Goal: Answer question/provide support: Share knowledge or assist other users

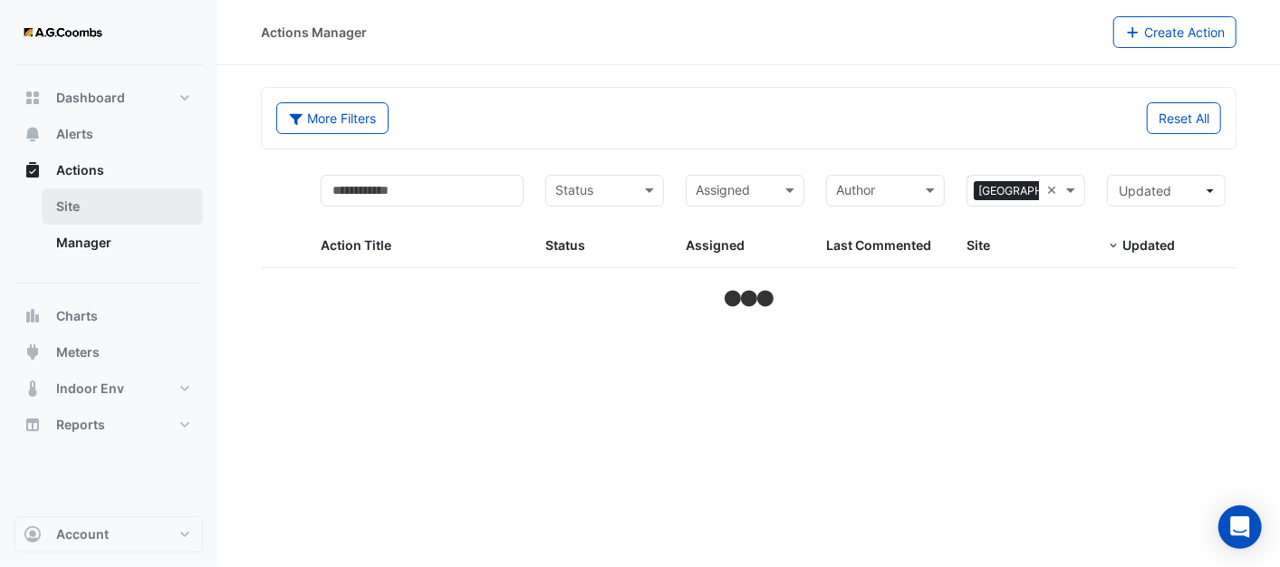
select select "**"
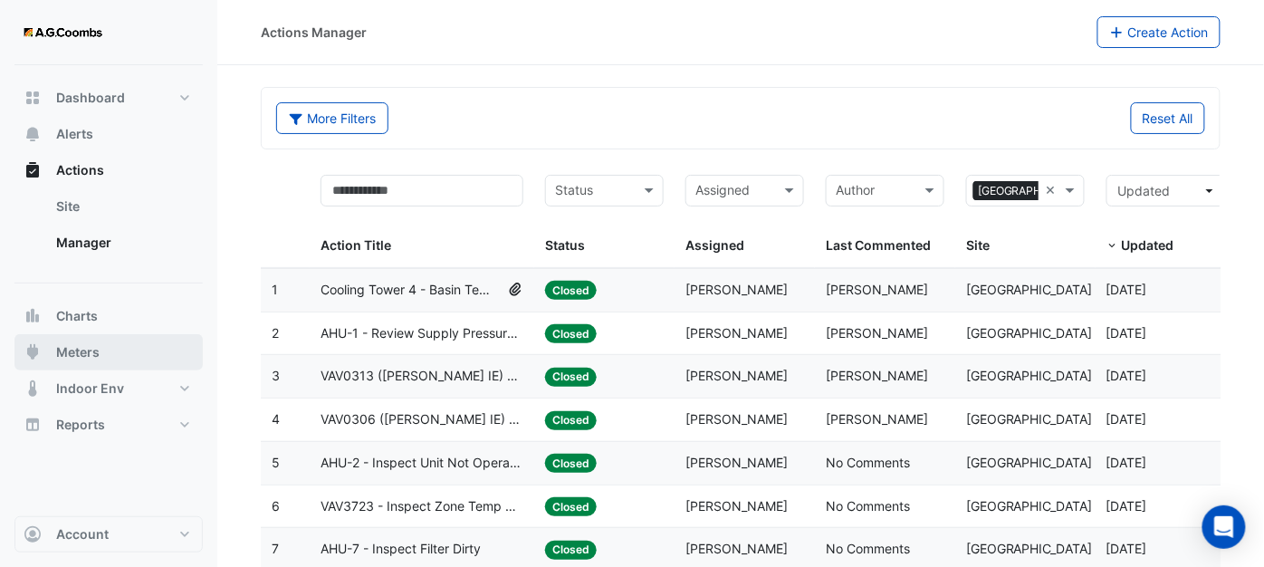
click at [80, 351] on span "Meters" at bounding box center [77, 352] width 43 height 18
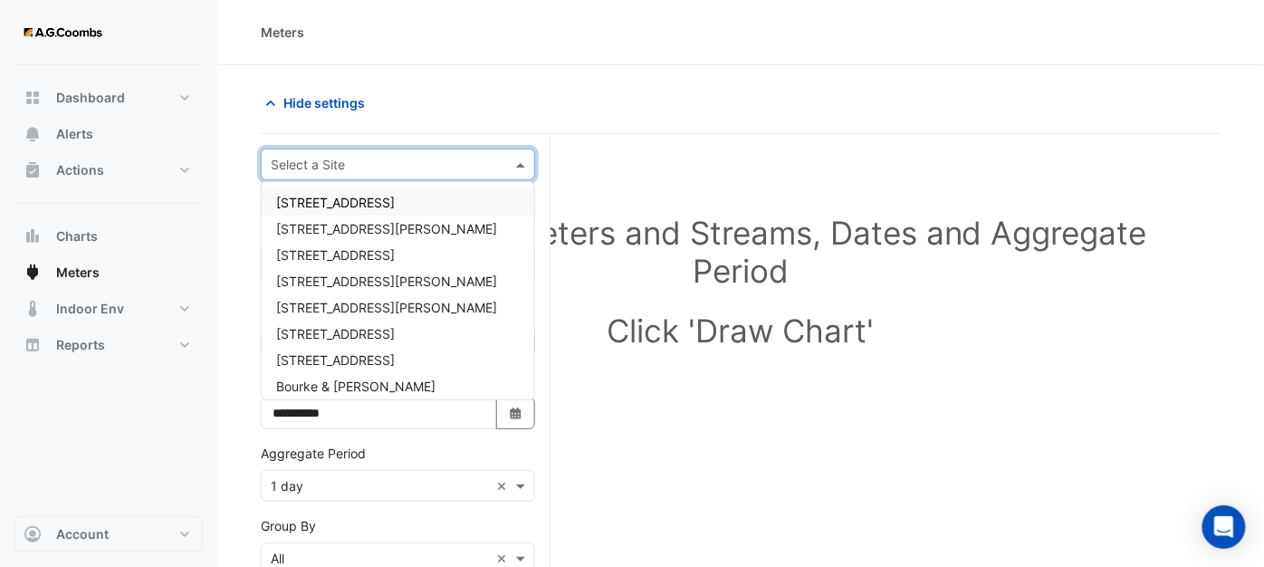
drag, startPoint x: 516, startPoint y: 165, endPoint x: 500, endPoint y: 165, distance: 16.3
click at [515, 165] on span at bounding box center [523, 164] width 23 height 19
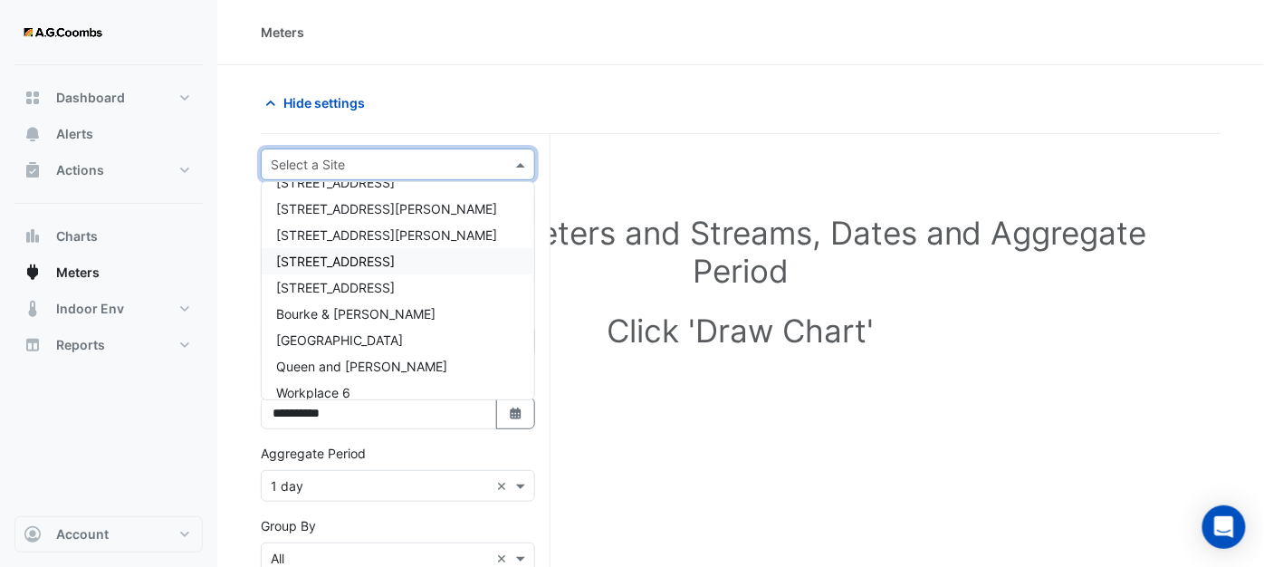
scroll to position [85, 0]
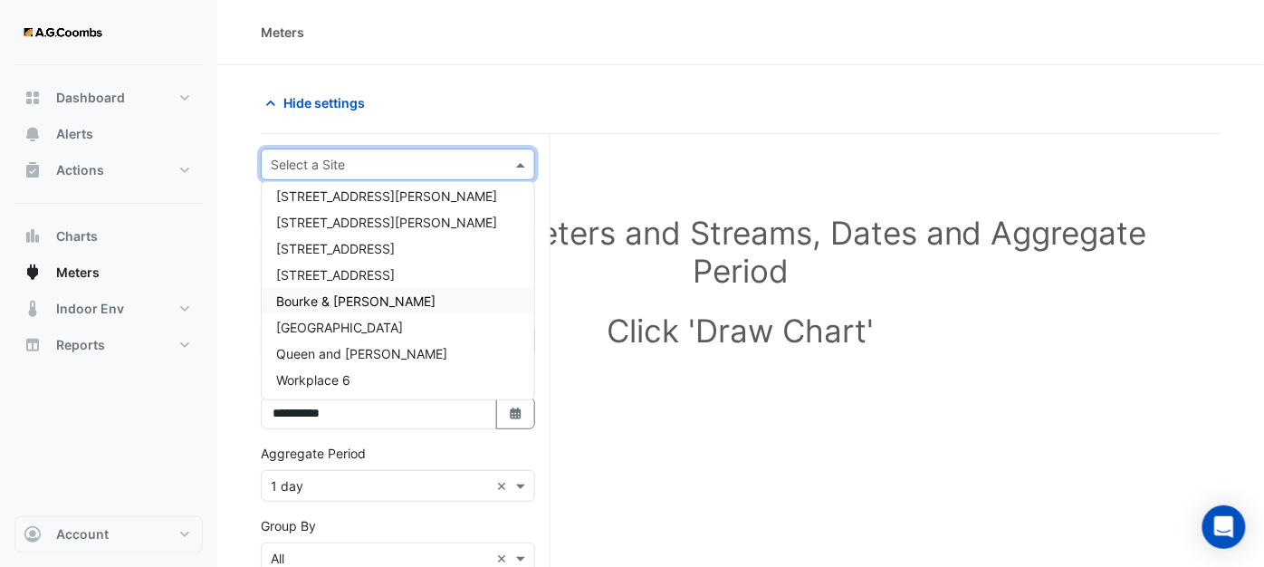
click at [295, 301] on span "Bourke & [PERSON_NAME]" at bounding box center [355, 300] width 159 height 15
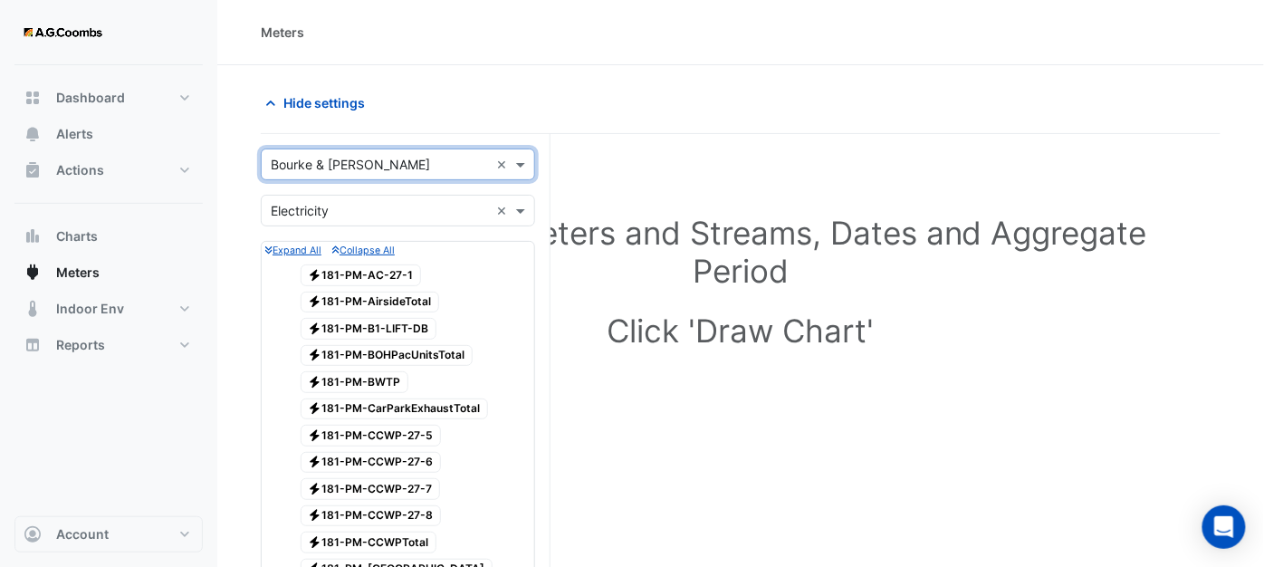
click at [420, 292] on span "Electricity 181-PM-AirsideTotal" at bounding box center [370, 303] width 139 height 22
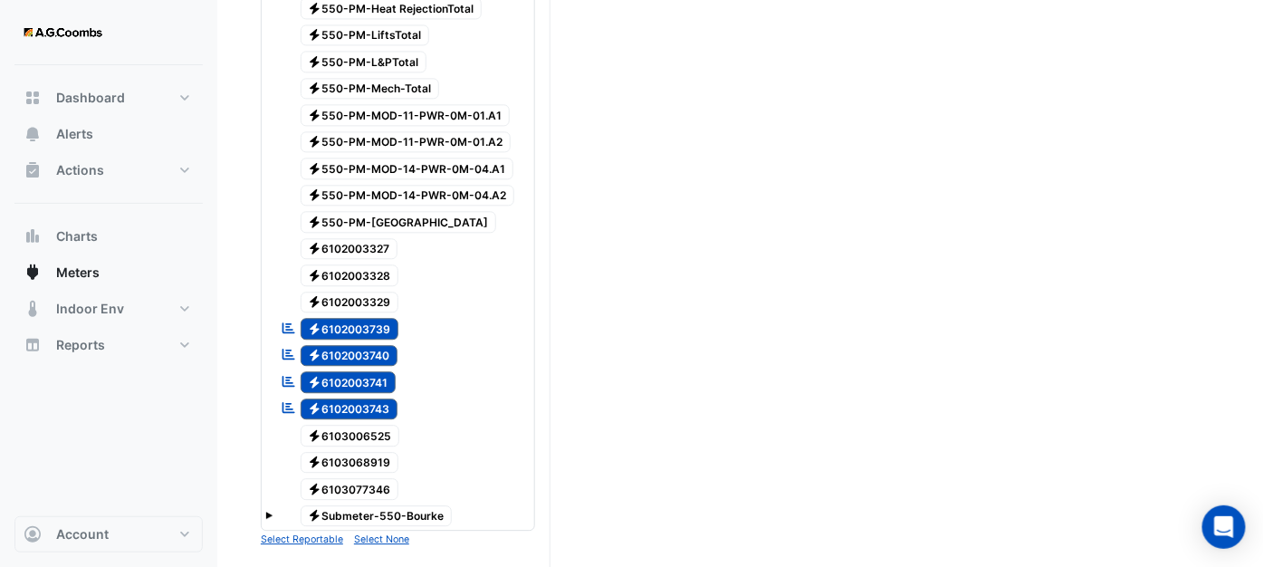
scroll to position [5233, 0]
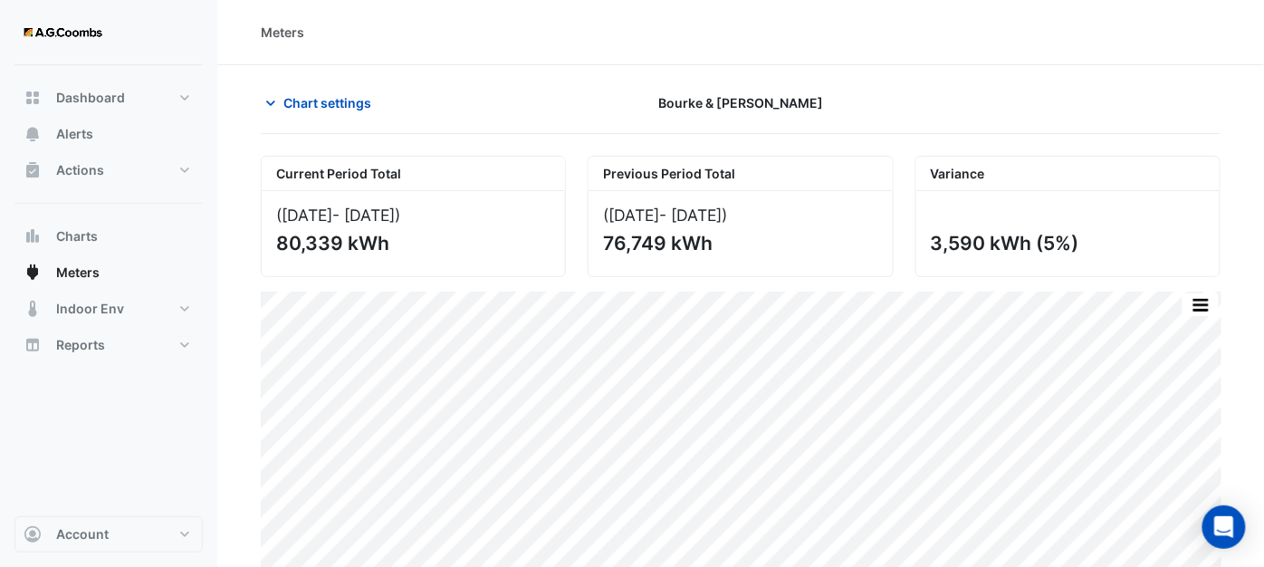
click at [1199, 260] on div "3,590 kWh (5%)" at bounding box center [1068, 233] width 303 height 85
click at [267, 106] on icon "button" at bounding box center [271, 103] width 18 height 18
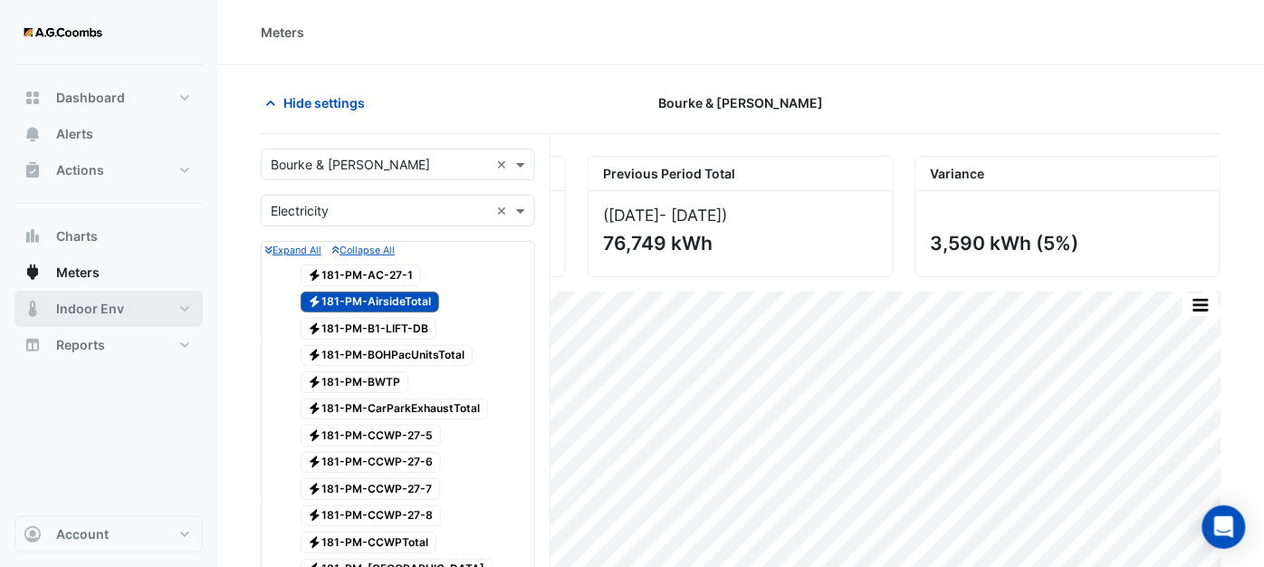
click at [72, 322] on button "Indoor Env" at bounding box center [108, 309] width 188 height 36
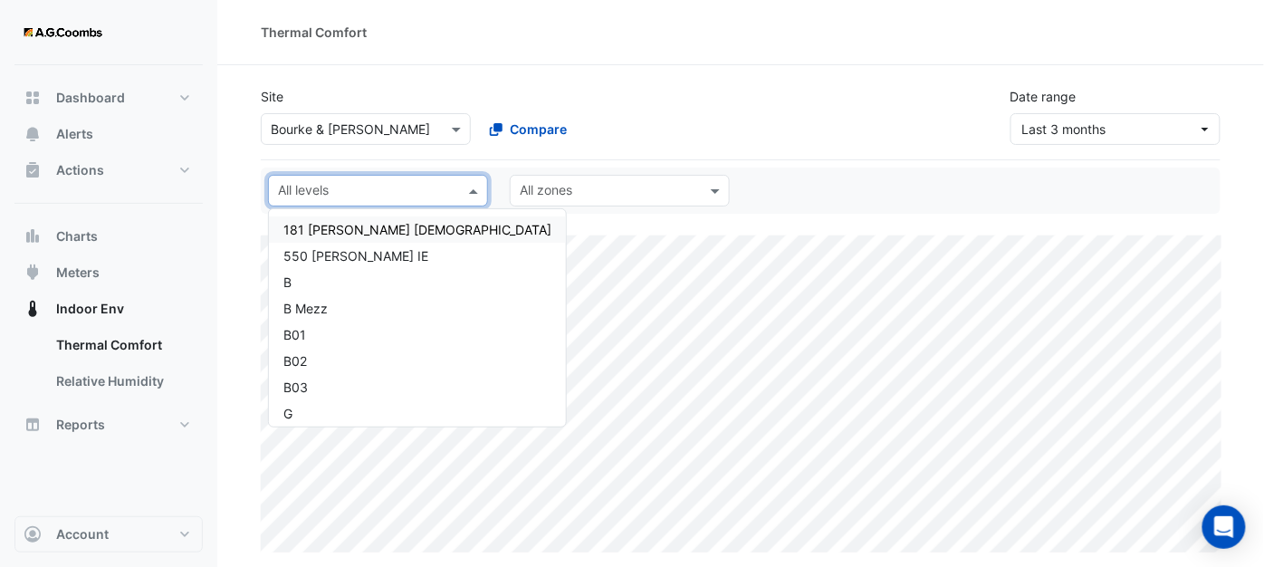
click at [466, 189] on span at bounding box center [476, 190] width 23 height 19
click at [358, 225] on div "181 NABERS IE" at bounding box center [418, 229] width 268 height 19
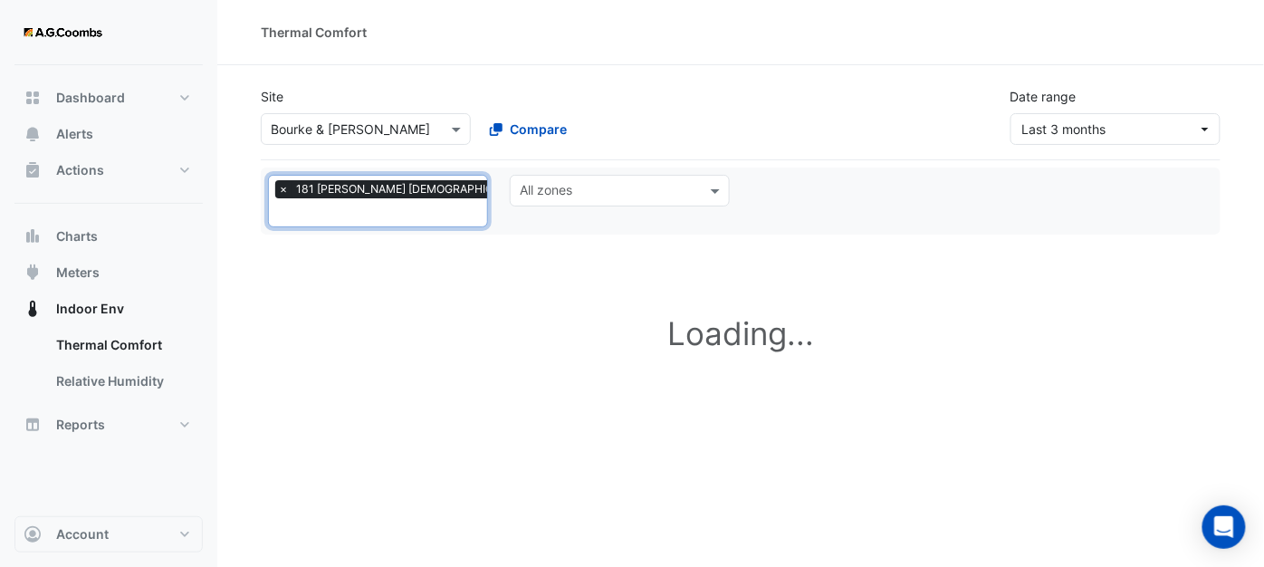
select select "**"
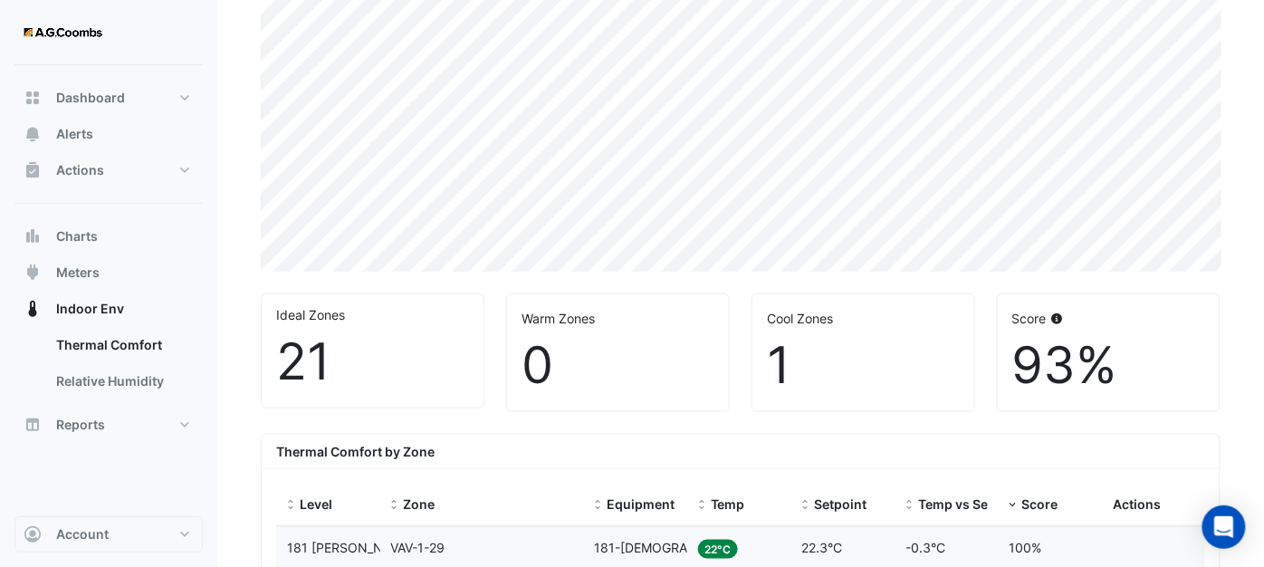
scroll to position [503, 0]
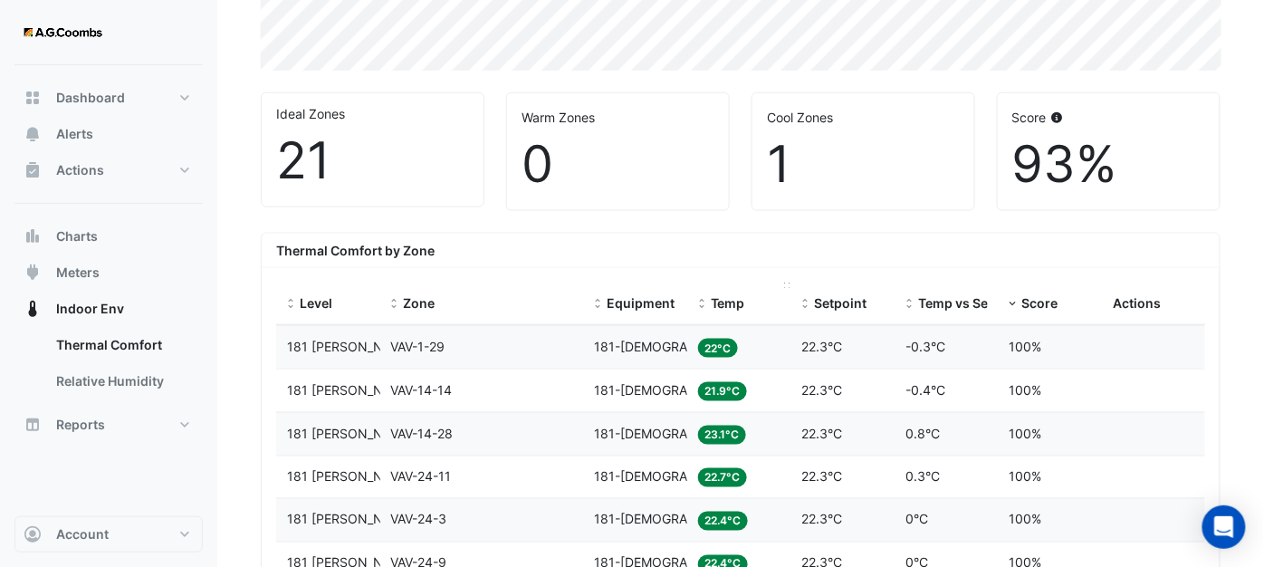
click at [714, 295] on span "Temp" at bounding box center [728, 302] width 34 height 15
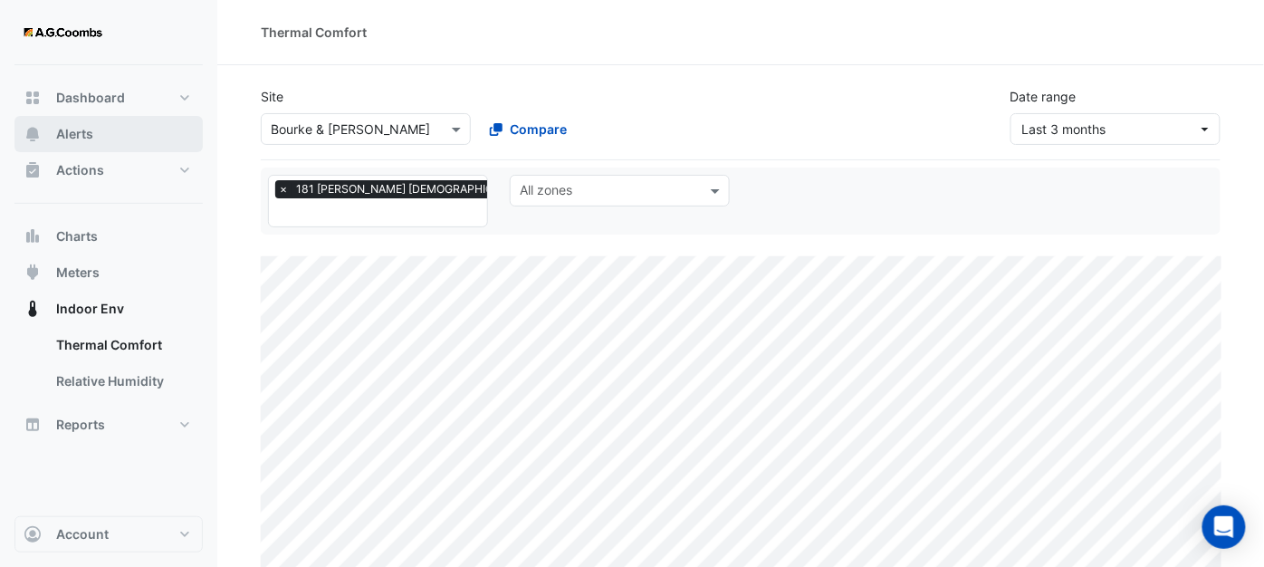
click at [91, 133] on span "Alerts" at bounding box center [74, 134] width 37 height 18
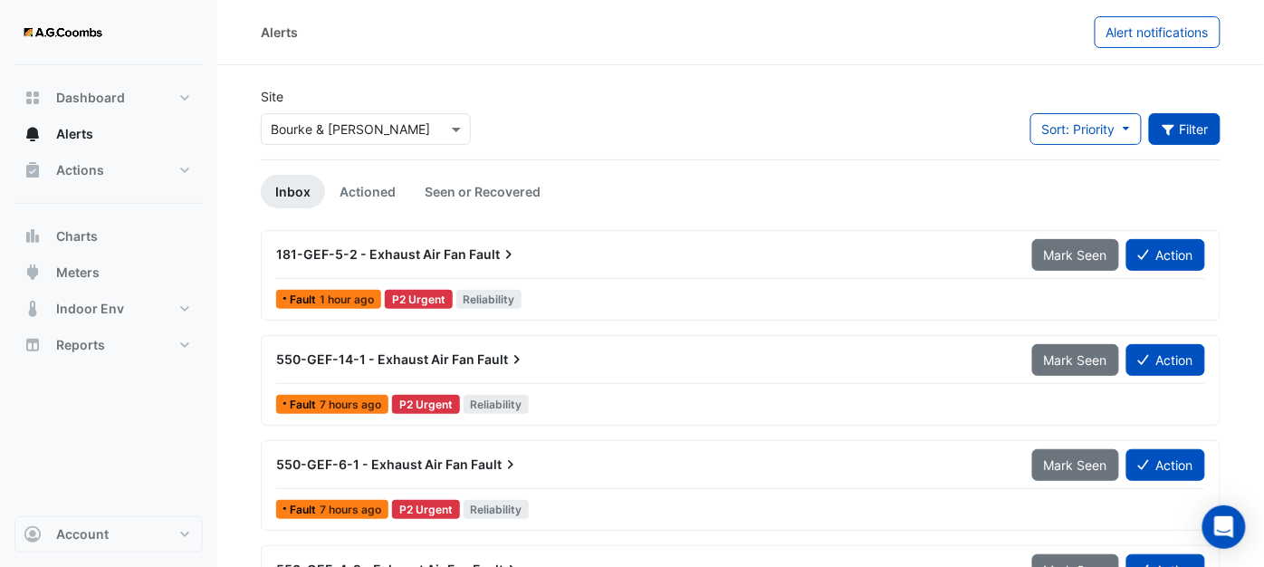
click at [1164, 138] on button "Filter" at bounding box center [1185, 129] width 72 height 32
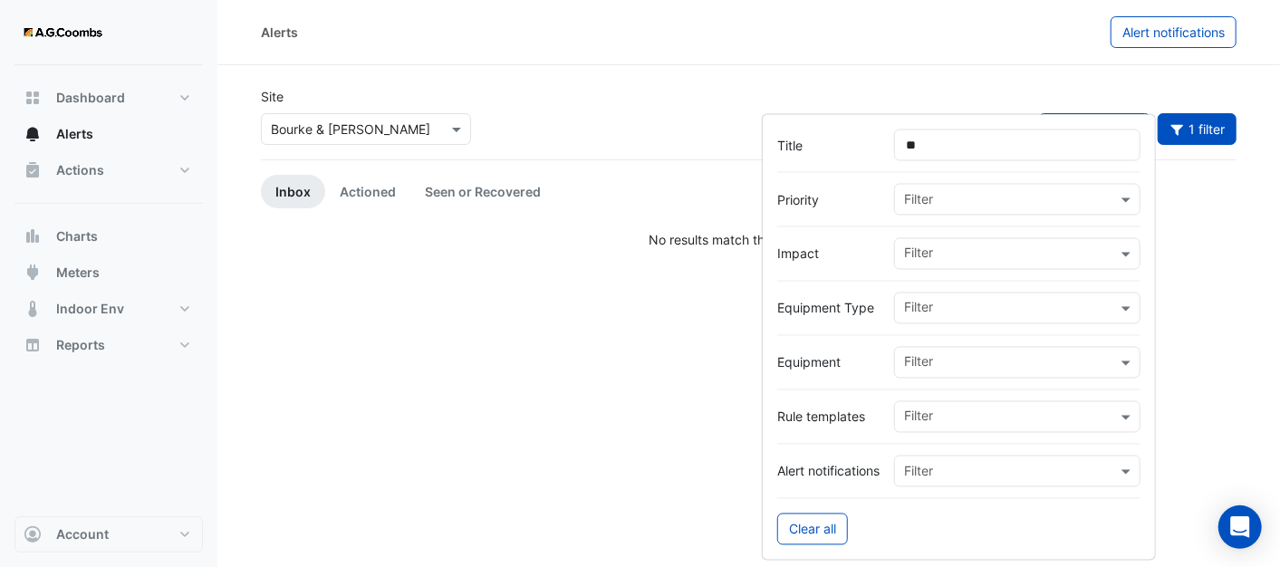
type input "*"
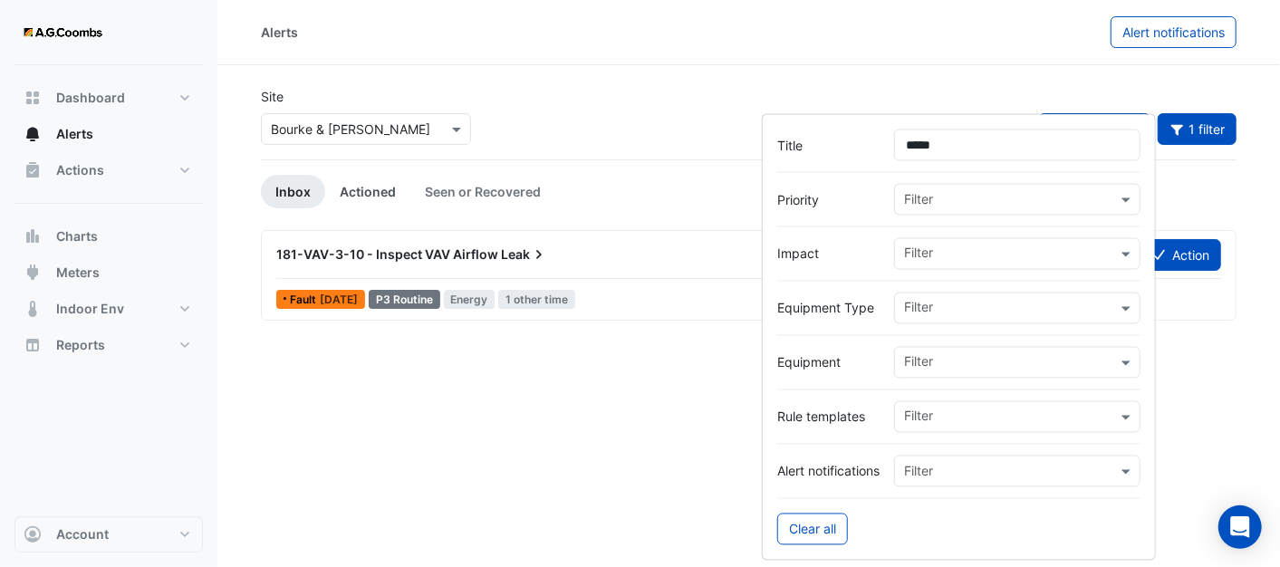
type input "*****"
click at [389, 192] on link "Actioned" at bounding box center [367, 192] width 85 height 34
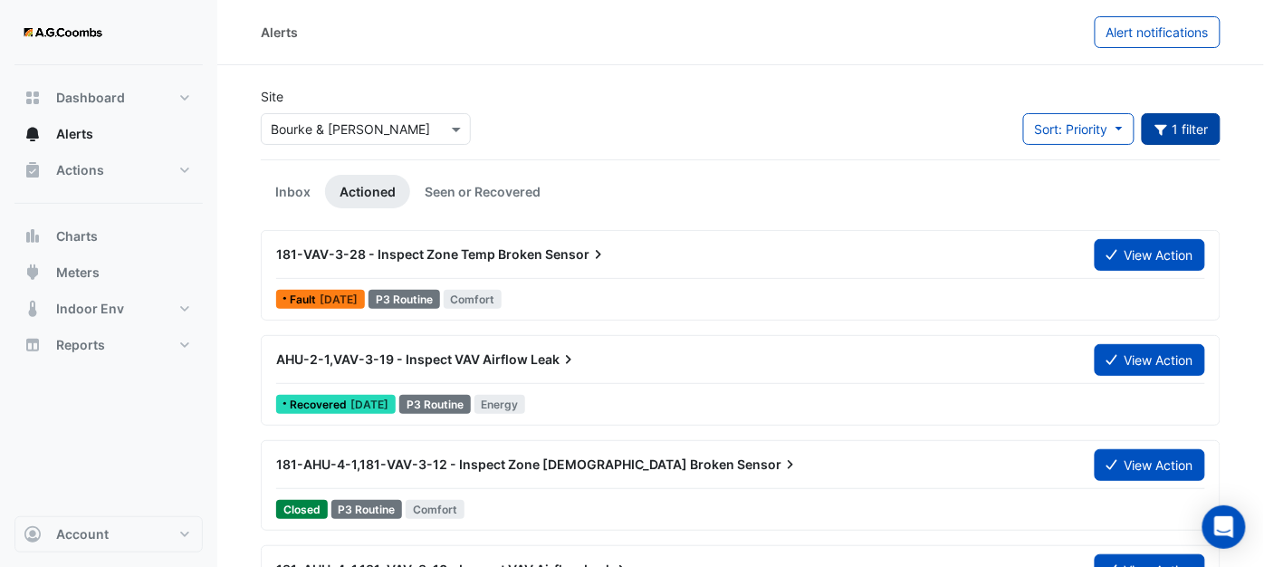
click at [1215, 132] on button "1 filter" at bounding box center [1182, 129] width 80 height 32
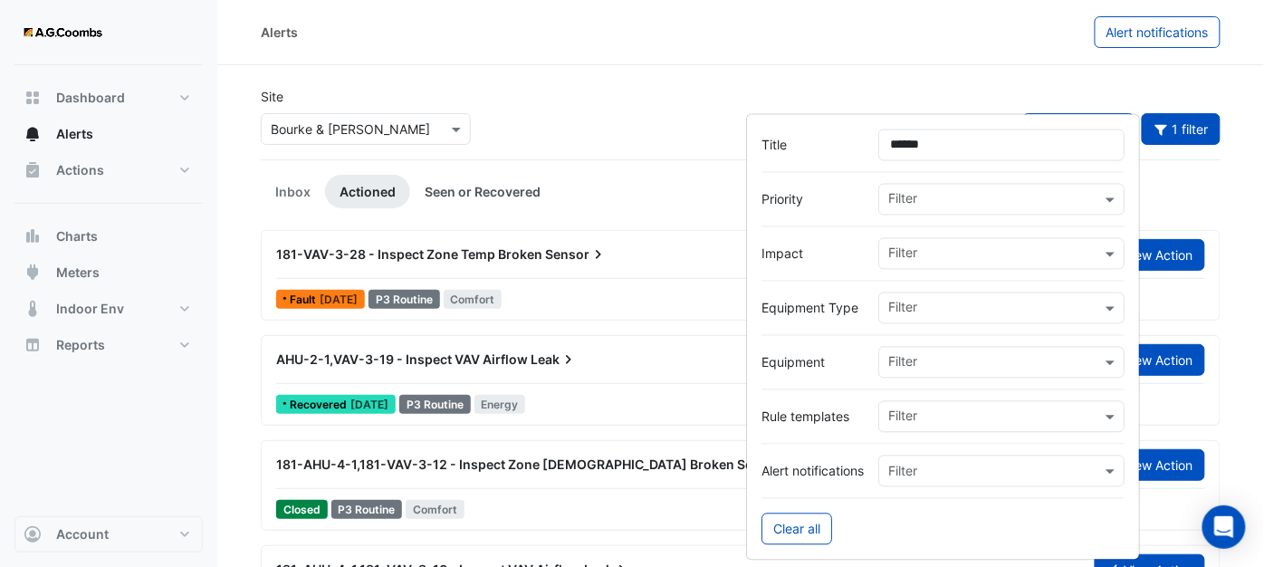
type input "******"
click at [512, 185] on link "Seen or Recovered" at bounding box center [482, 192] width 145 height 34
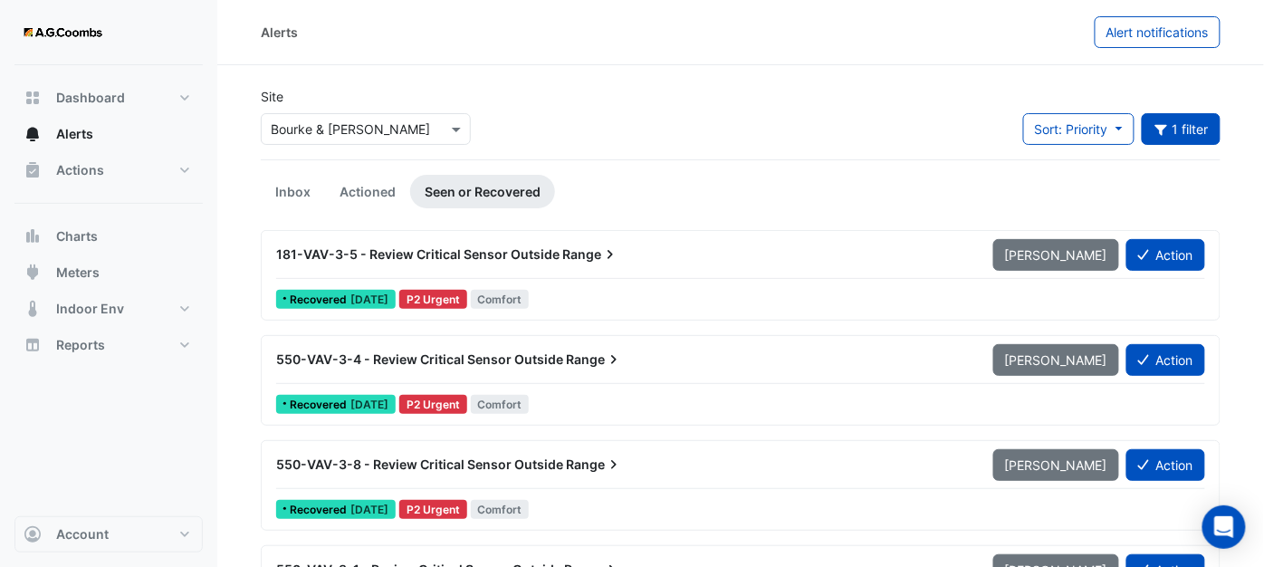
click at [485, 249] on span "181-VAV-3-5 - Review Critical Sensor Outside" at bounding box center [418, 253] width 284 height 15
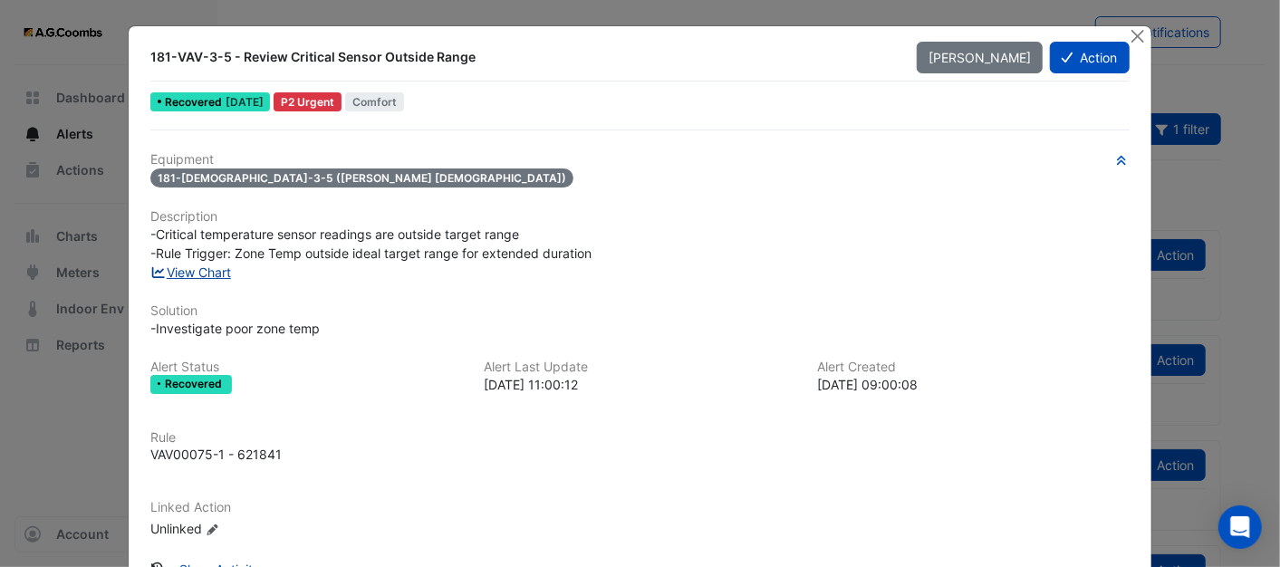
click at [197, 273] on link "View Chart" at bounding box center [190, 271] width 81 height 15
click at [1072, 57] on button "Action" at bounding box center [1089, 58] width 79 height 32
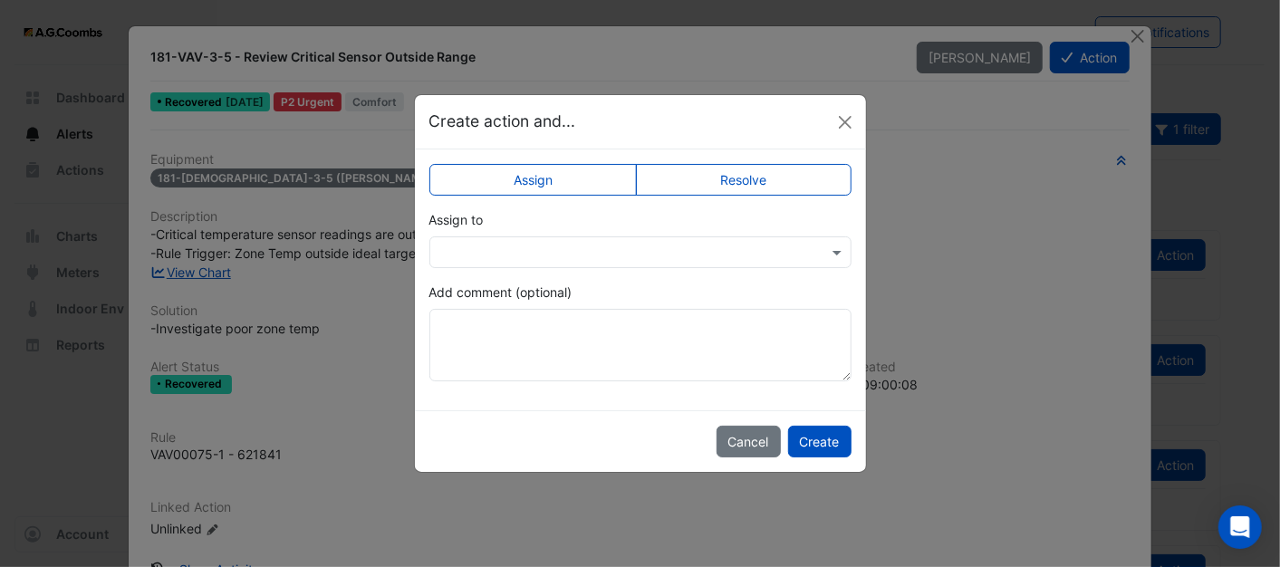
click at [560, 259] on input "text" at bounding box center [622, 253] width 366 height 19
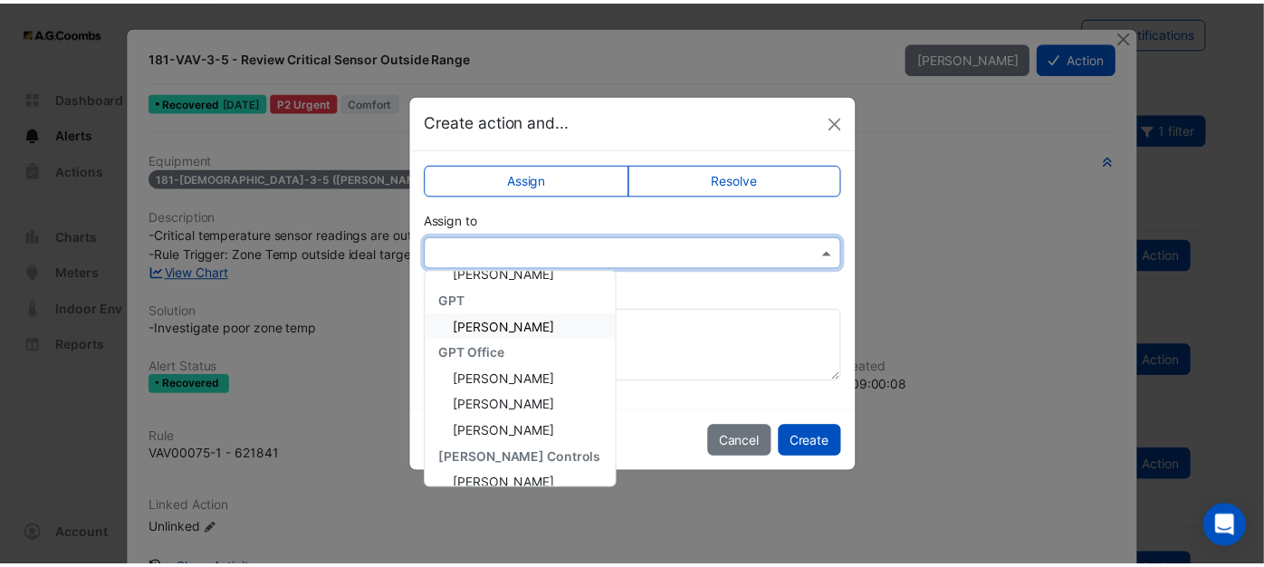
scroll to position [101, 0]
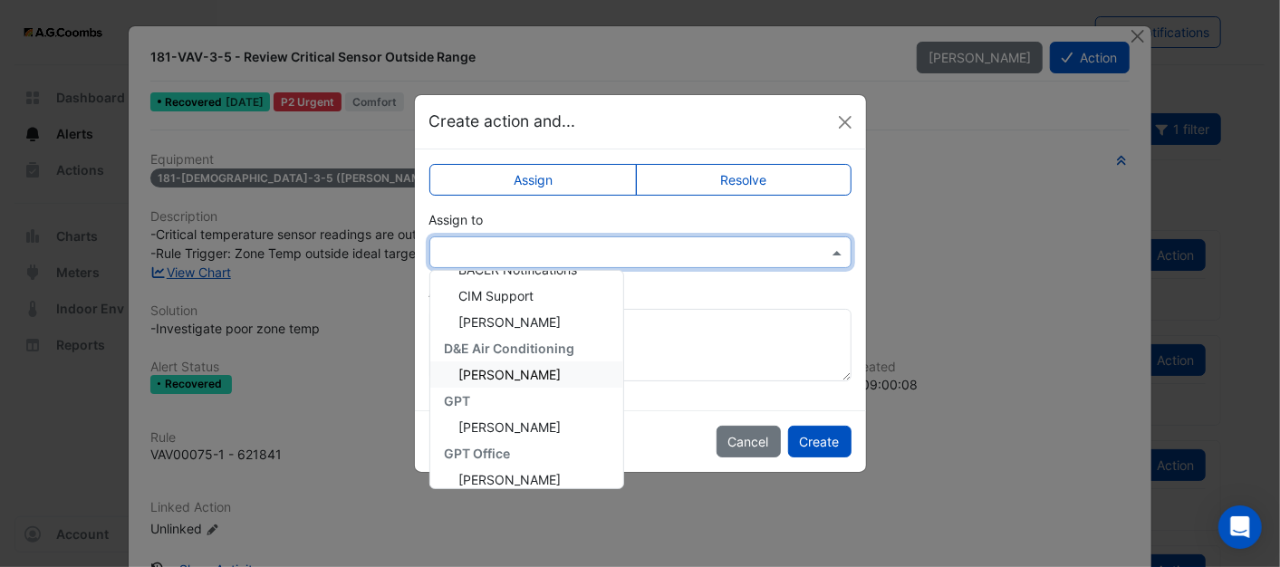
click at [505, 380] on span "[PERSON_NAME]" at bounding box center [510, 374] width 102 height 15
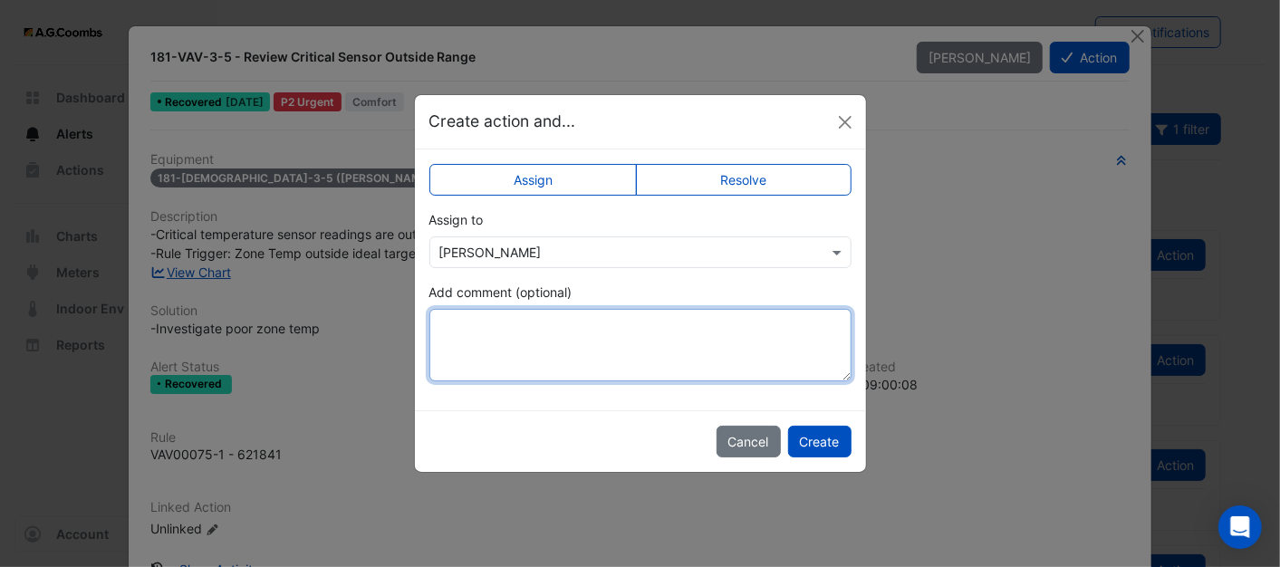
click at [503, 313] on textarea "Add comment (optional)" at bounding box center [640, 345] width 422 height 72
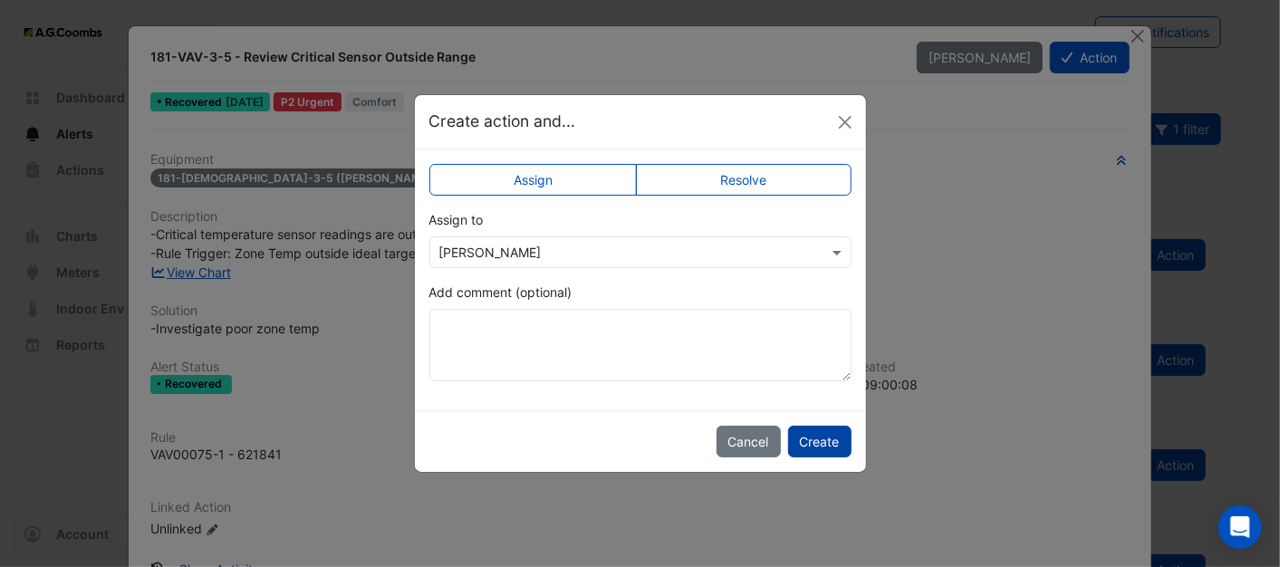
click at [823, 436] on button "Create" at bounding box center [819, 442] width 63 height 32
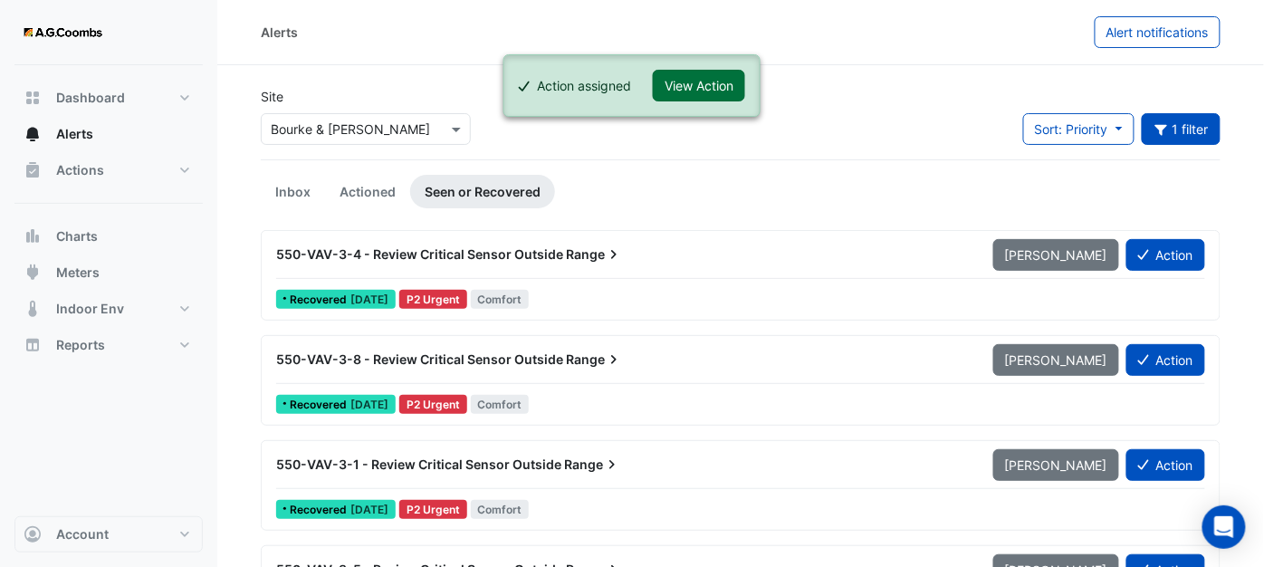
click at [706, 82] on button "View Action" at bounding box center [699, 86] width 92 height 32
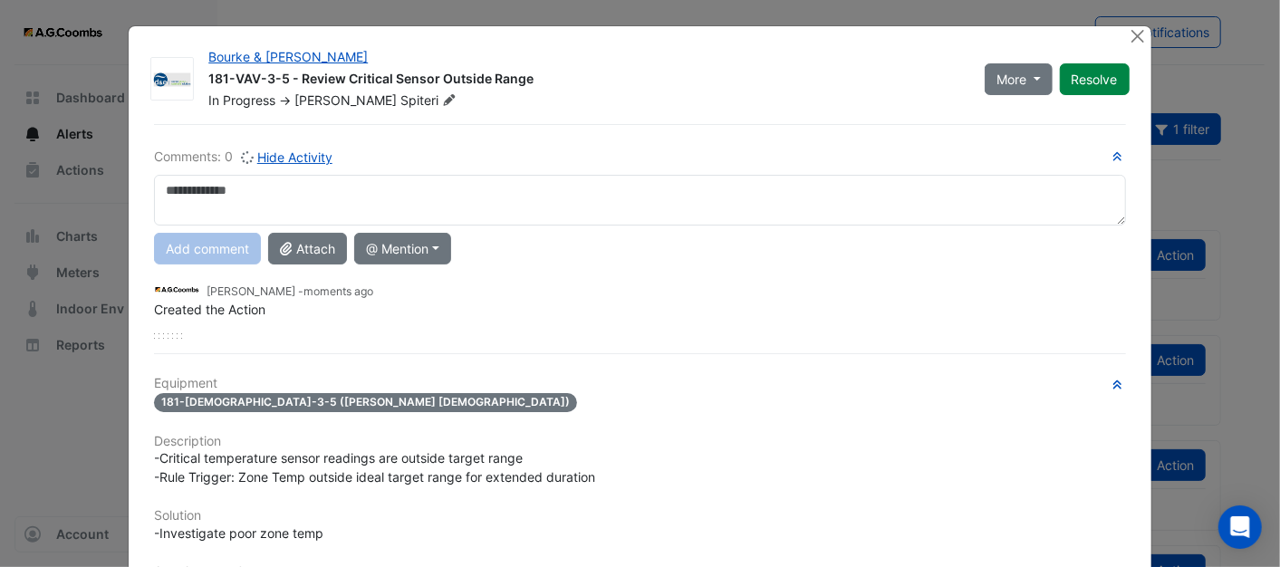
click at [452, 185] on textarea at bounding box center [639, 200] width 971 height 51
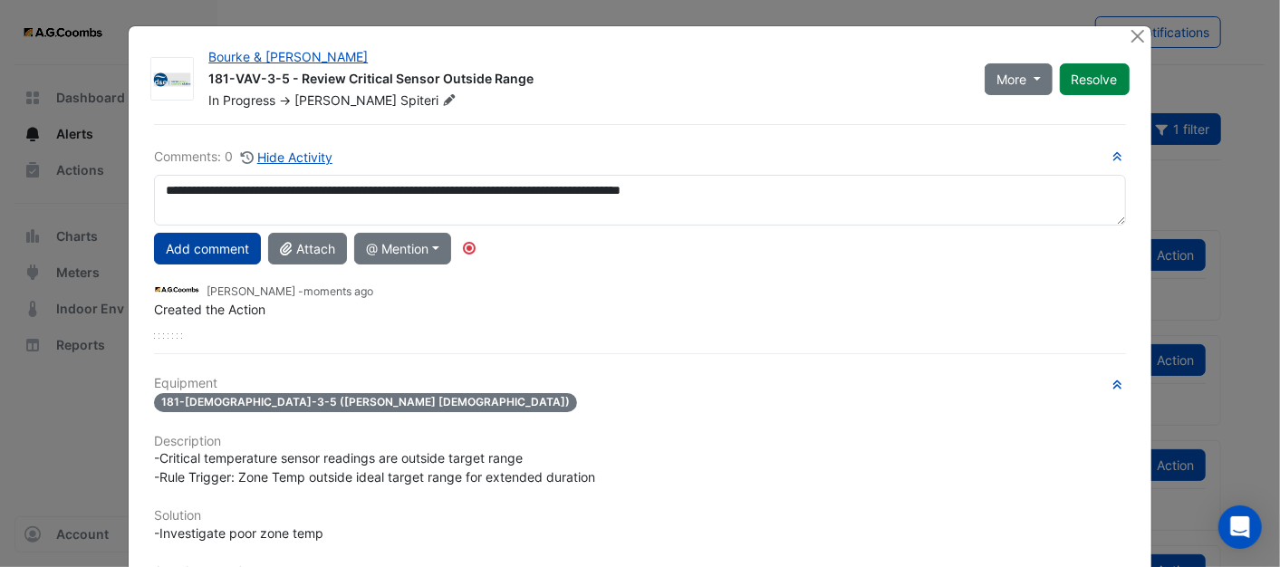
type textarea "**********"
click at [236, 237] on button "Add comment" at bounding box center [207, 249] width 107 height 32
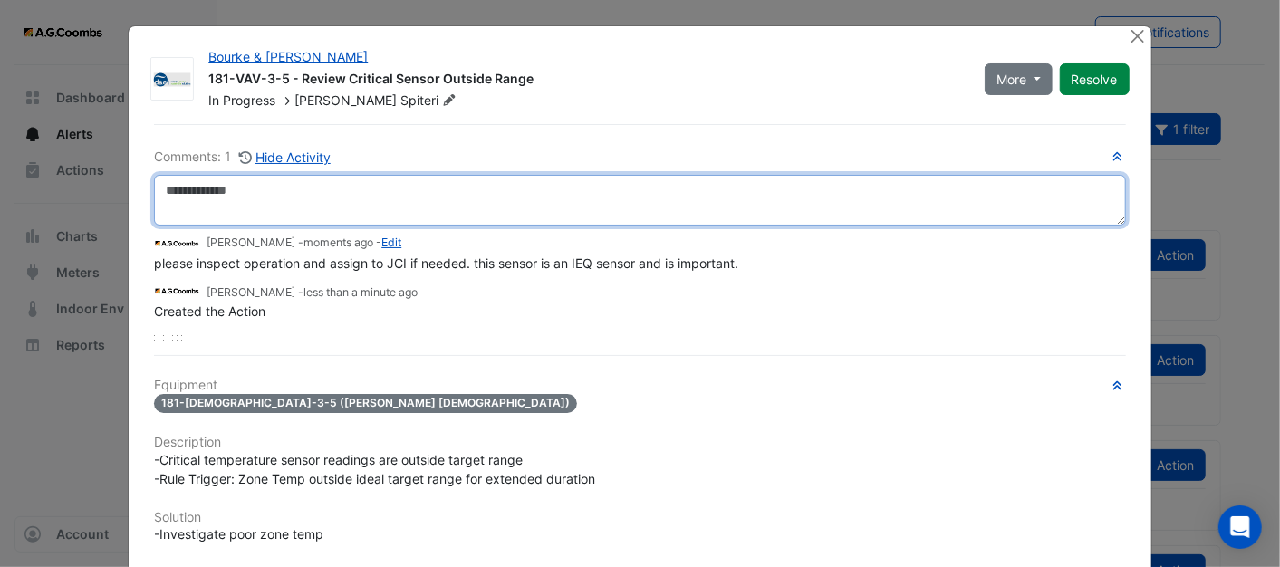
click at [215, 201] on textarea at bounding box center [639, 200] width 971 height 51
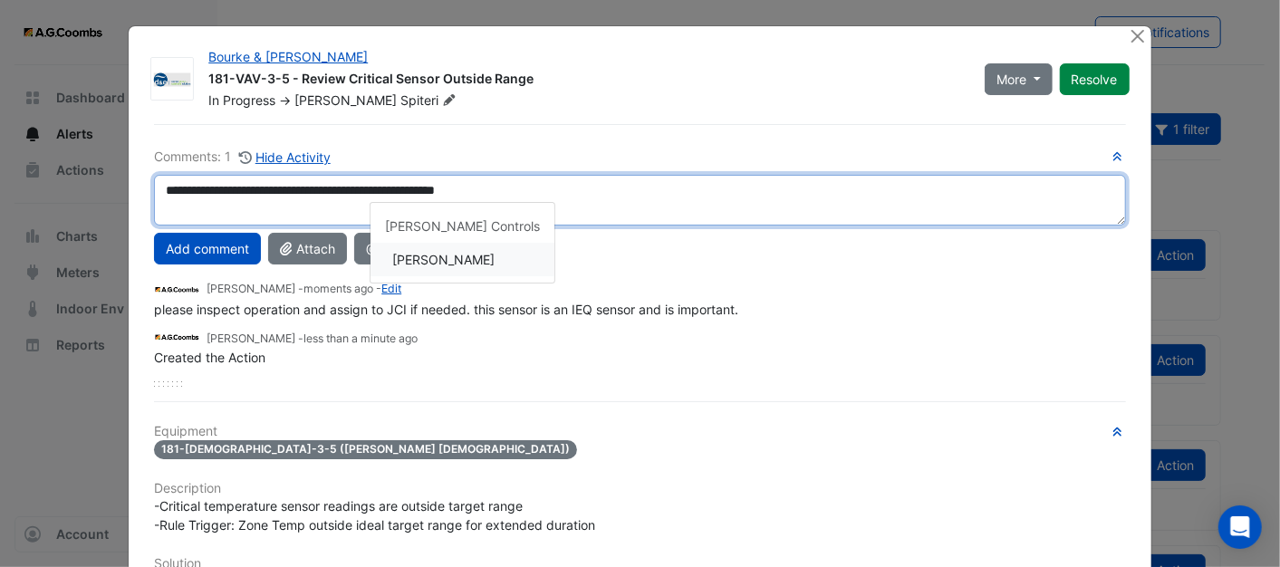
click at [433, 252] on div "**********" at bounding box center [639, 267] width 971 height 240
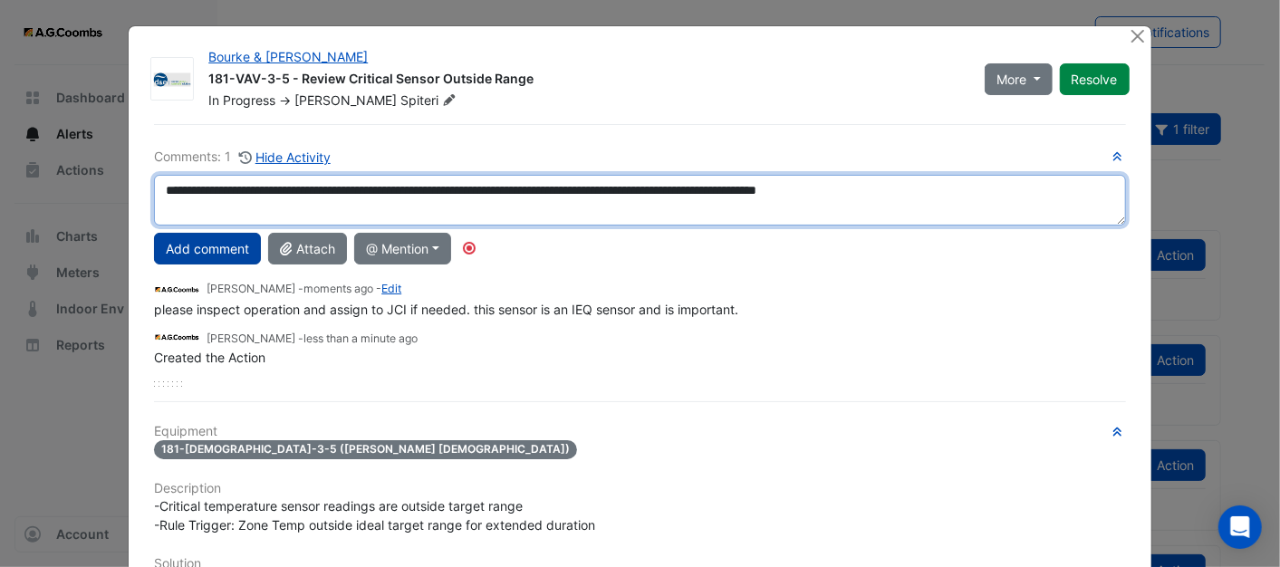
type textarea "**********"
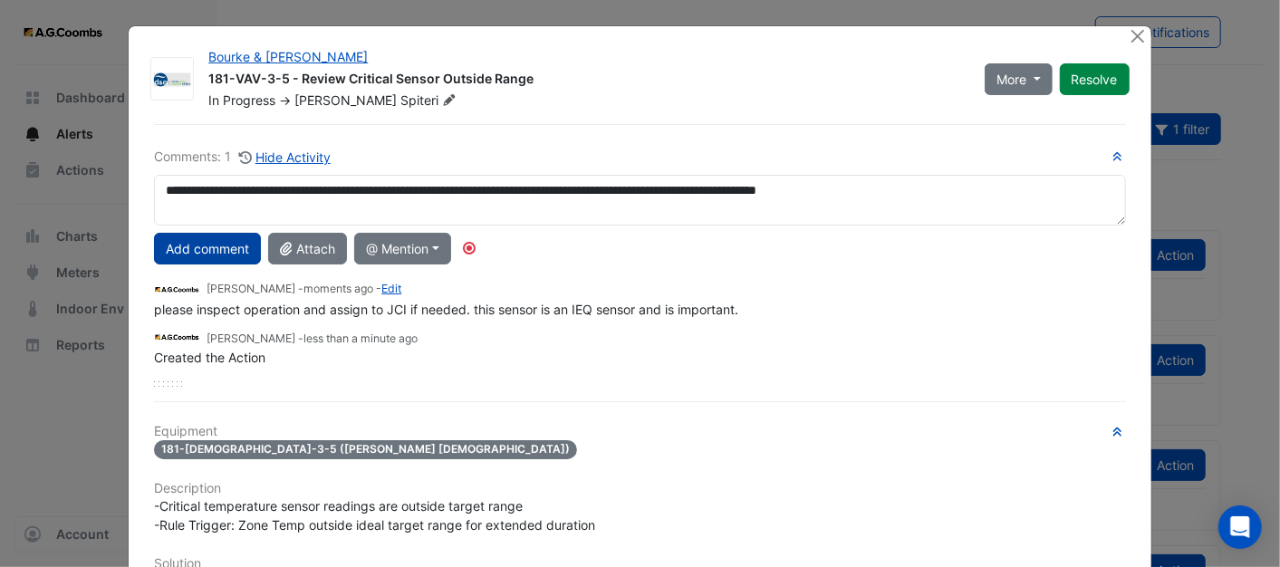
click at [181, 245] on button "Add comment" at bounding box center [207, 249] width 107 height 32
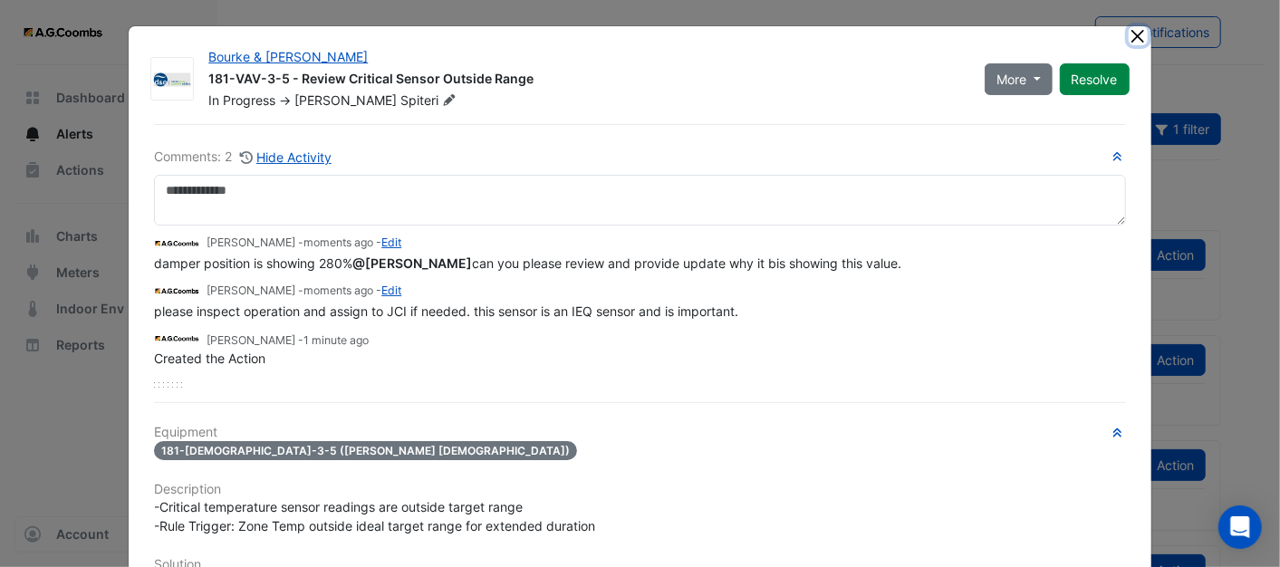
click at [1129, 29] on button "Close" at bounding box center [1138, 35] width 19 height 19
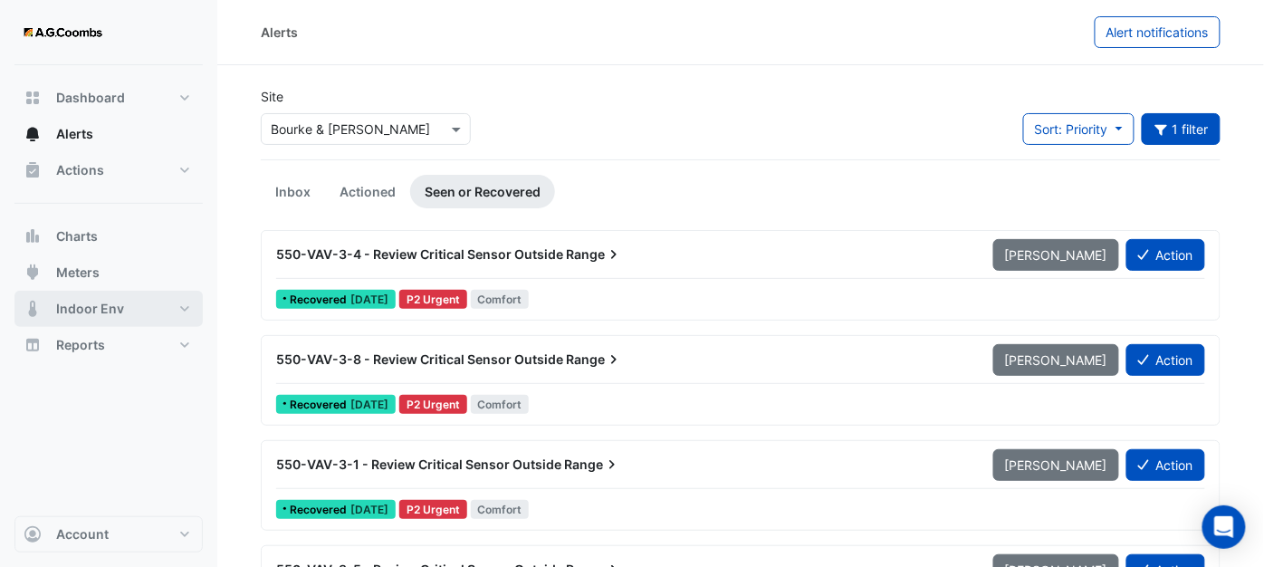
click at [70, 312] on span "Indoor Env" at bounding box center [90, 309] width 68 height 18
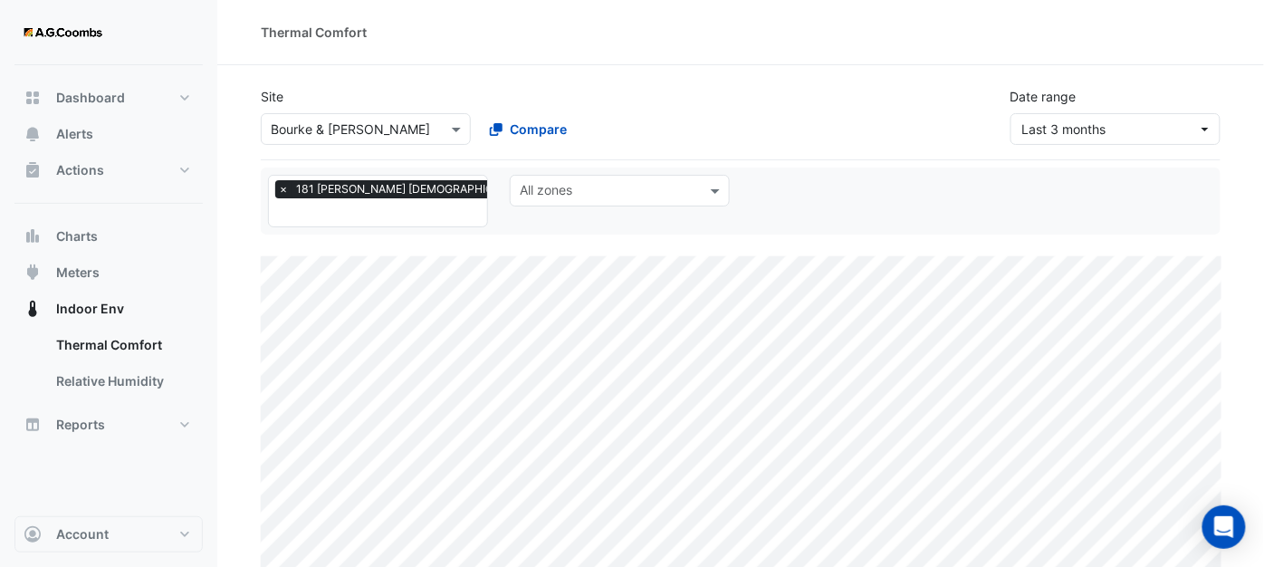
select select "**"
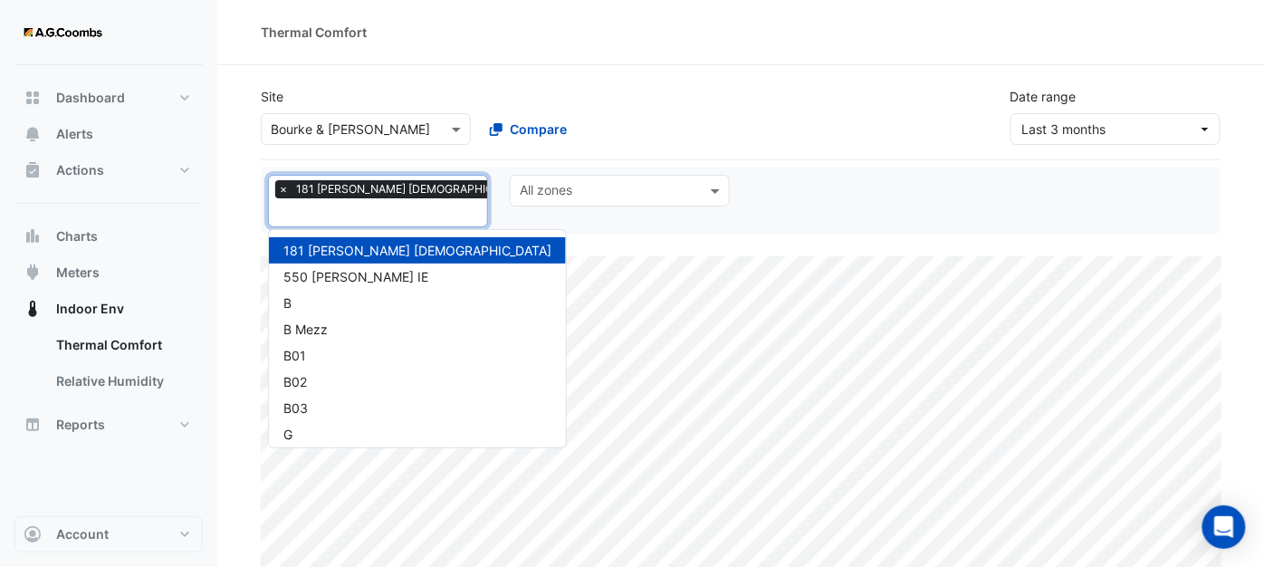
click at [558, 192] on span at bounding box center [565, 201] width 14 height 19
click at [359, 267] on div "550 NABERS IE" at bounding box center [418, 276] width 268 height 19
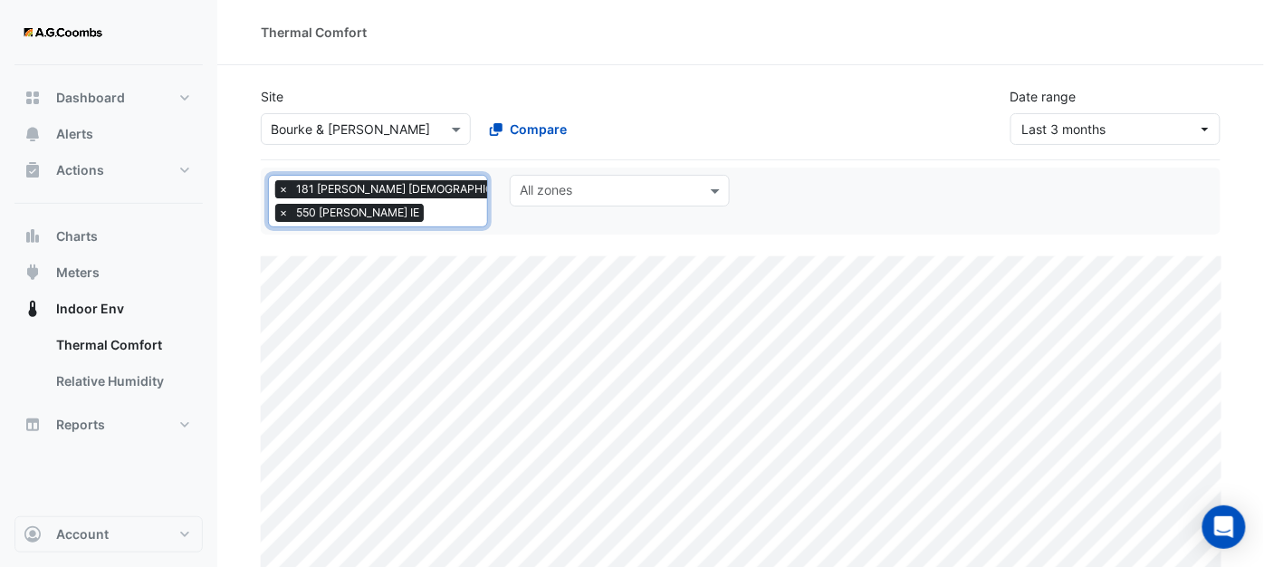
click at [284, 188] on span "×" at bounding box center [283, 189] width 16 height 18
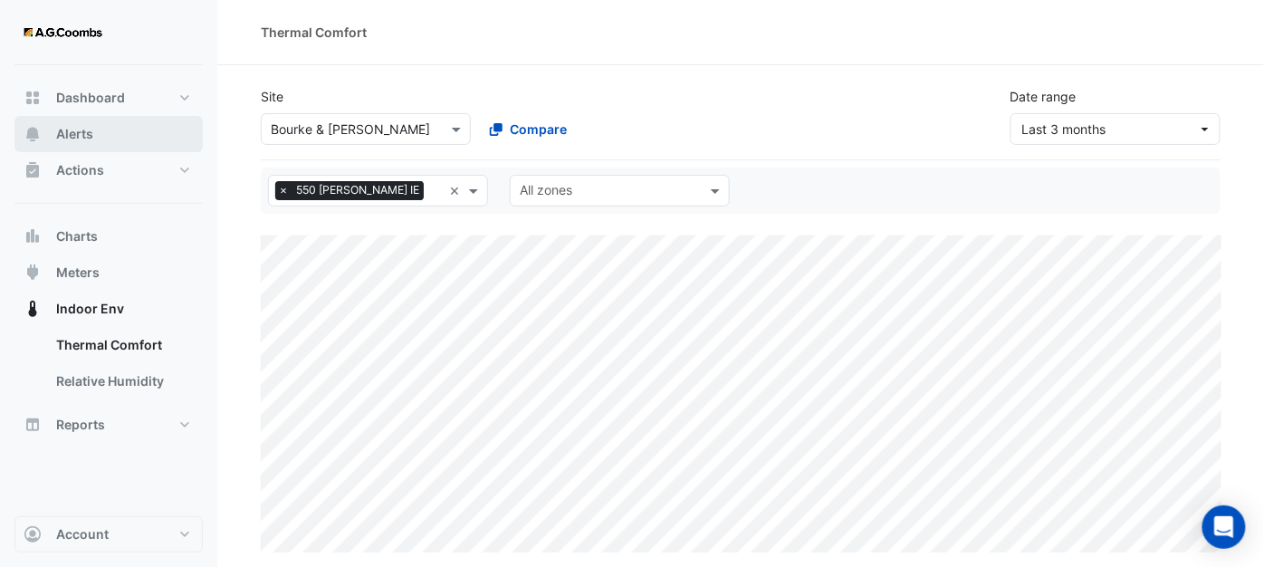
click at [54, 124] on button "Alerts" at bounding box center [108, 134] width 188 height 36
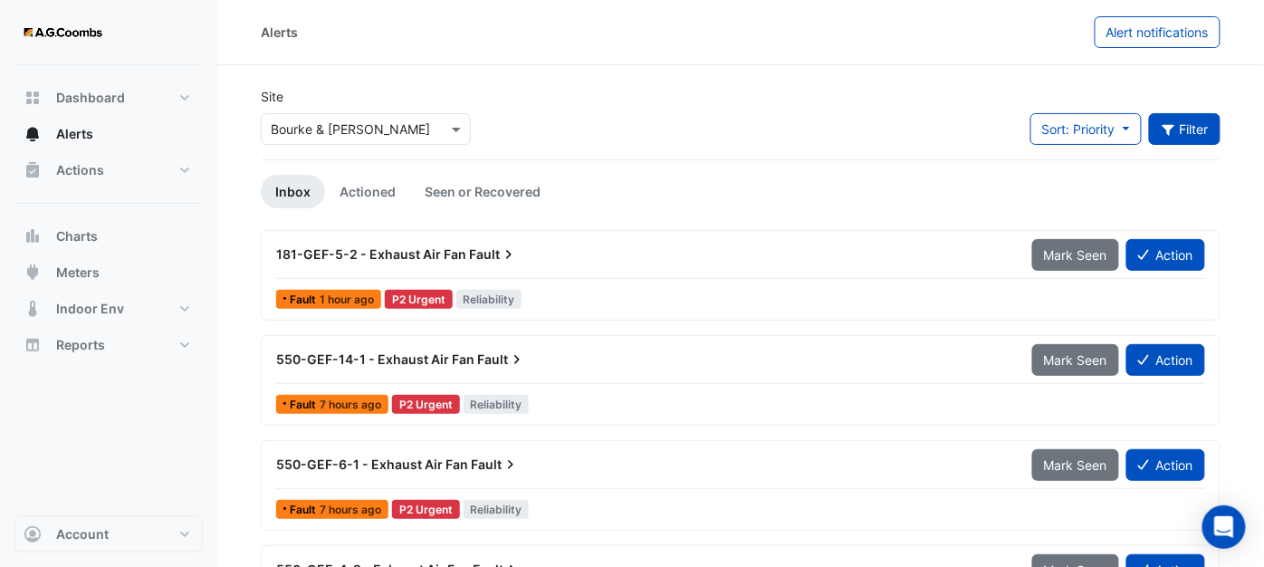
click at [1174, 131] on icon "button" at bounding box center [1169, 129] width 16 height 13
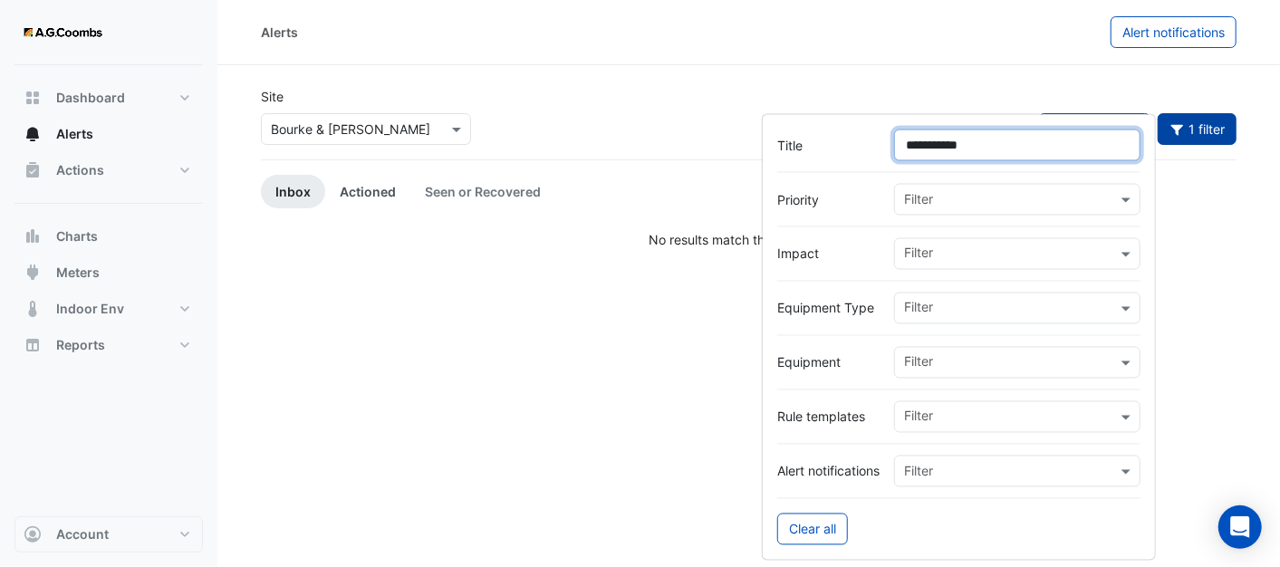
type input "**********"
click at [372, 192] on link "Actioned" at bounding box center [367, 192] width 85 height 34
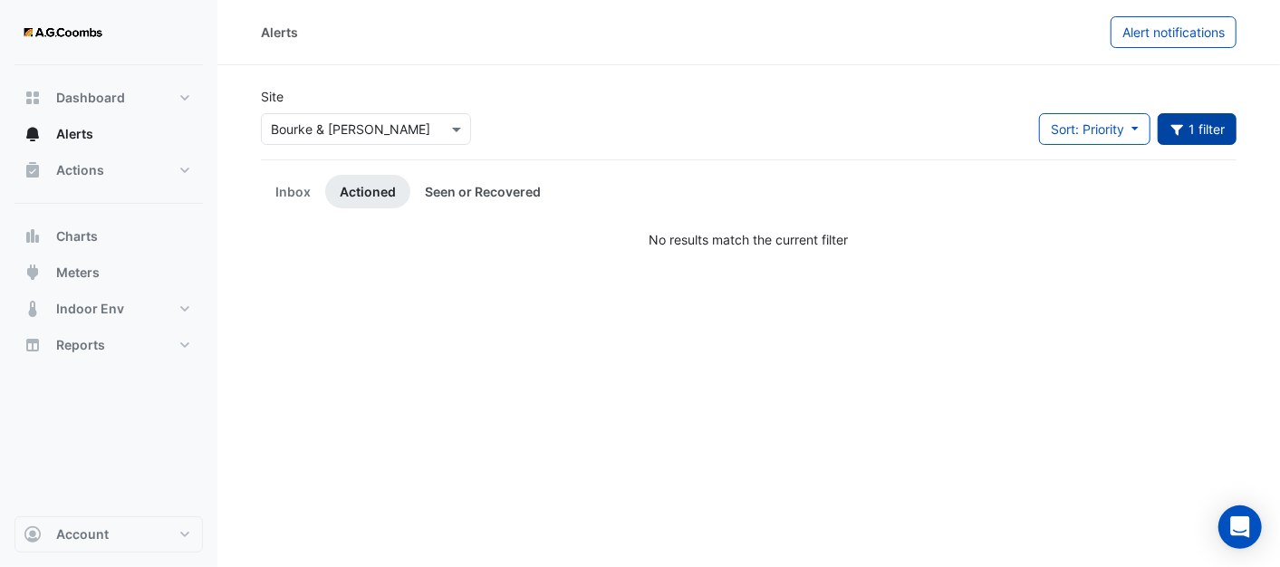
click at [495, 191] on link "Seen or Recovered" at bounding box center [482, 192] width 145 height 34
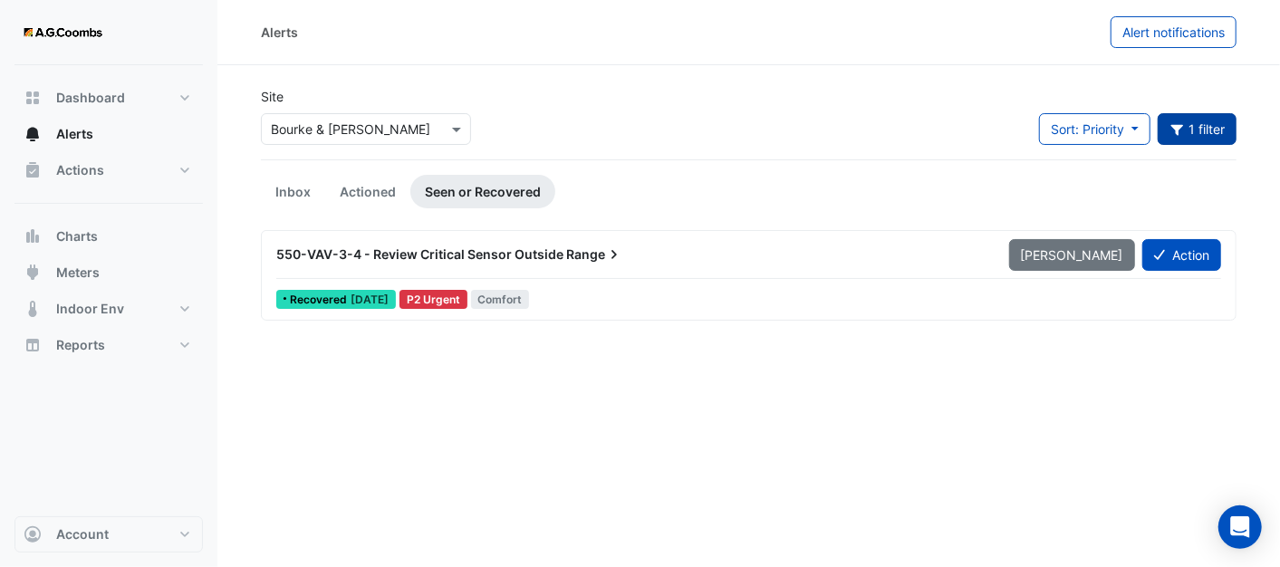
click at [488, 251] on span "550-VAV-3-4 - Review Critical Sensor Outside" at bounding box center [419, 253] width 287 height 15
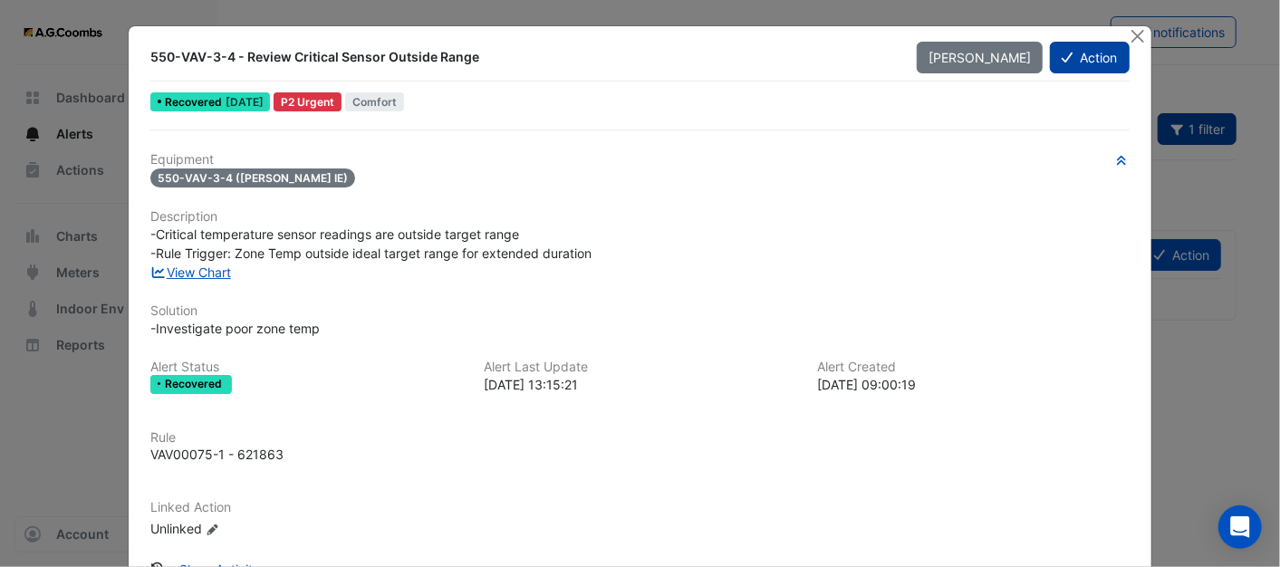
click at [1072, 56] on button "Action" at bounding box center [1089, 58] width 79 height 32
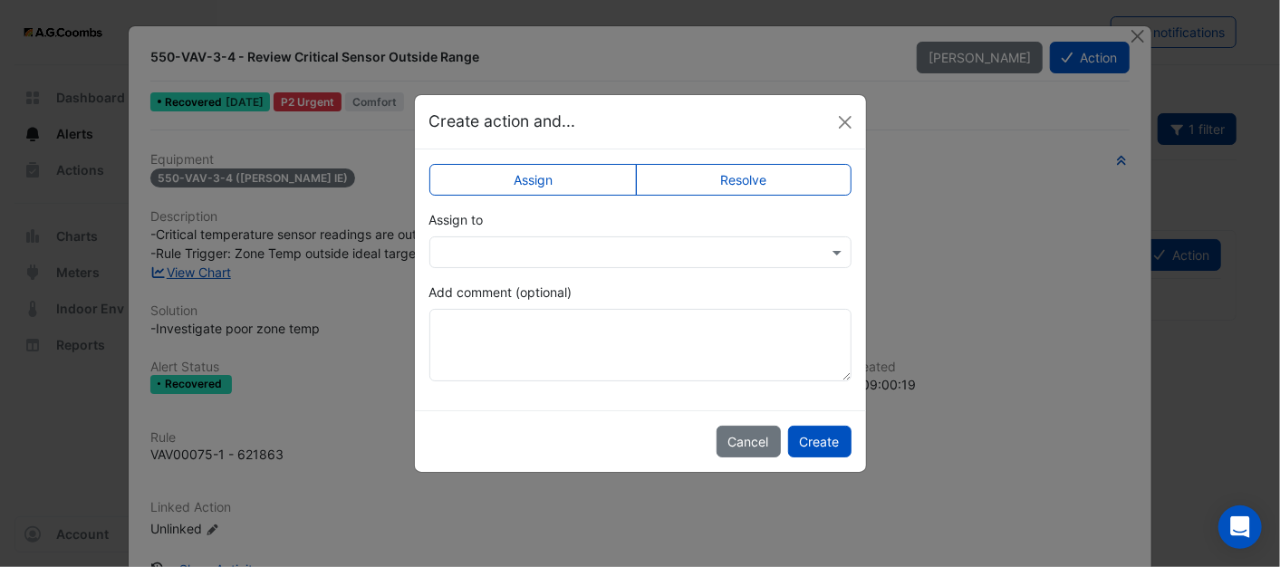
click at [613, 248] on input "text" at bounding box center [622, 253] width 366 height 19
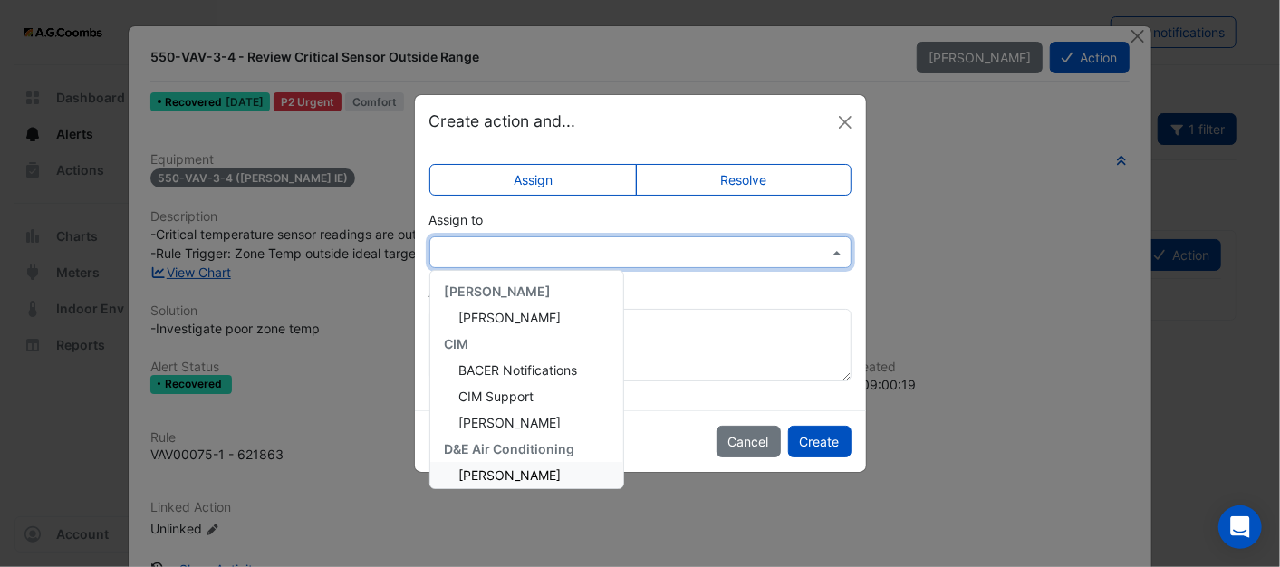
click at [509, 473] on span "[PERSON_NAME]" at bounding box center [510, 474] width 102 height 15
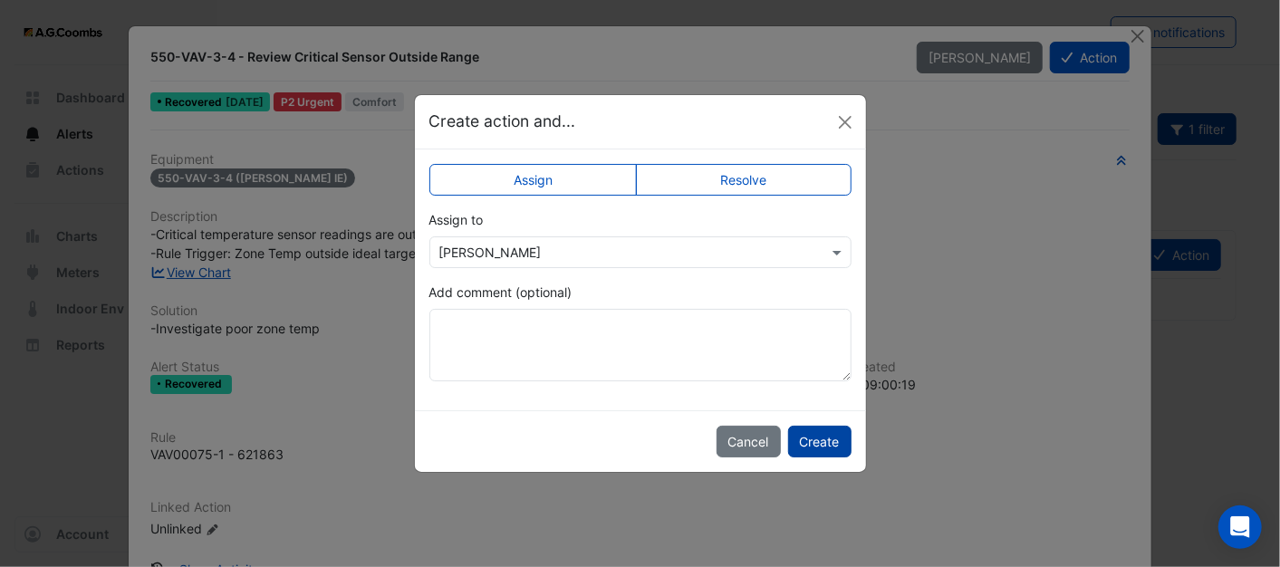
click at [832, 442] on button "Create" at bounding box center [819, 442] width 63 height 32
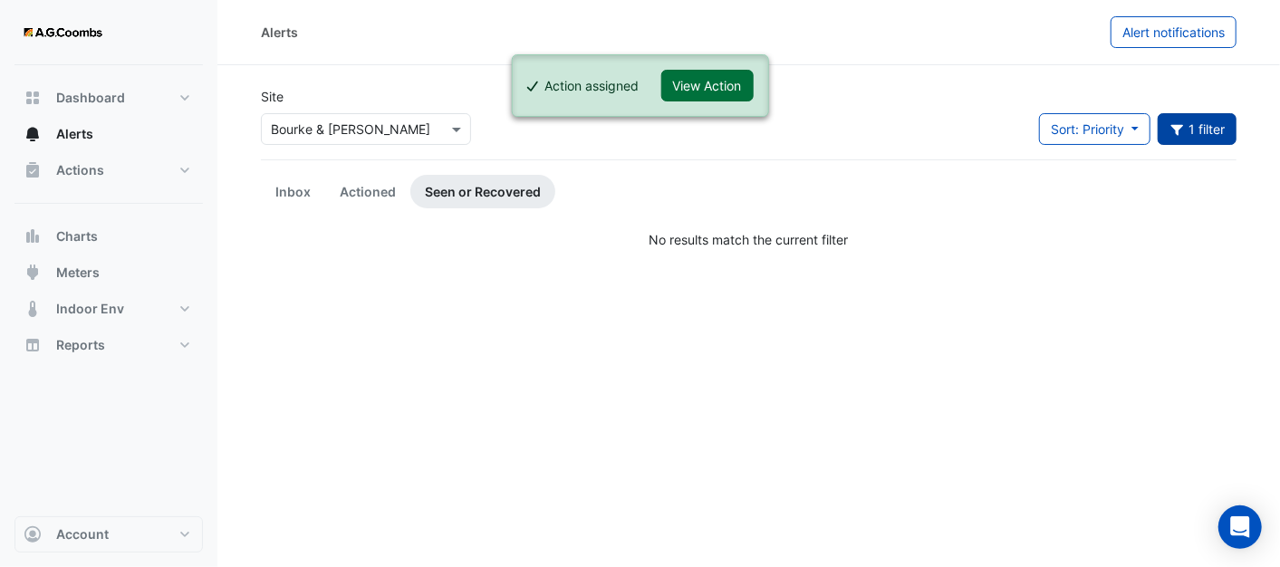
click at [688, 79] on button "View Action" at bounding box center [707, 86] width 92 height 32
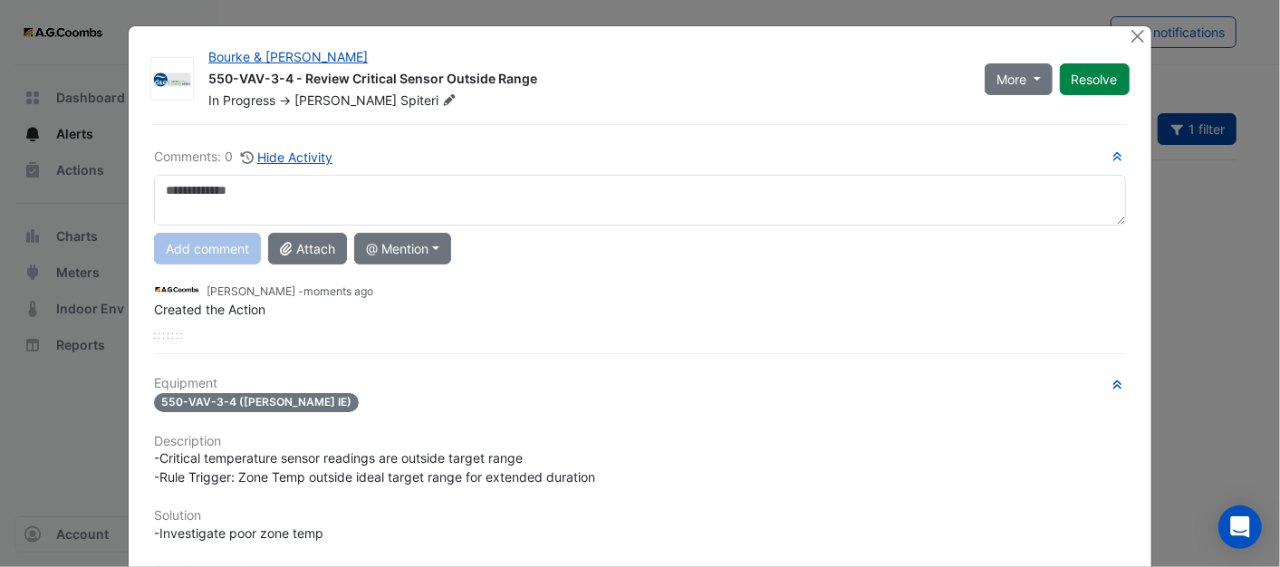
click at [226, 188] on textarea at bounding box center [639, 200] width 971 height 51
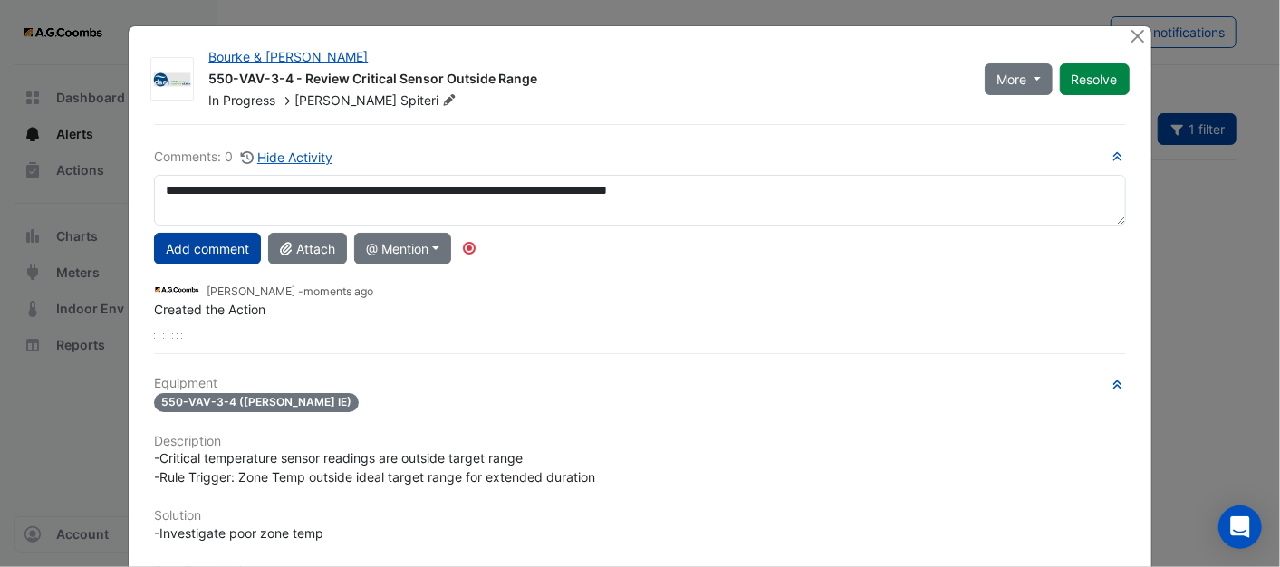
type textarea "**********"
click at [212, 248] on button "Add comment" at bounding box center [207, 249] width 107 height 32
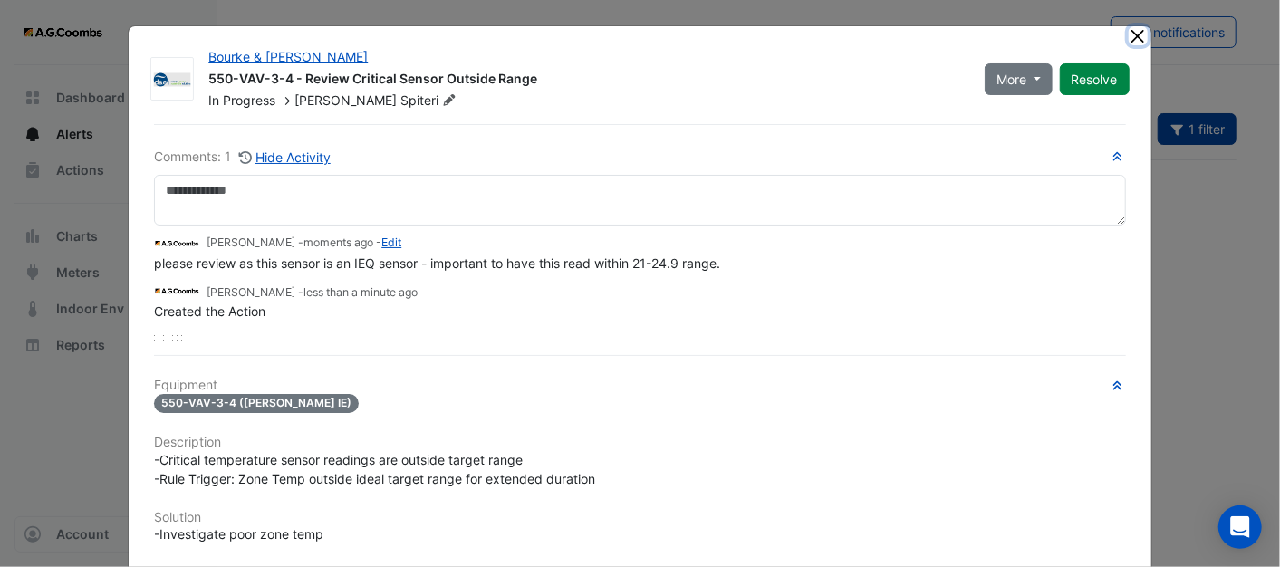
click at [1129, 33] on button "Close" at bounding box center [1138, 35] width 19 height 19
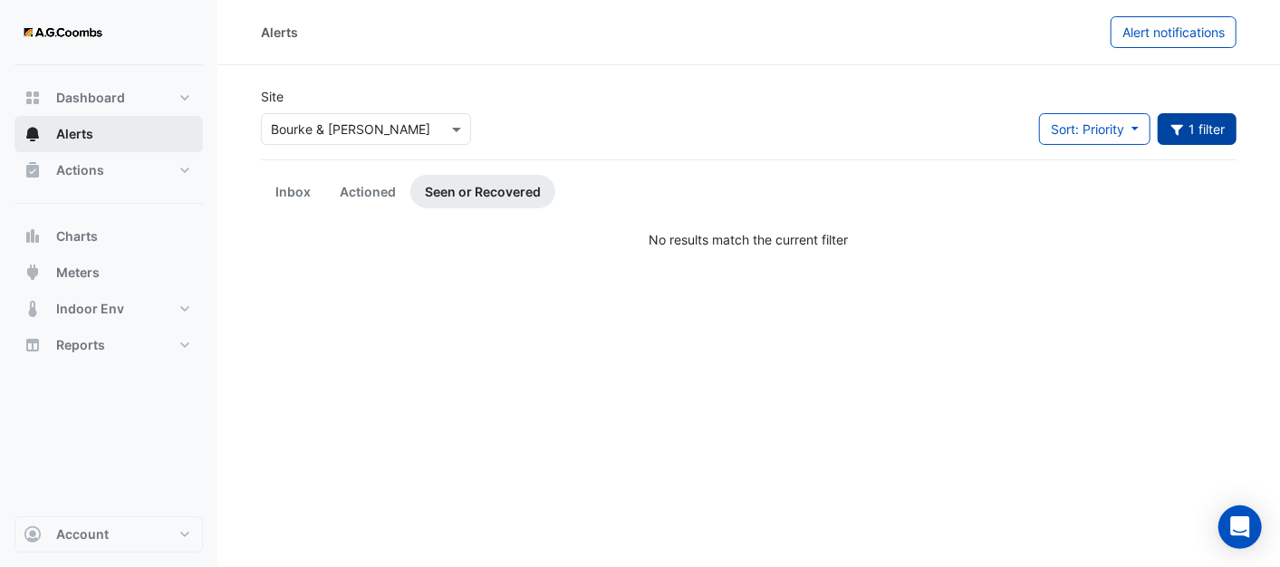
click at [89, 122] on button "Alerts" at bounding box center [108, 134] width 188 height 36
click at [1167, 124] on button "1 filter" at bounding box center [1198, 129] width 80 height 32
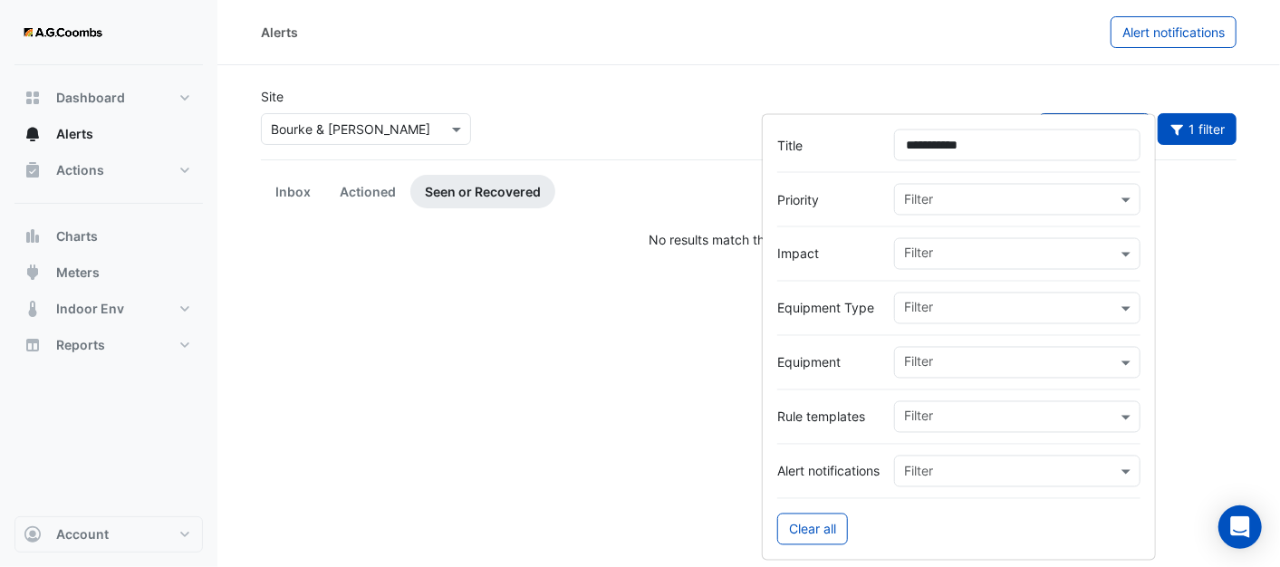
drag, startPoint x: 1053, startPoint y: 141, endPoint x: 815, endPoint y: 141, distance: 237.3
click at [815, 141] on div "**********" at bounding box center [958, 146] width 363 height 32
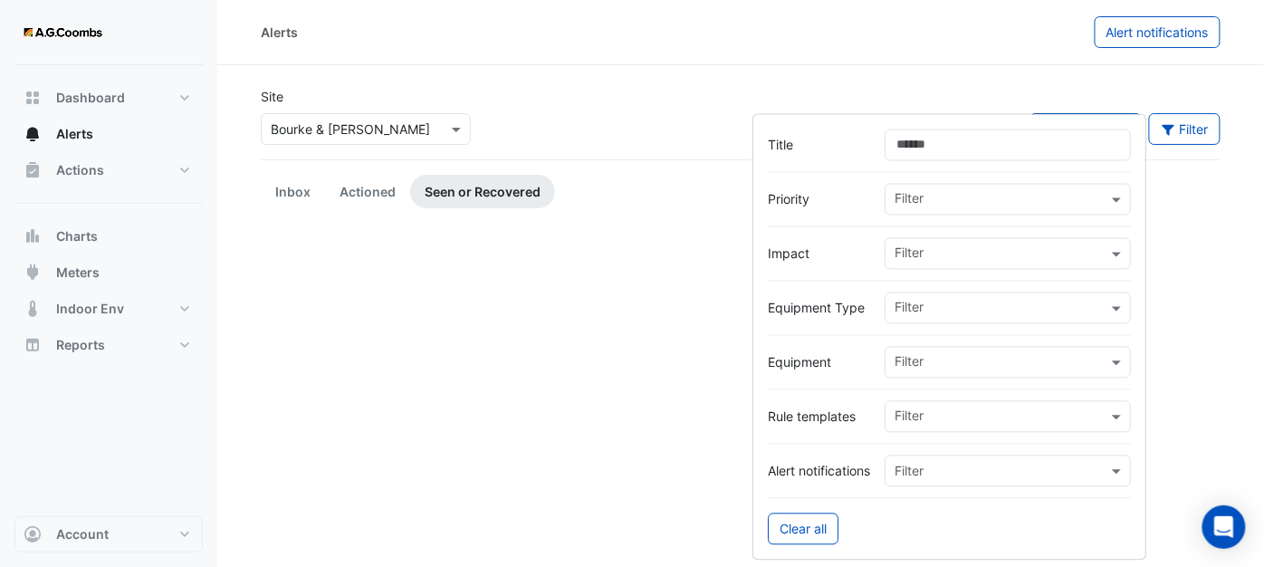
click at [732, 58] on div "Alerts Alert notifications" at bounding box center [740, 32] width 1047 height 65
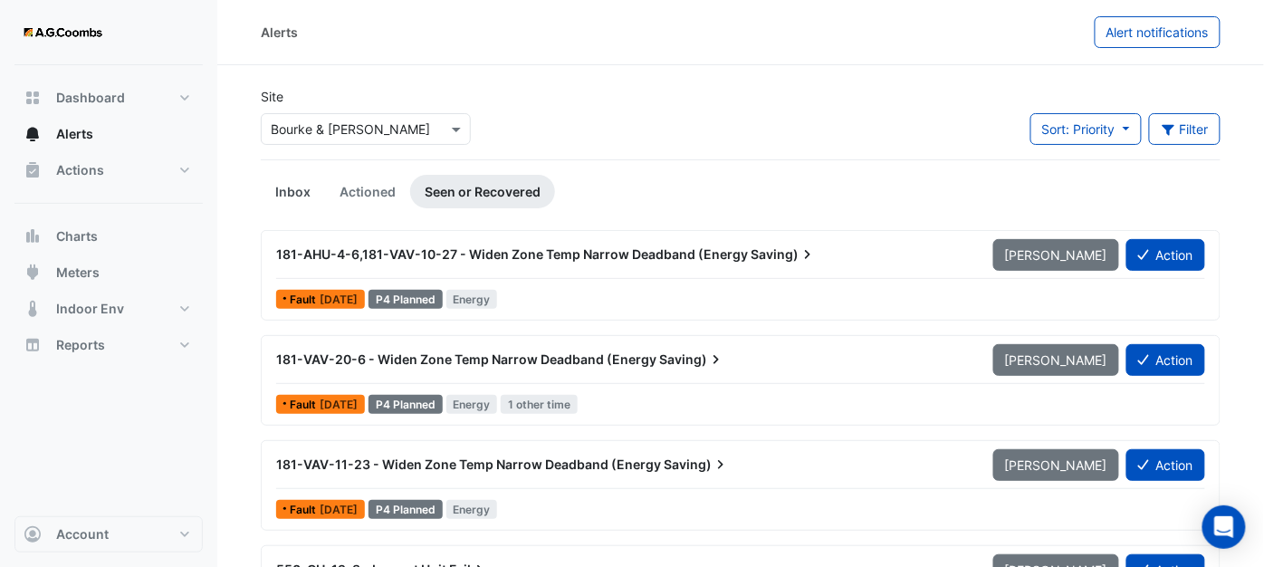
click at [285, 185] on link "Inbox" at bounding box center [293, 192] width 64 height 34
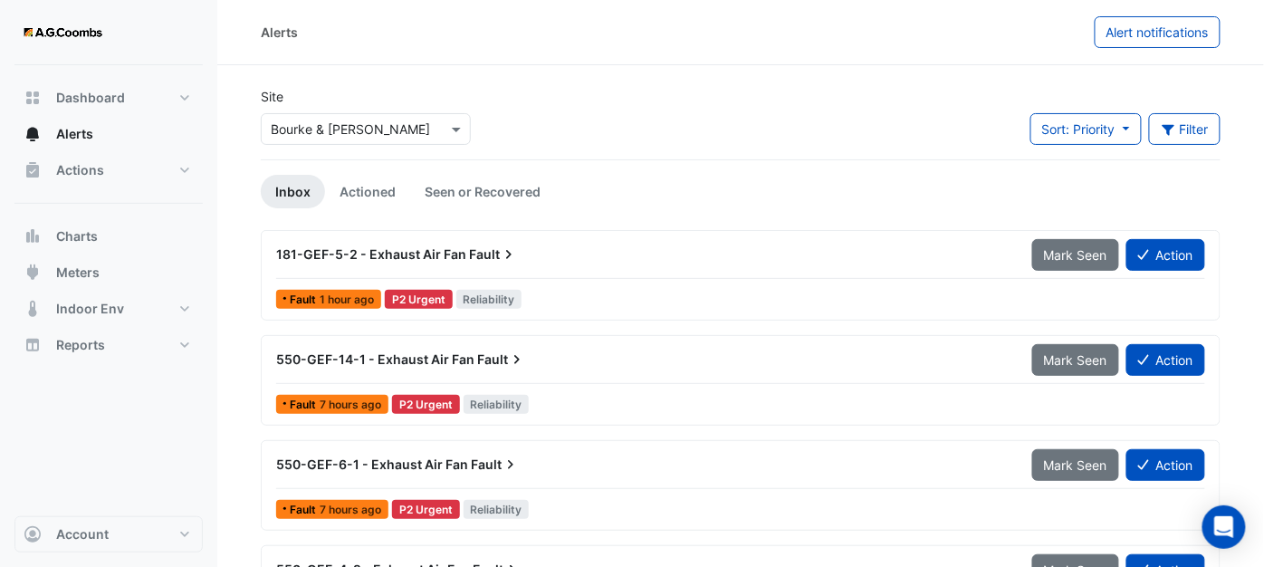
click at [1222, 133] on div "Sort: Priority Priority Updated Filter Title Priority Filter Impact Filter Equi…" at bounding box center [1126, 136] width 212 height 46
click at [1203, 127] on button "Filter" at bounding box center [1185, 129] width 72 height 32
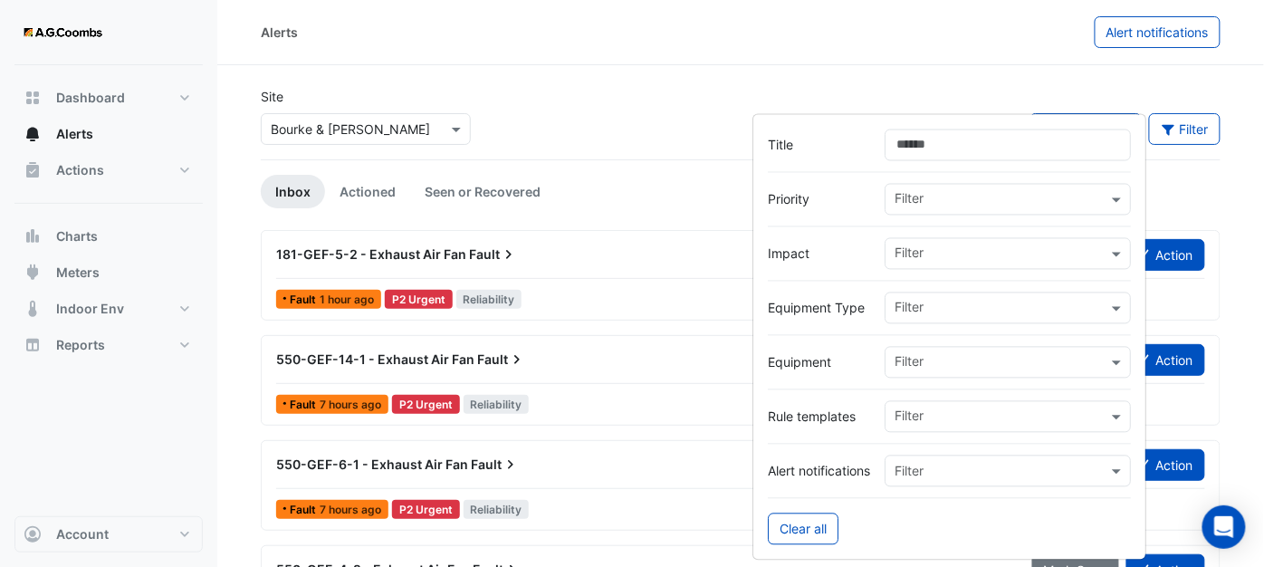
click at [1069, 259] on input "text" at bounding box center [1001, 255] width 213 height 19
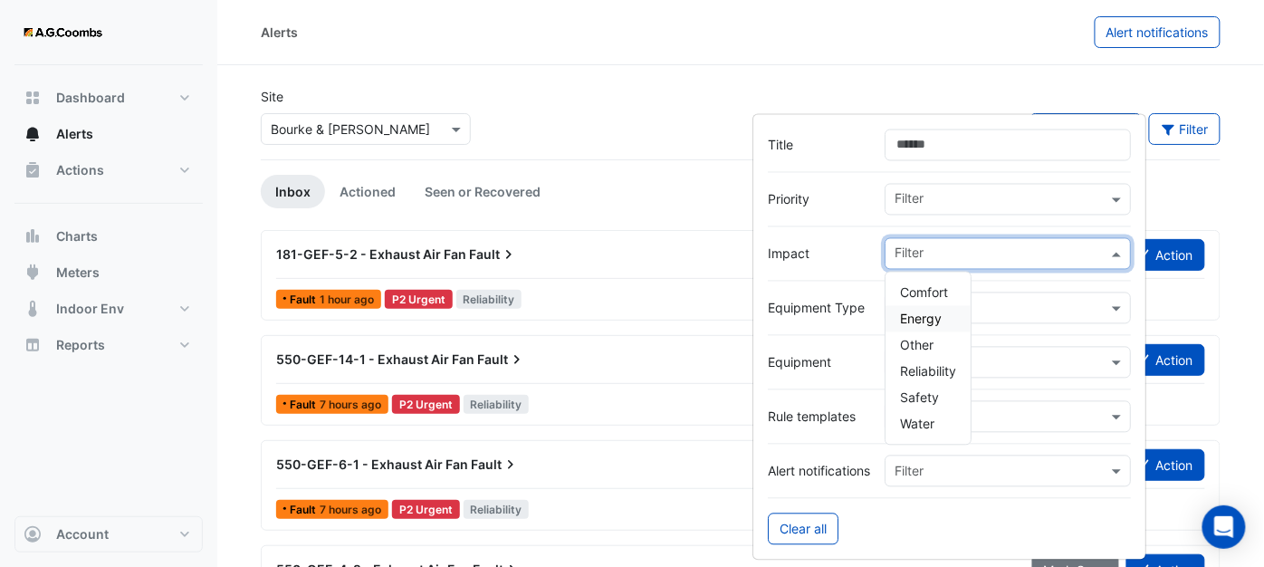
click at [931, 321] on span "Energy" at bounding box center [921, 319] width 42 height 15
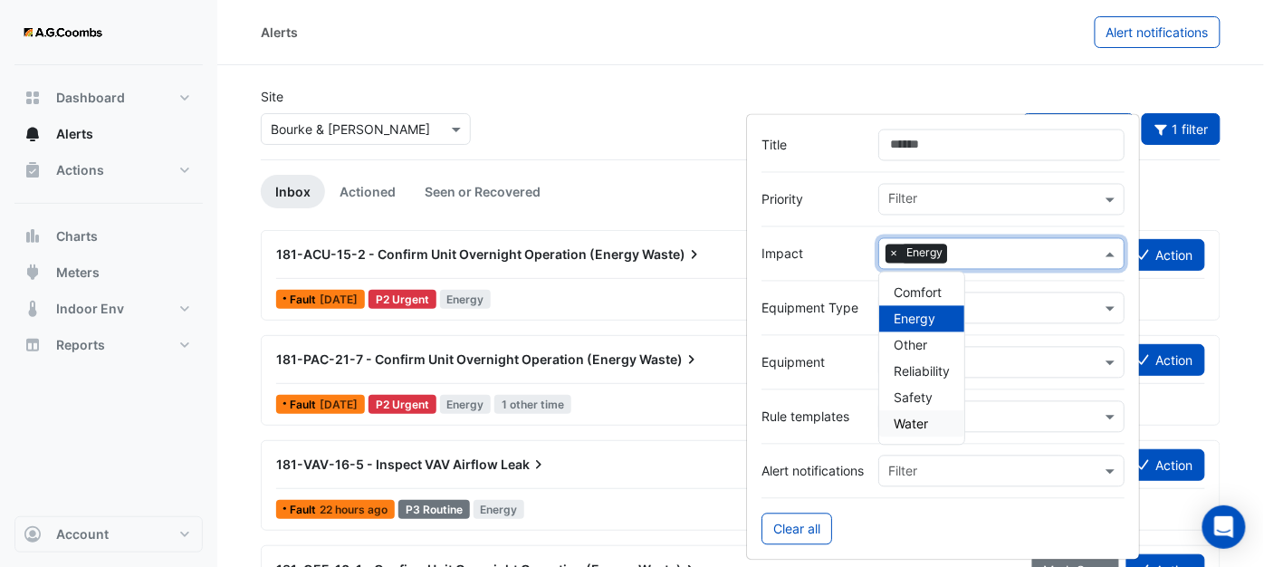
click at [924, 418] on span "Water" at bounding box center [911, 424] width 34 height 15
click at [602, 142] on div "Site × Bourke & William Sort: Priority Priority Updated 1 filter" at bounding box center [741, 123] width 982 height 72
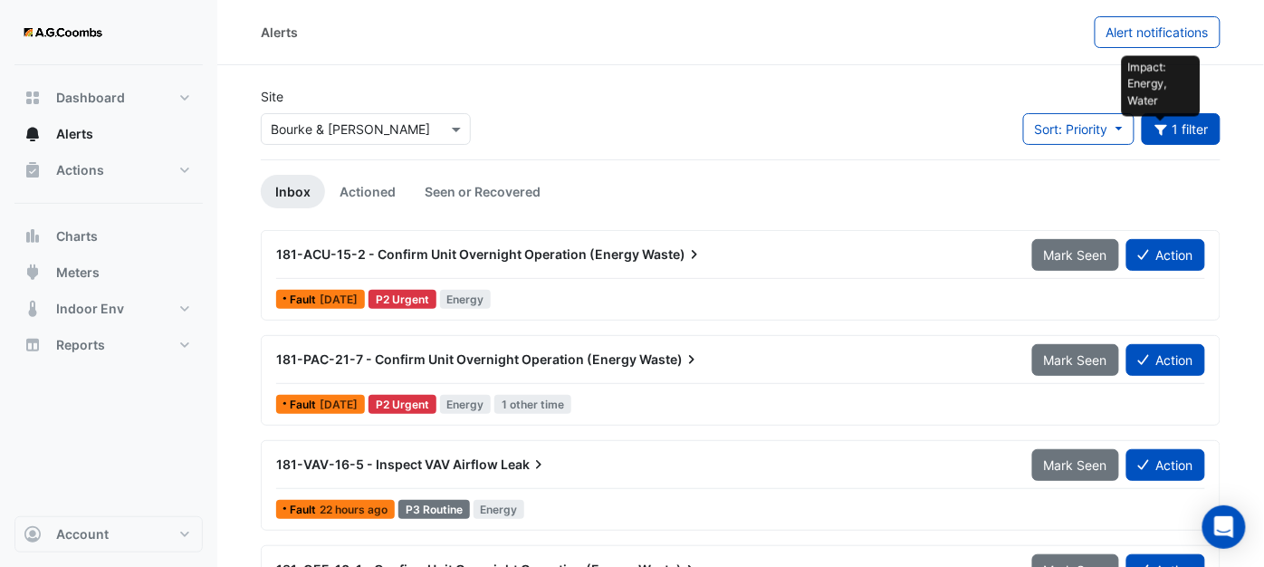
click at [1166, 132] on icon "button" at bounding box center [1162, 129] width 16 height 13
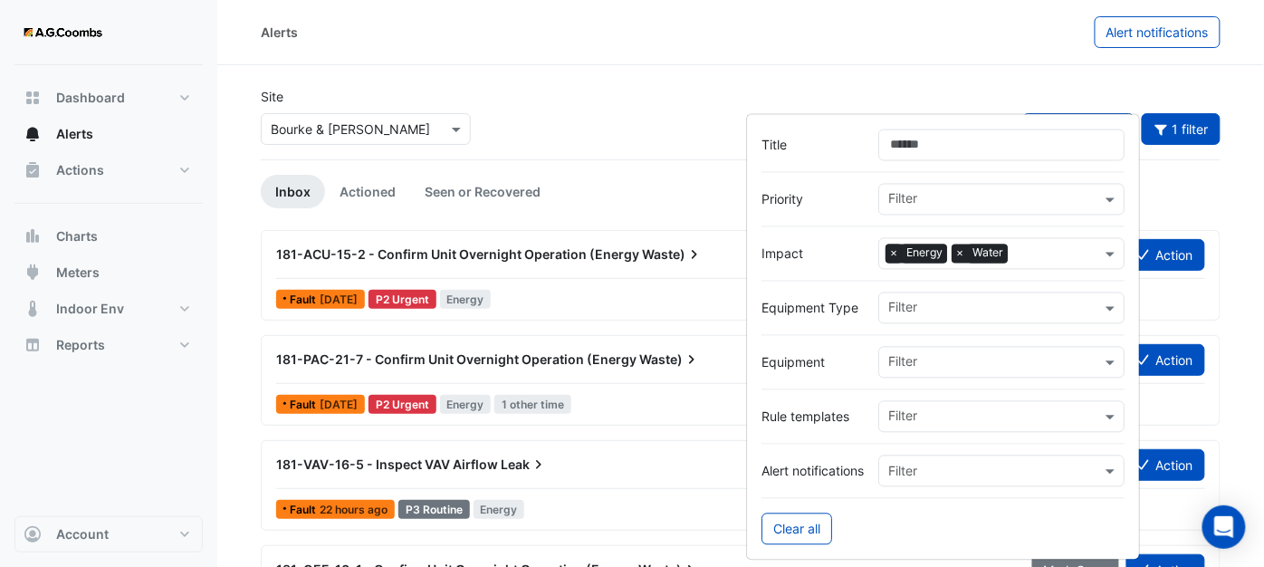
click at [889, 245] on span "×" at bounding box center [894, 254] width 16 height 18
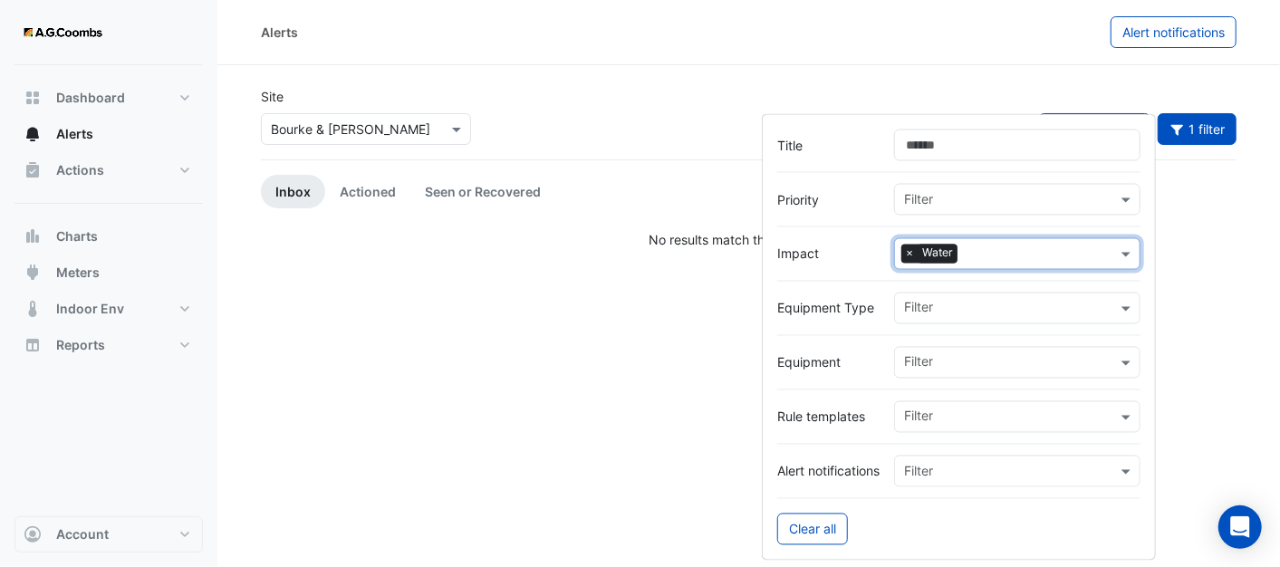
click at [697, 63] on div "Alerts Alert notifications" at bounding box center [748, 32] width 1063 height 65
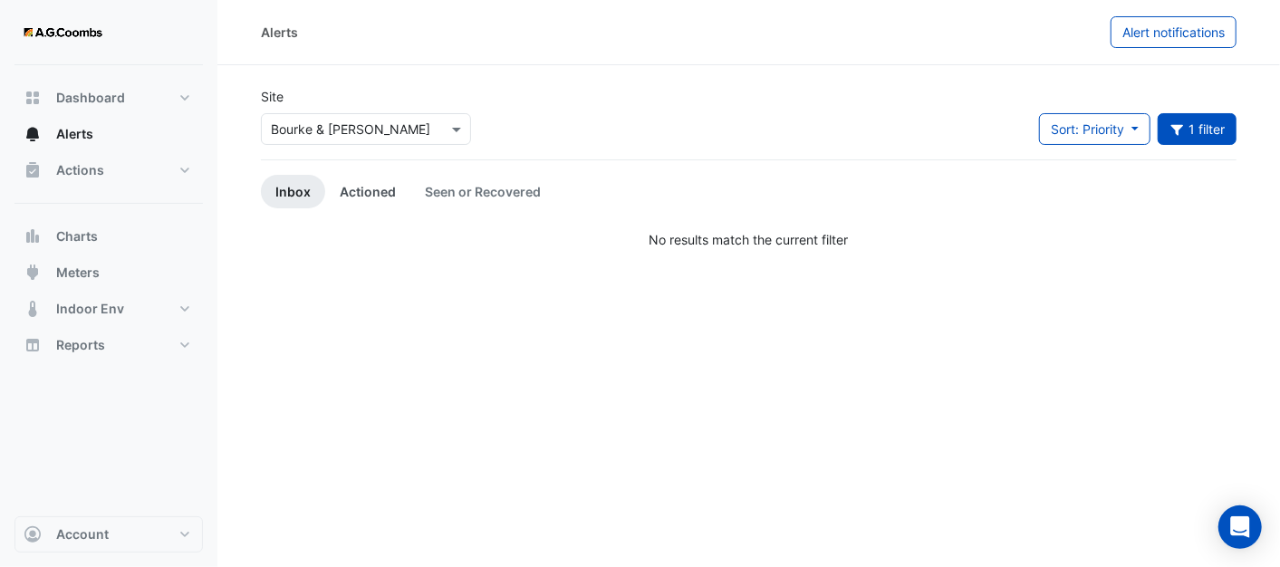
click at [372, 200] on link "Actioned" at bounding box center [367, 192] width 85 height 34
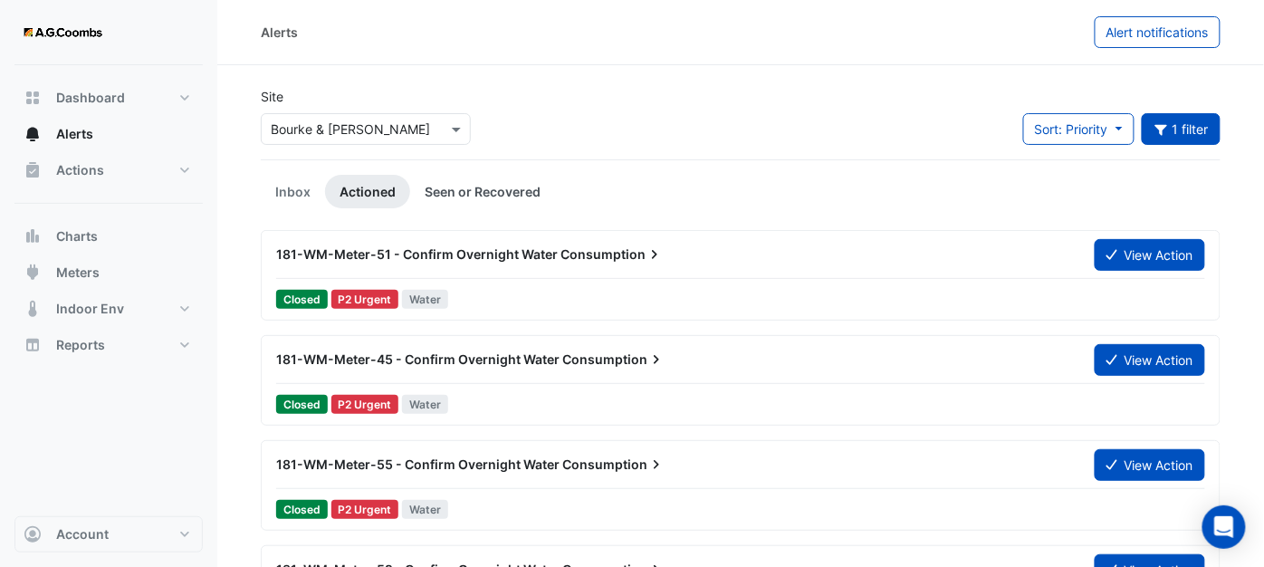
click at [466, 188] on link "Seen or Recovered" at bounding box center [482, 192] width 145 height 34
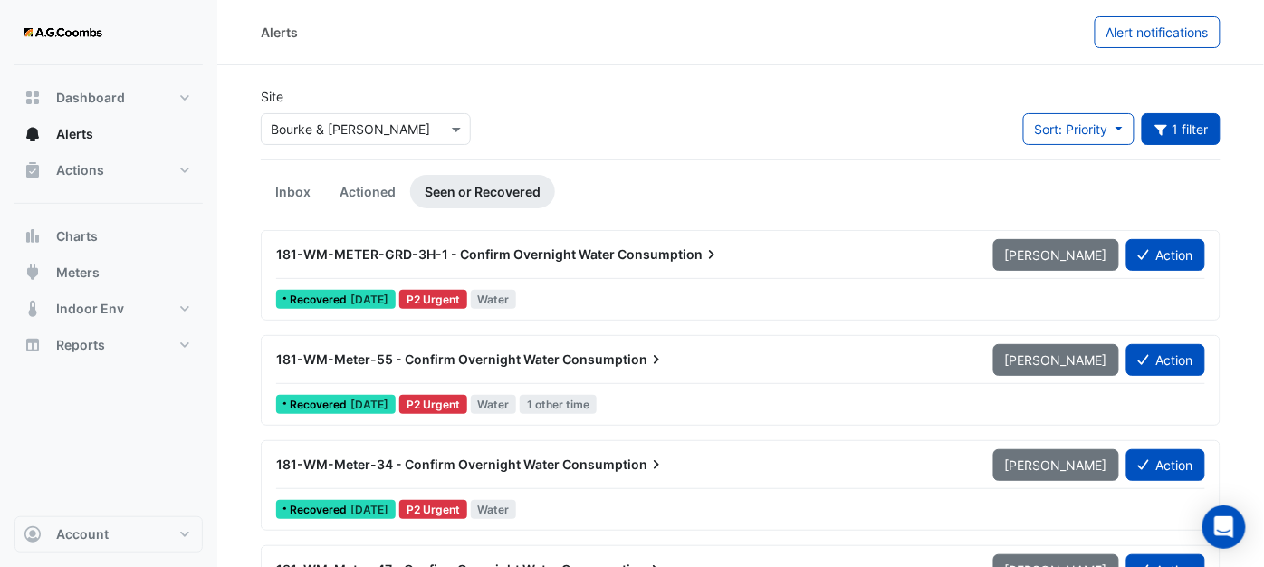
click at [369, 361] on span "181-WM-Meter-55 - Confirm Overnight Water" at bounding box center [418, 358] width 284 height 15
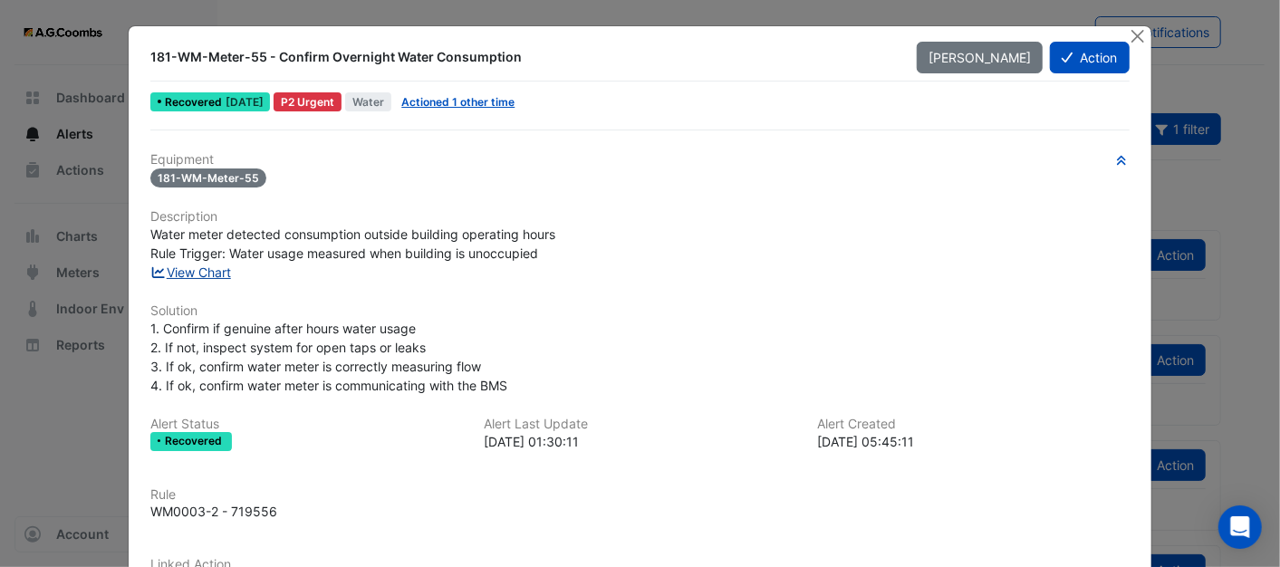
click at [194, 264] on link "View Chart" at bounding box center [190, 271] width 81 height 15
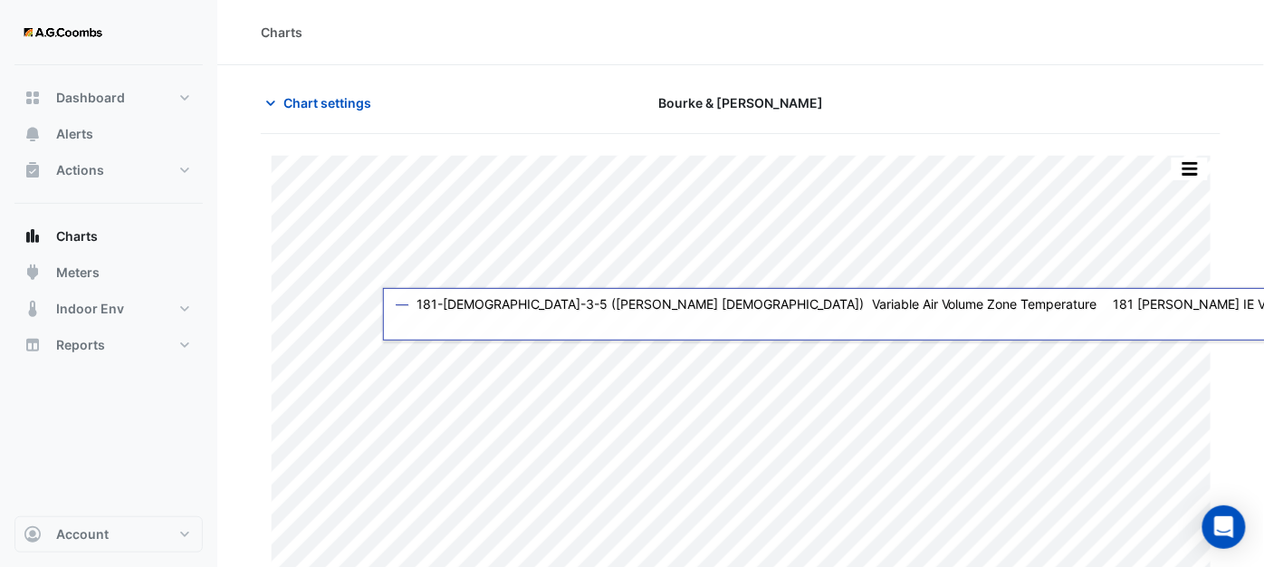
type input "**********"
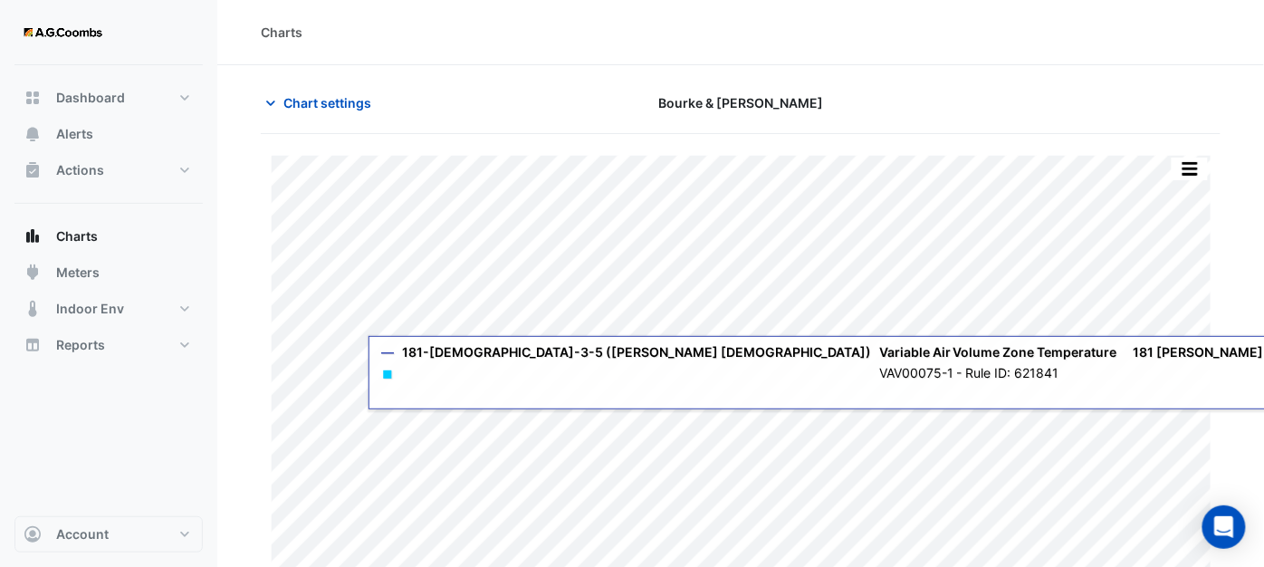
scroll to position [56, 0]
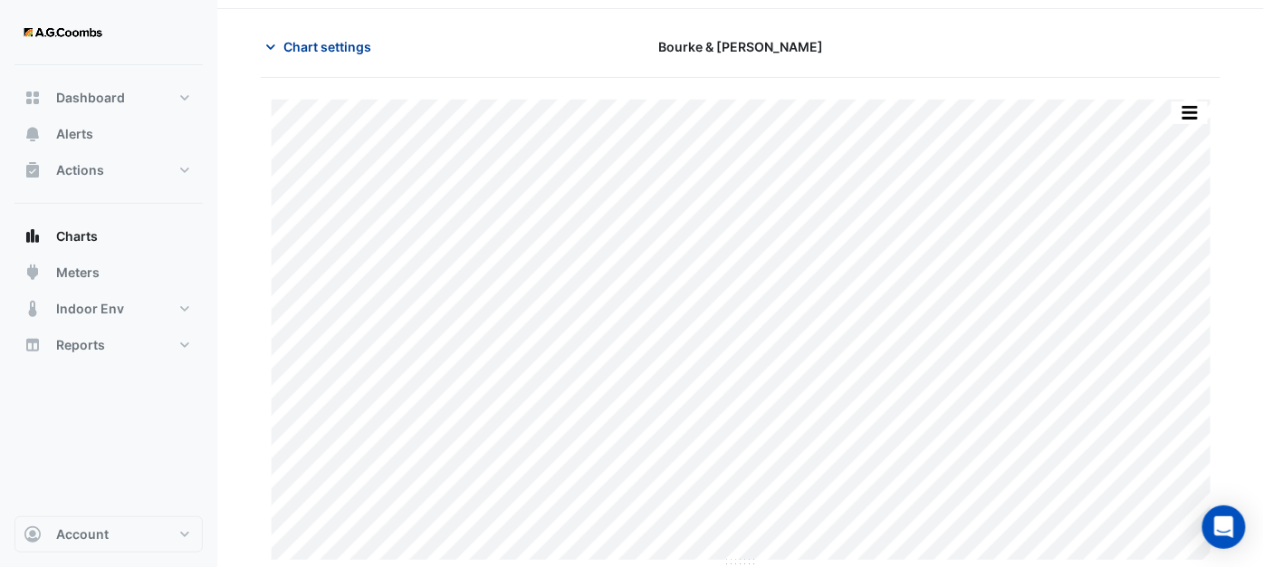
click at [263, 49] on icon "button" at bounding box center [271, 47] width 18 height 18
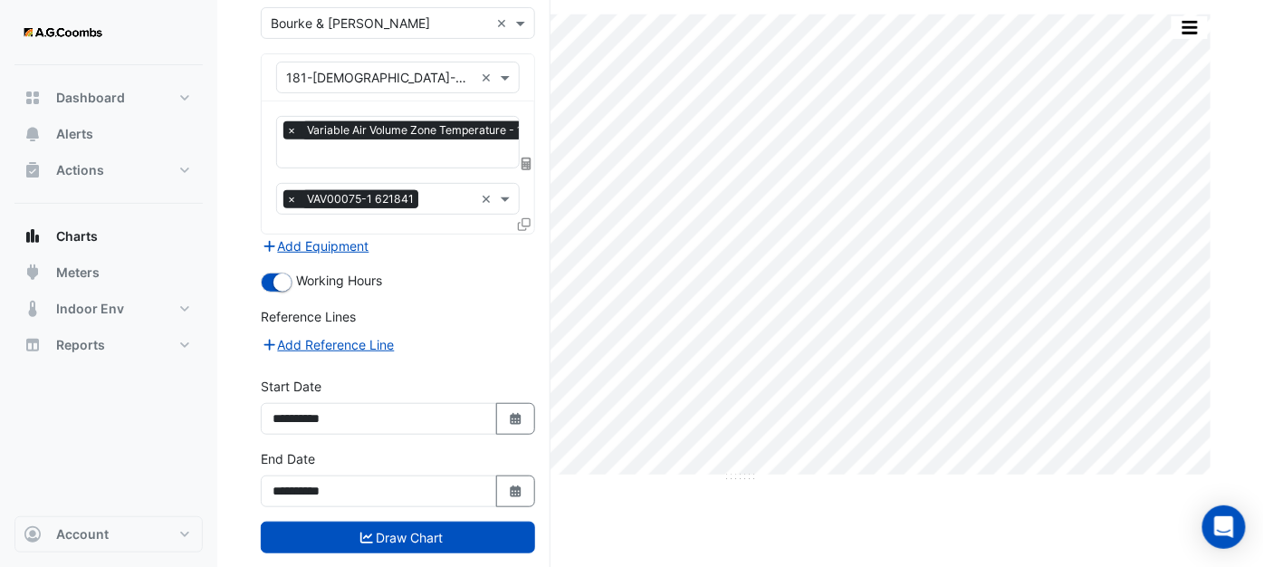
scroll to position [169, 0]
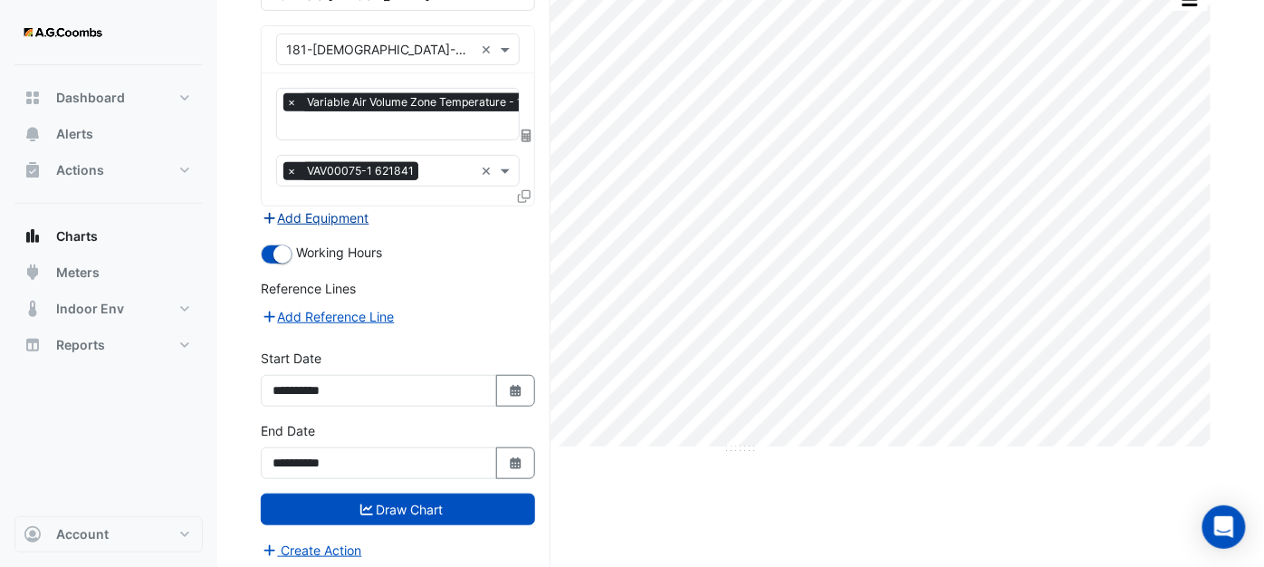
click at [268, 212] on icon "button" at bounding box center [270, 218] width 16 height 13
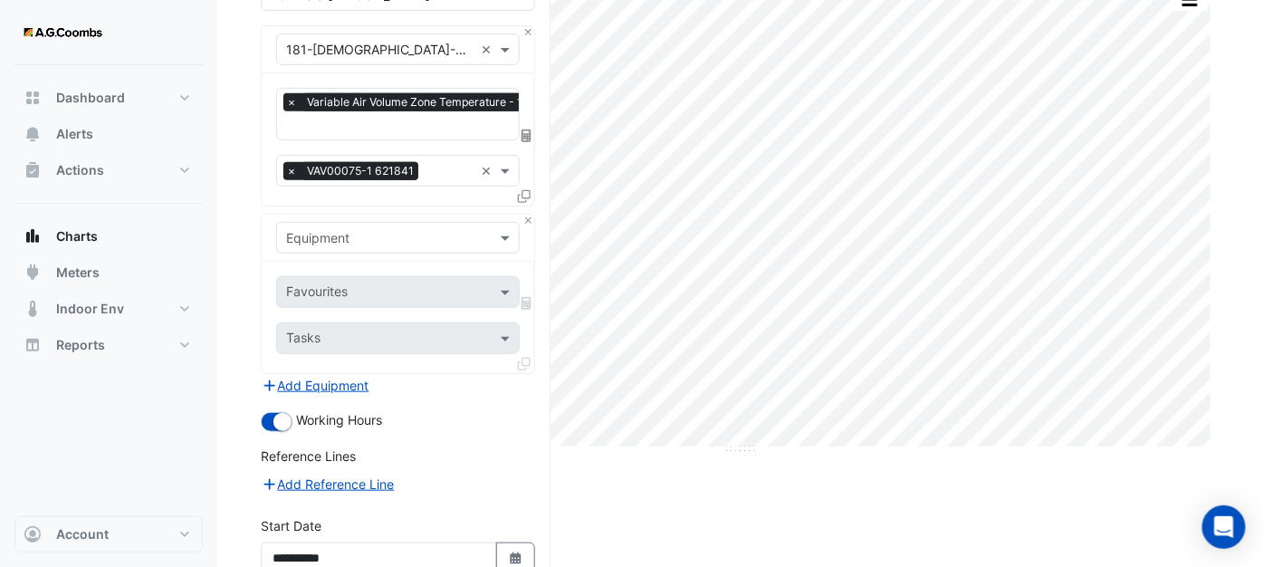
click at [327, 237] on input "text" at bounding box center [380, 238] width 188 height 19
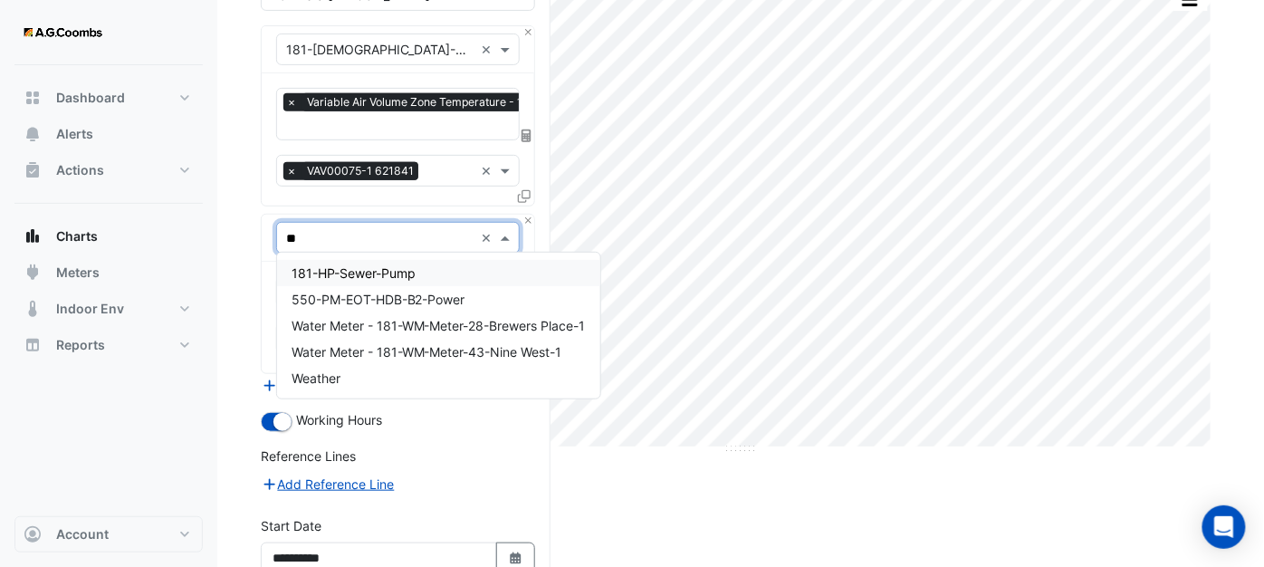
type input "***"
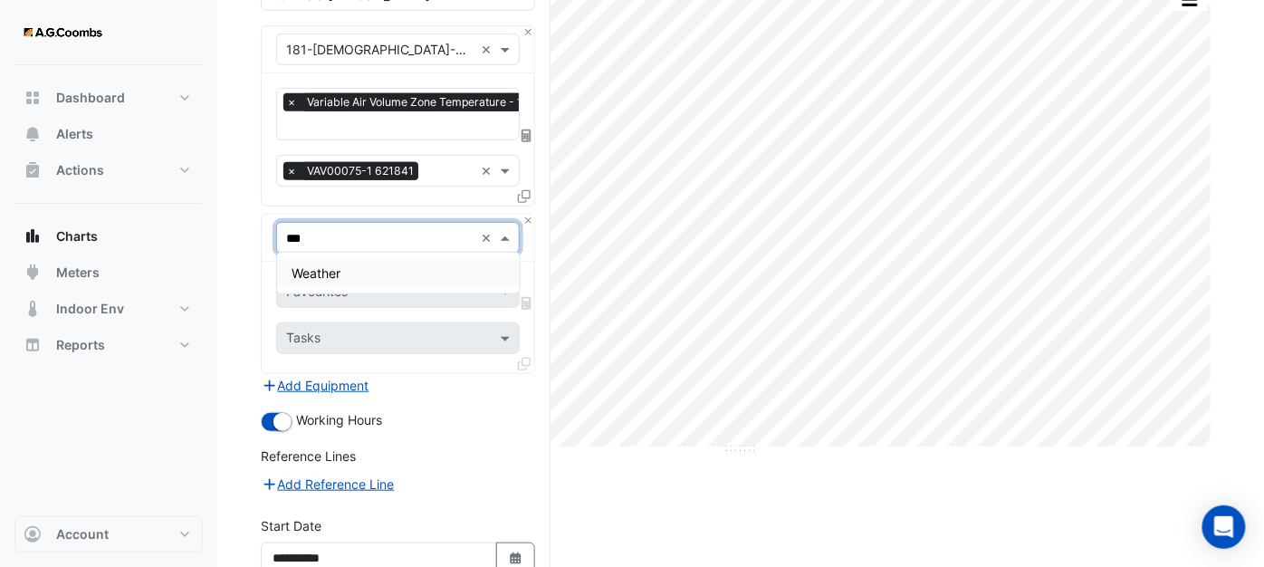
click at [332, 278] on span "Weather" at bounding box center [316, 272] width 49 height 15
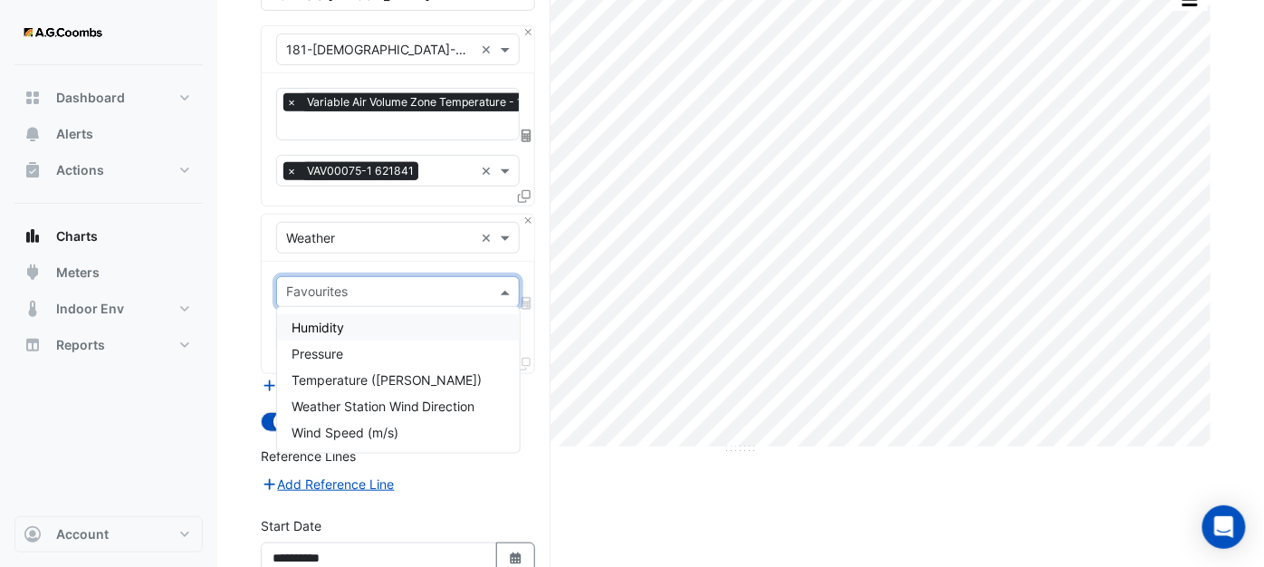
click at [500, 286] on span at bounding box center [507, 292] width 23 height 19
click at [391, 388] on div "Temperature (Celcius)" at bounding box center [398, 380] width 243 height 26
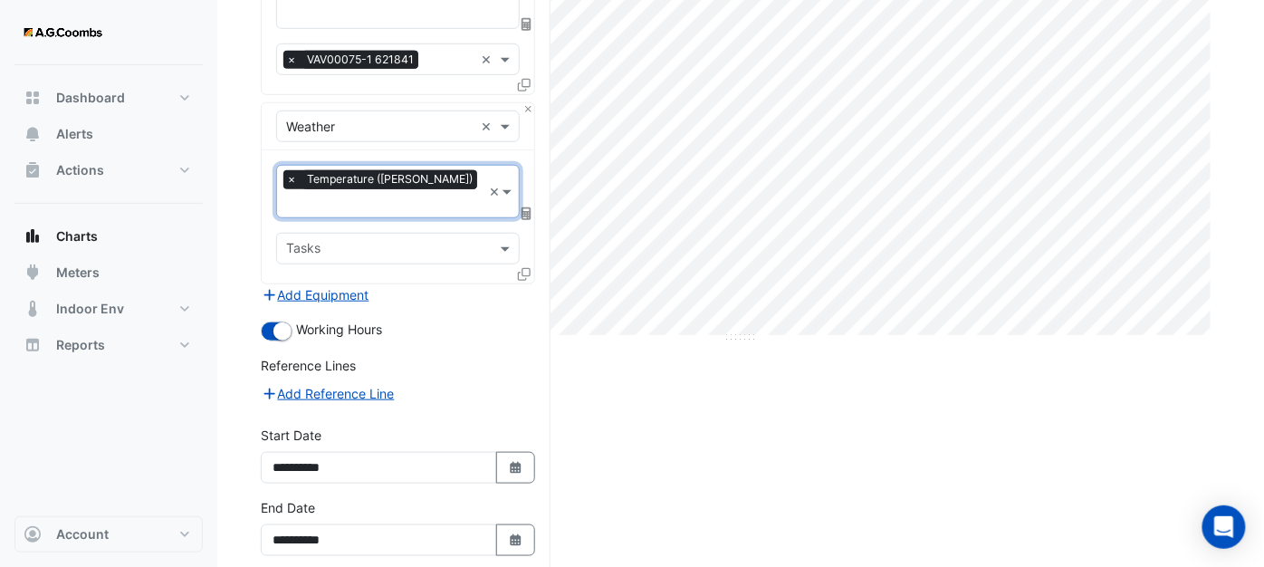
scroll to position [336, 0]
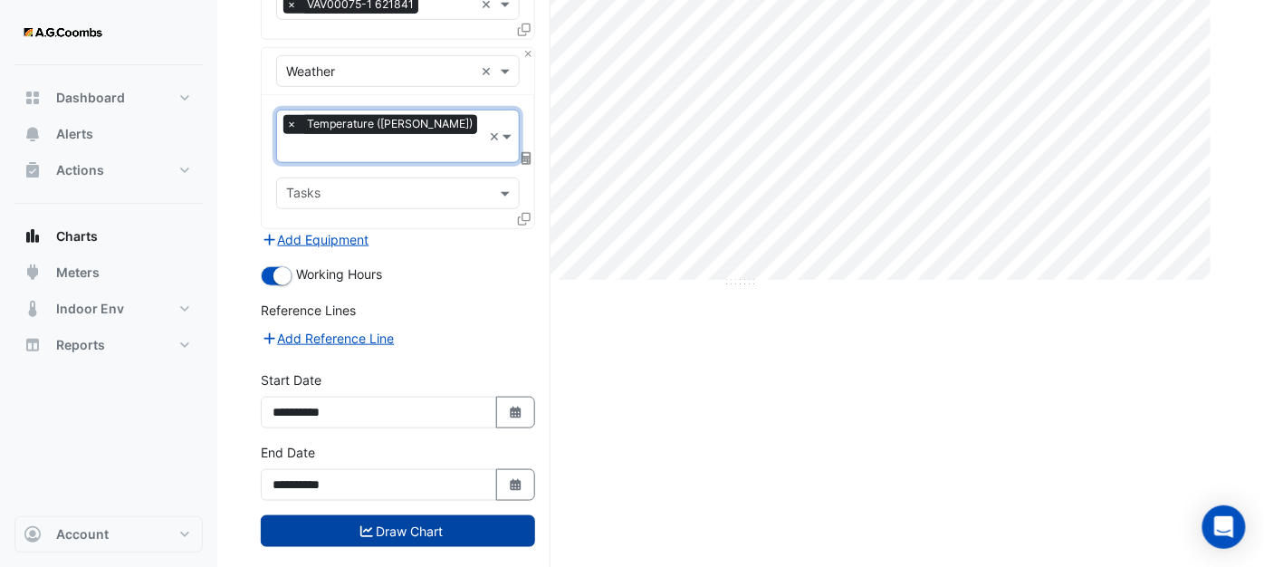
click at [399, 515] on button "Draw Chart" at bounding box center [398, 531] width 274 height 32
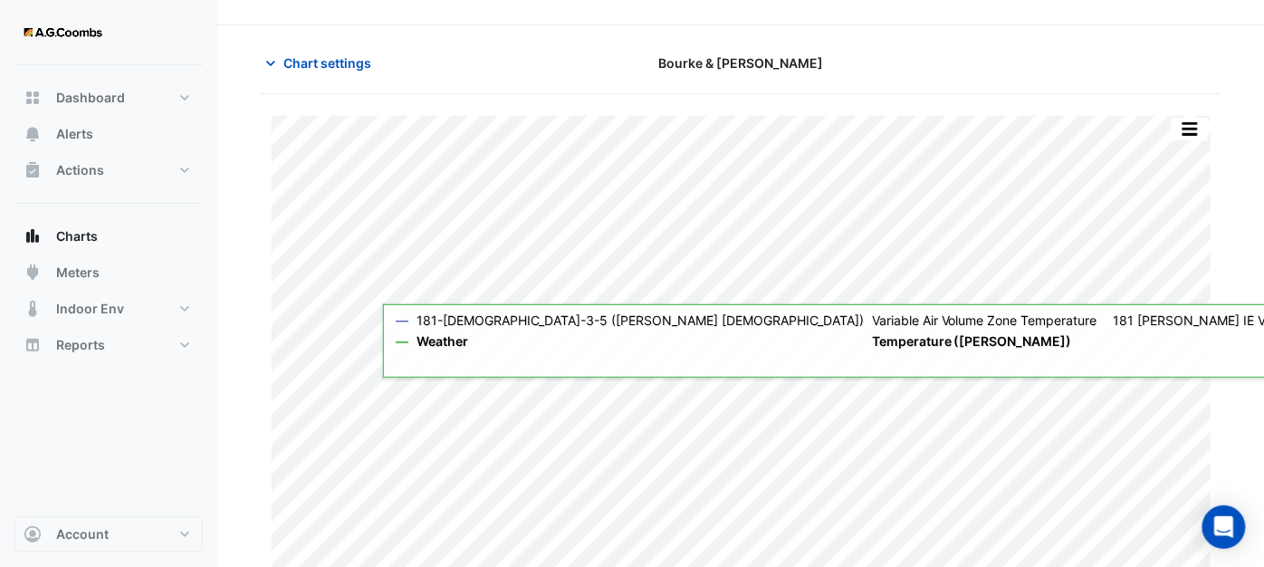
scroll to position [56, 0]
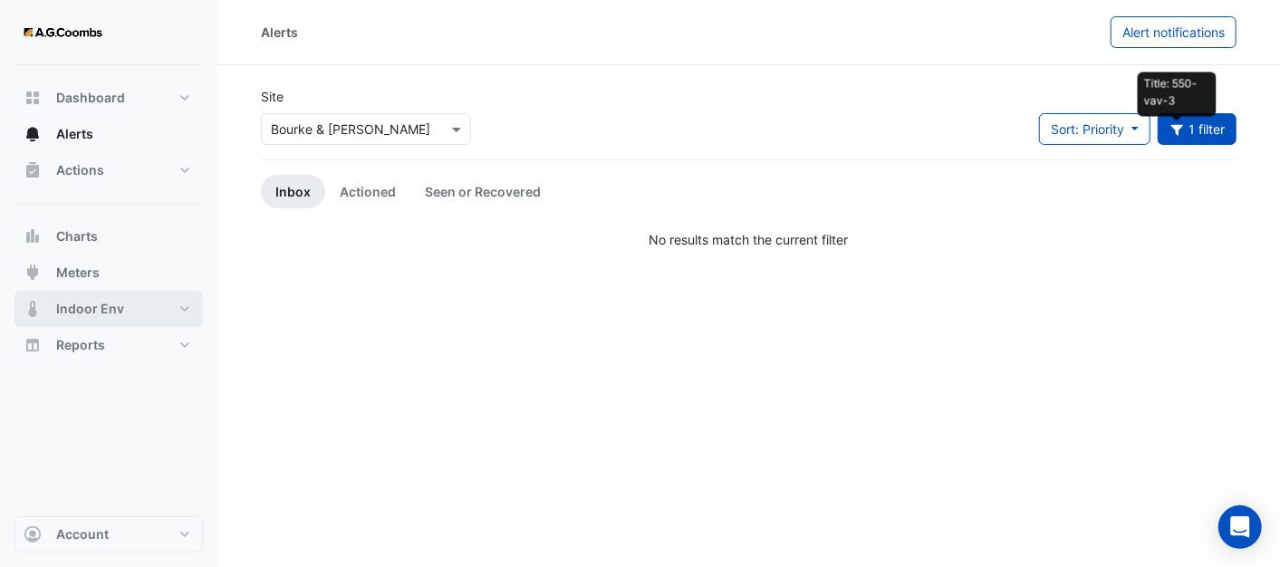
drag, startPoint x: 73, startPoint y: 305, endPoint x: 85, endPoint y: 305, distance: 11.8
click at [75, 305] on span "Indoor Env" at bounding box center [90, 309] width 68 height 18
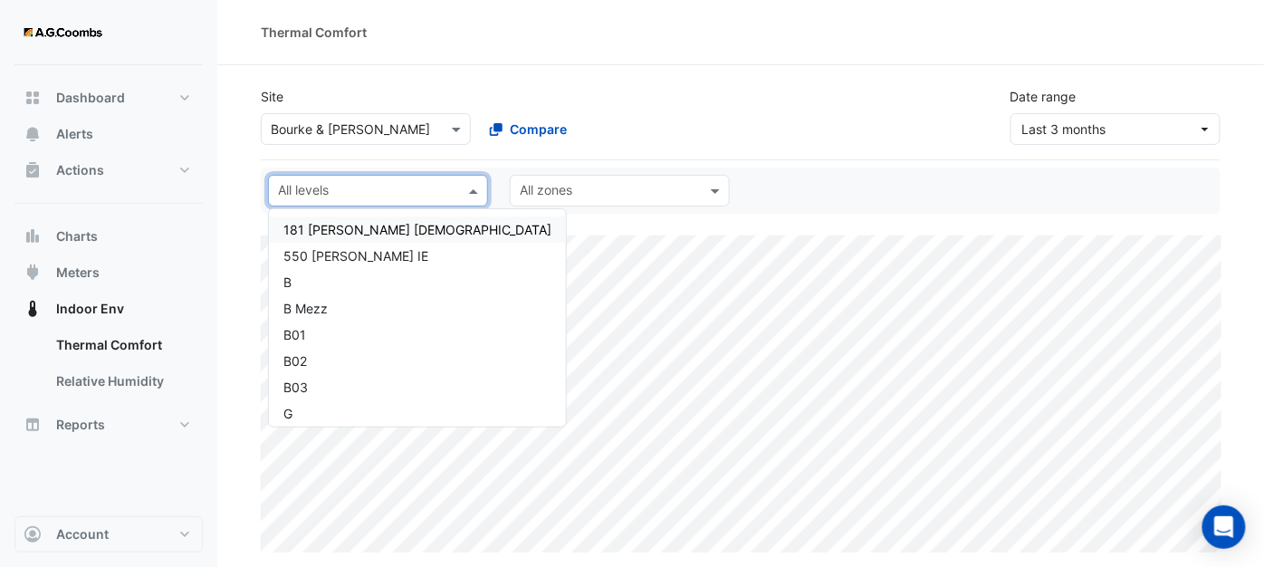
click at [459, 194] on div "All levels" at bounding box center [378, 191] width 220 height 32
click at [366, 262] on div "550 NABERS IE" at bounding box center [418, 255] width 268 height 19
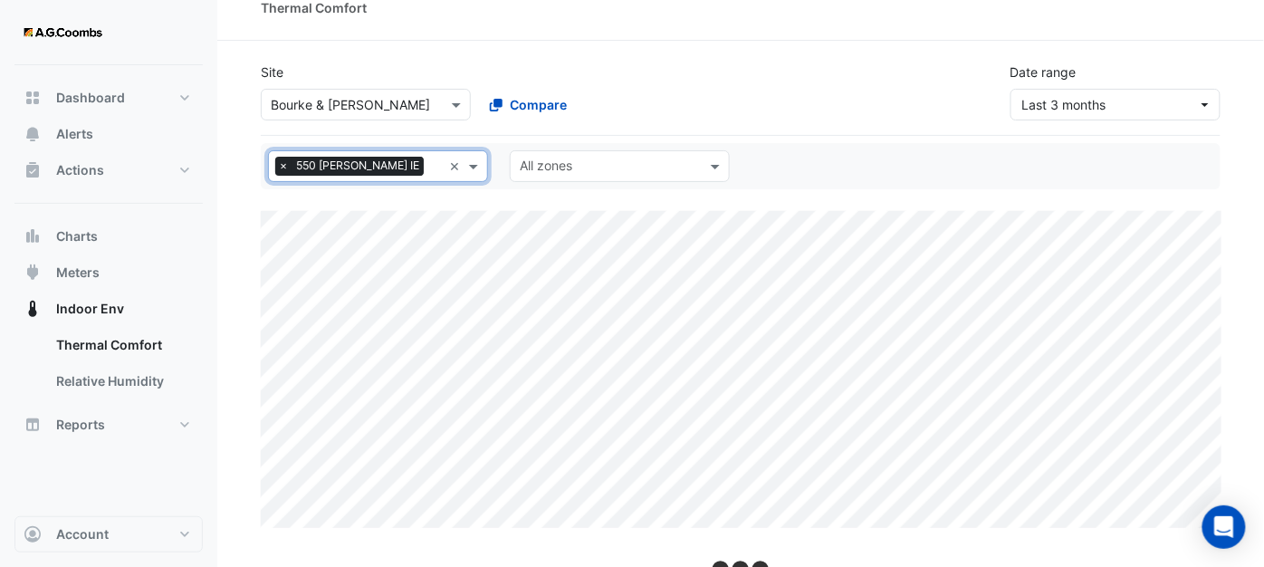
select select "**"
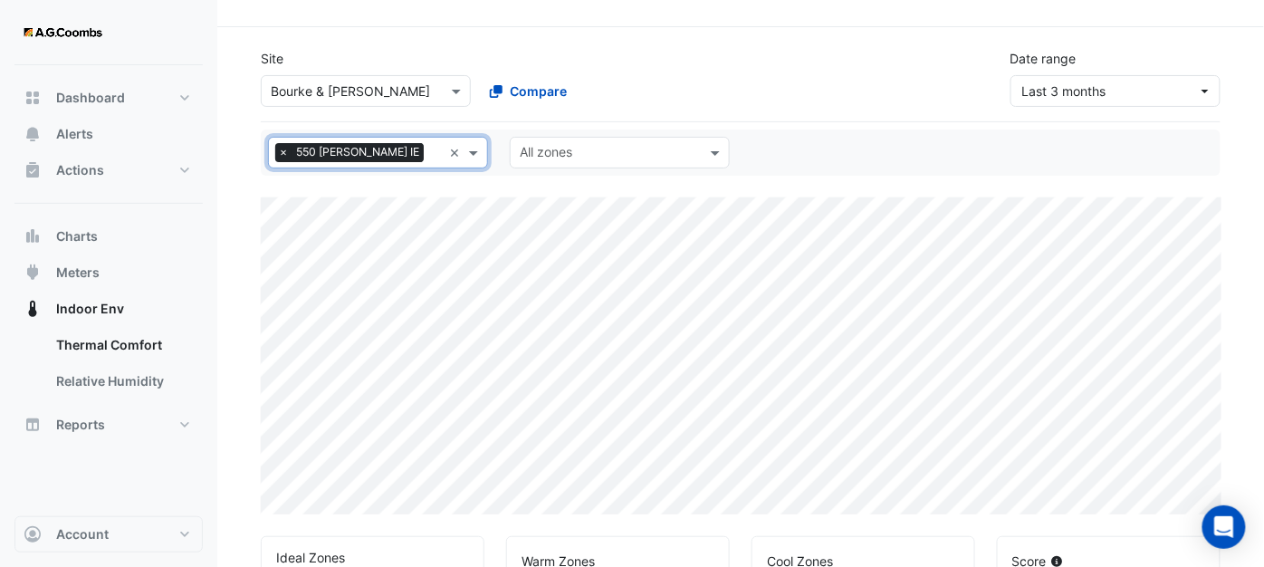
scroll to position [340, 0]
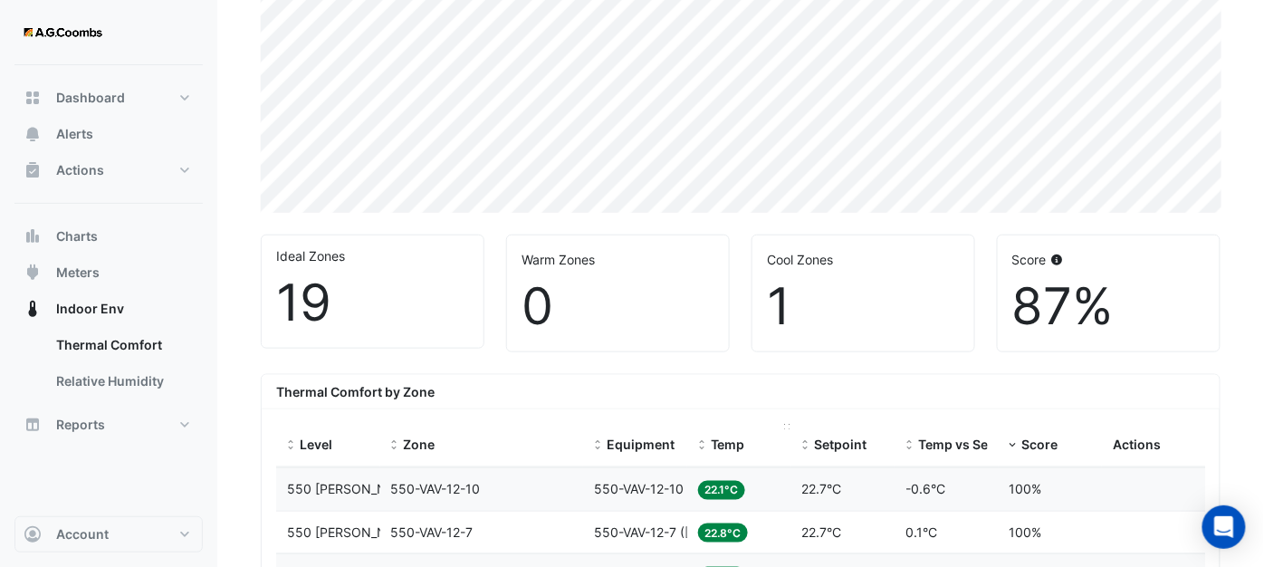
click at [725, 440] on span "Temp" at bounding box center [728, 444] width 34 height 15
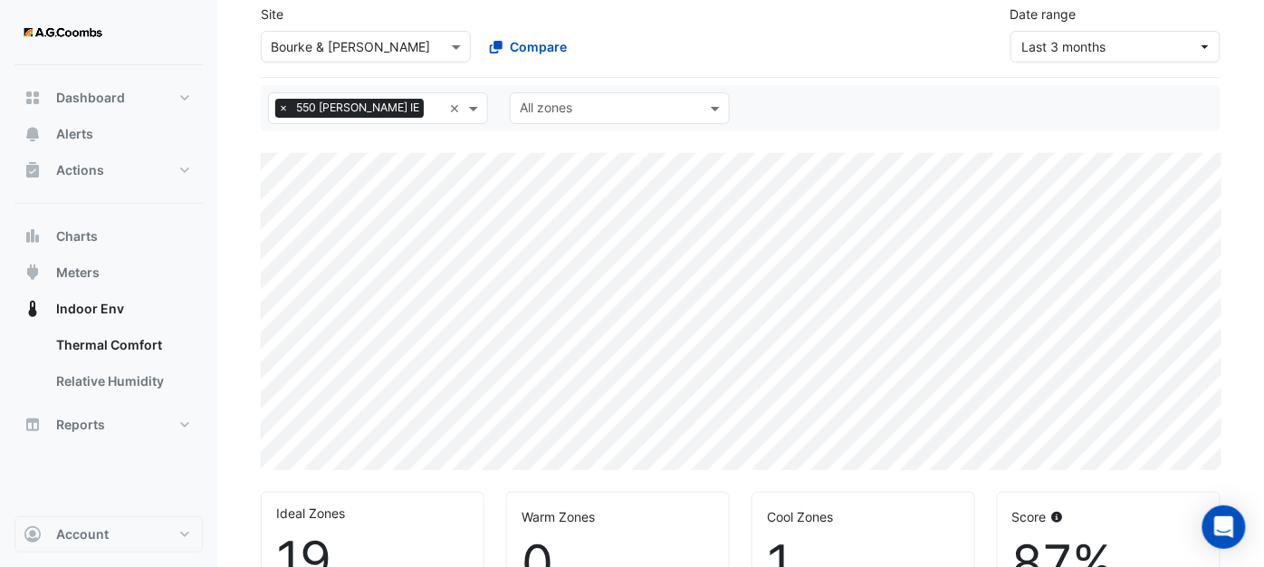
scroll to position [38, 0]
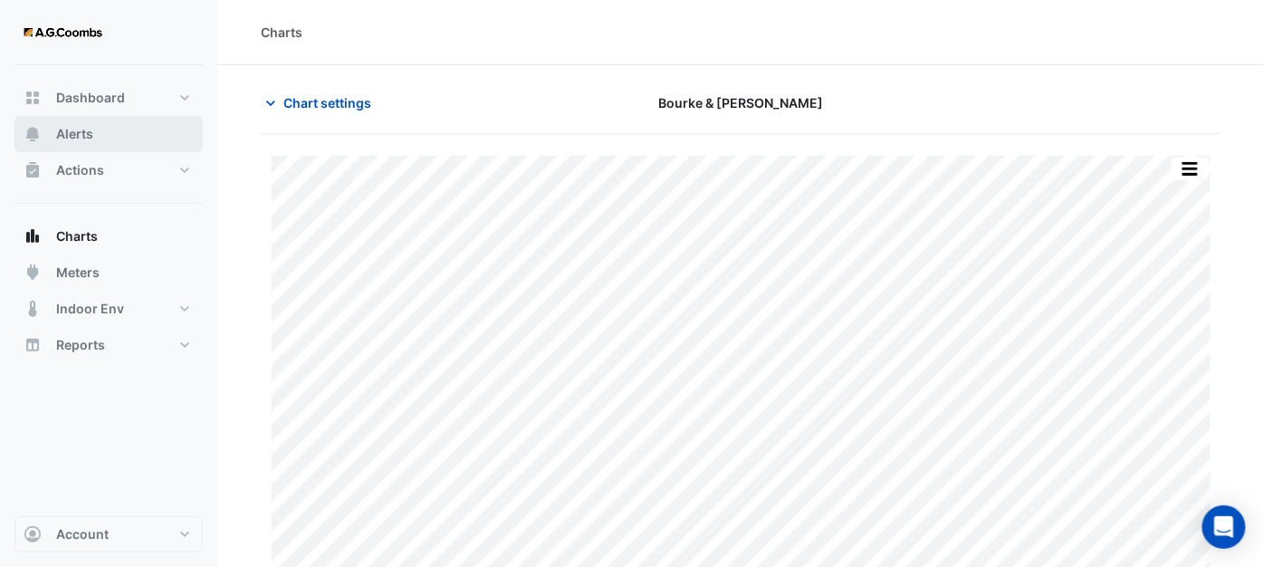
click at [73, 144] on button "Alerts" at bounding box center [108, 134] width 188 height 36
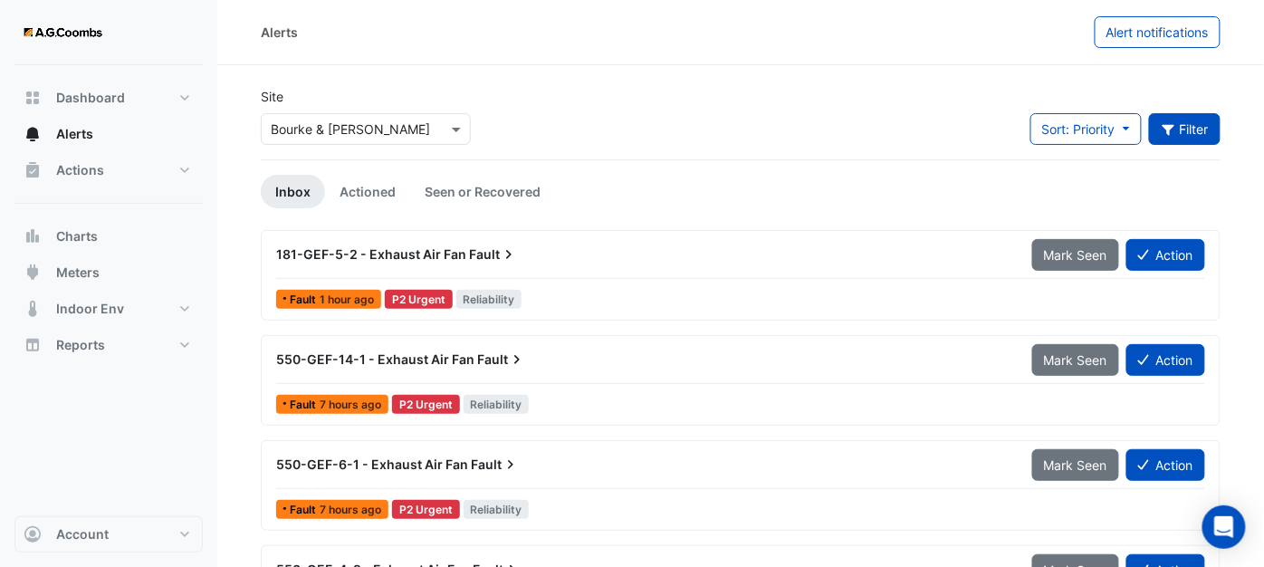
click at [1194, 133] on button "Filter" at bounding box center [1185, 129] width 72 height 32
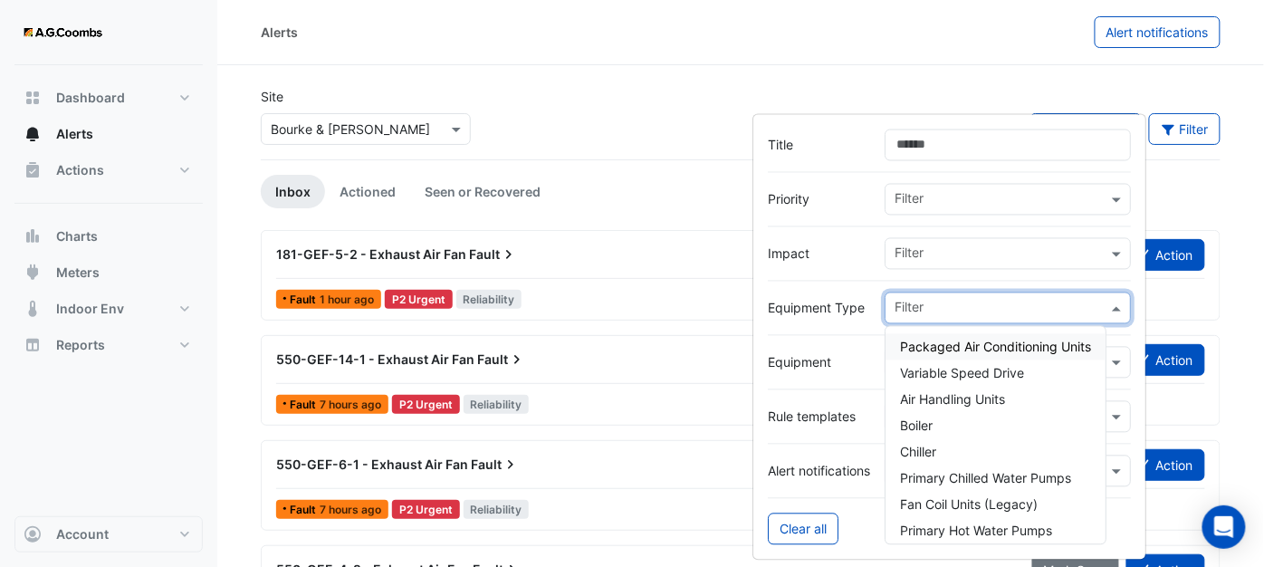
click at [990, 313] on input "text" at bounding box center [1001, 310] width 213 height 19
click at [930, 400] on span "Air Handling Units" at bounding box center [952, 399] width 105 height 15
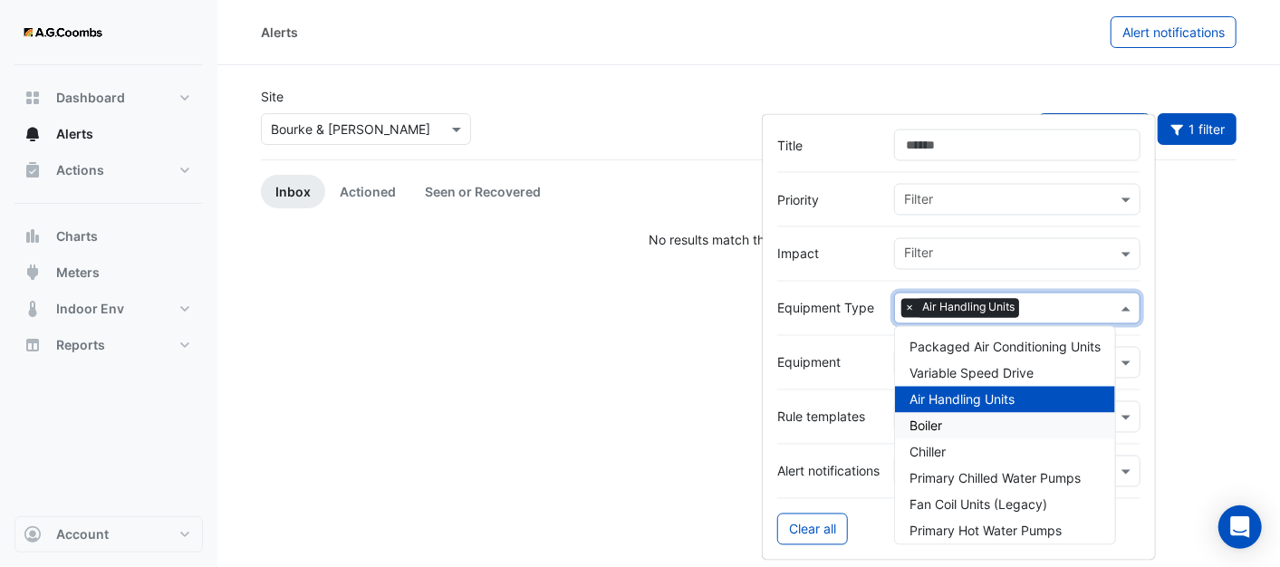
click at [933, 425] on span "Boiler" at bounding box center [925, 425] width 33 height 15
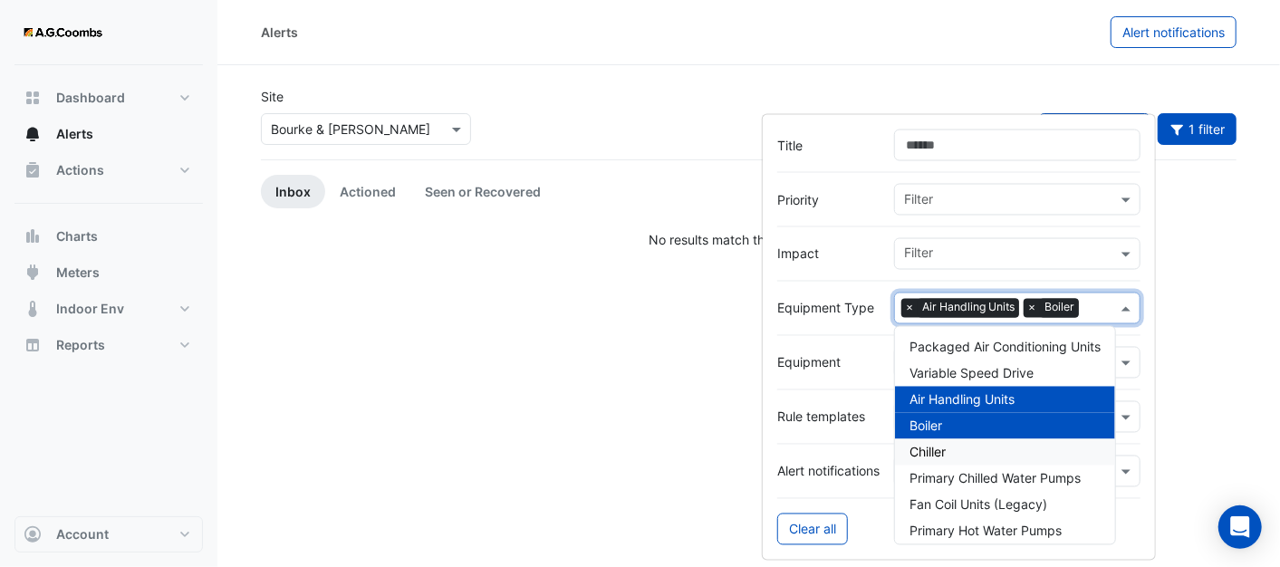
click at [934, 447] on span "Chiller" at bounding box center [927, 452] width 36 height 15
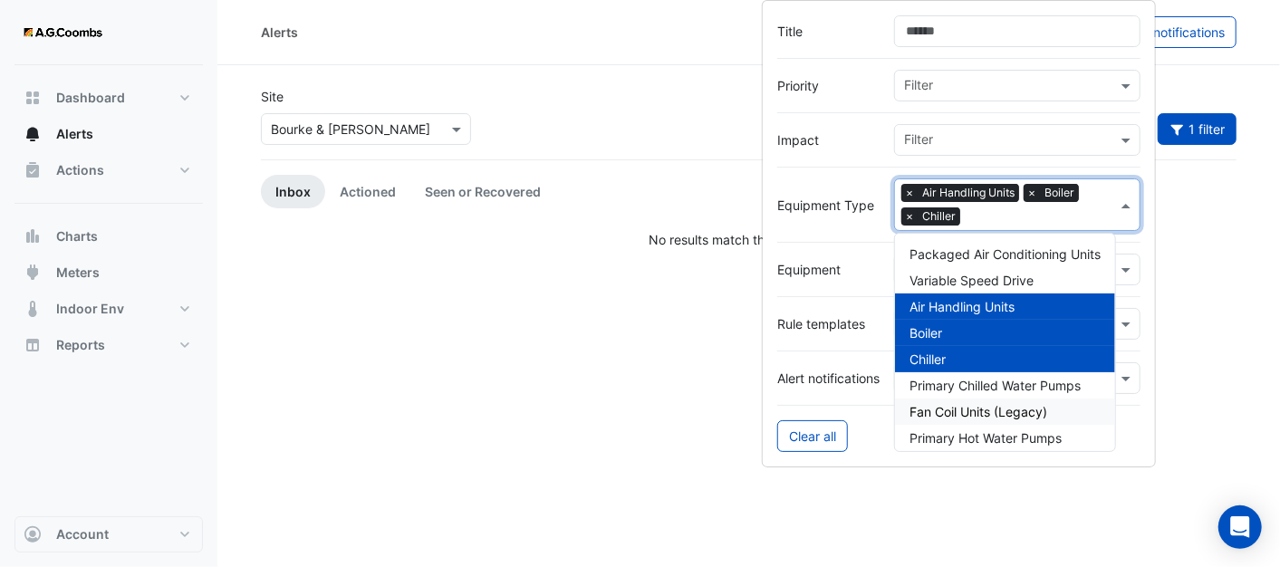
click at [553, 310] on div "Alerts Alert notifications Site × Bourke & [PERSON_NAME] Sort: Priority Priorit…" at bounding box center [748, 283] width 1063 height 567
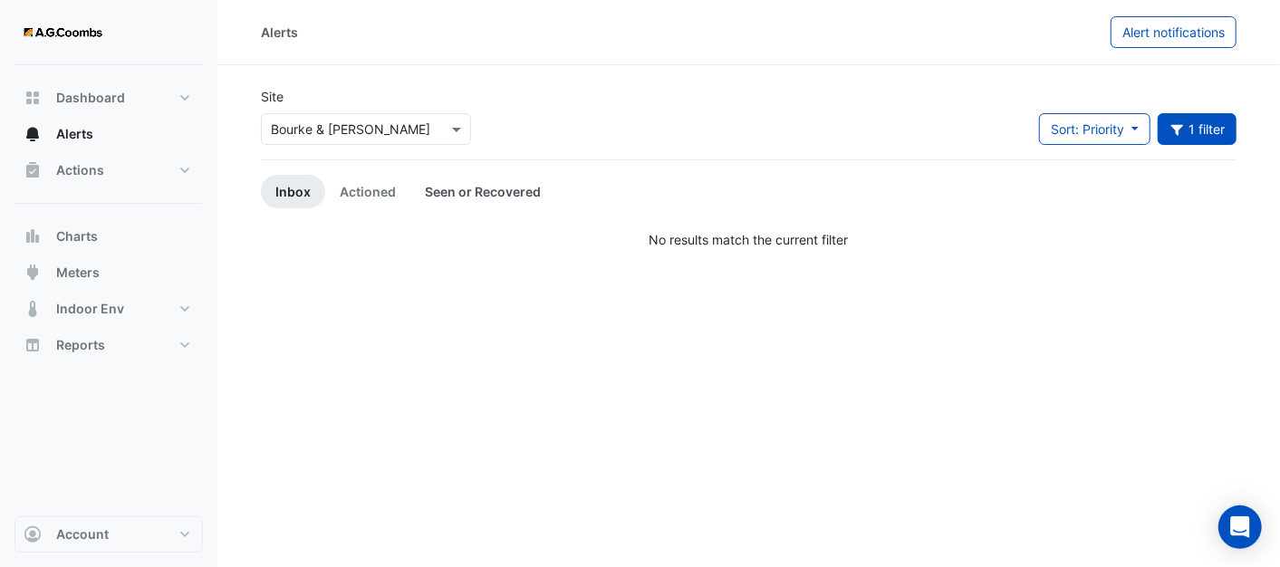
click at [498, 198] on link "Seen or Recovered" at bounding box center [482, 192] width 145 height 34
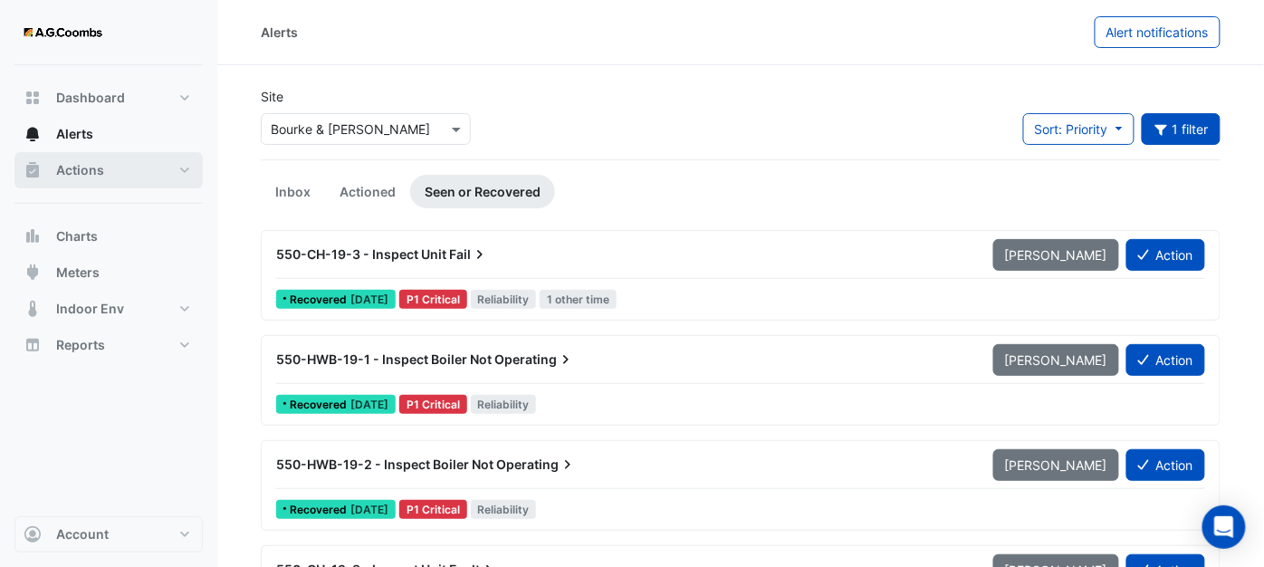
click at [63, 165] on span "Actions" at bounding box center [80, 170] width 48 height 18
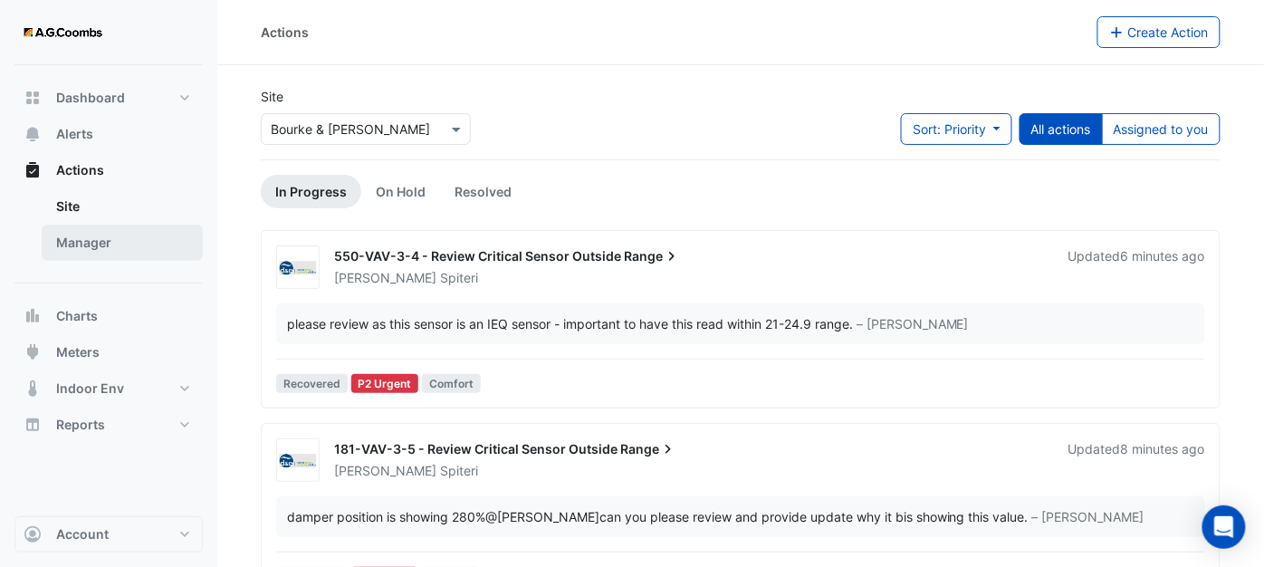
click at [83, 247] on link "Manager" at bounding box center [122, 243] width 161 height 36
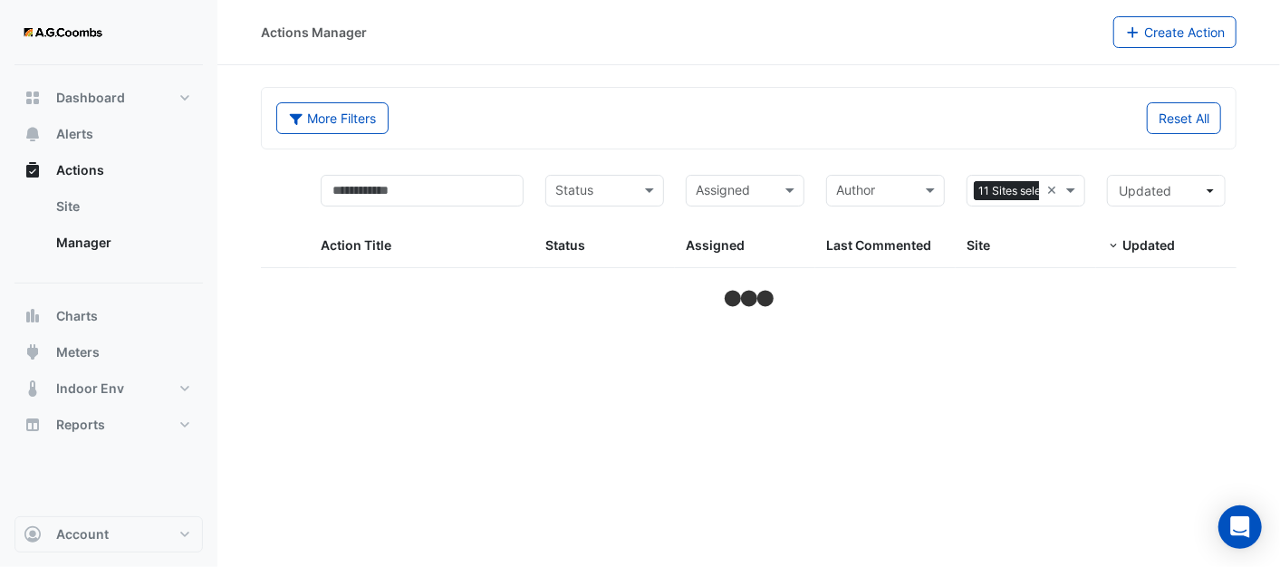
select select "**"
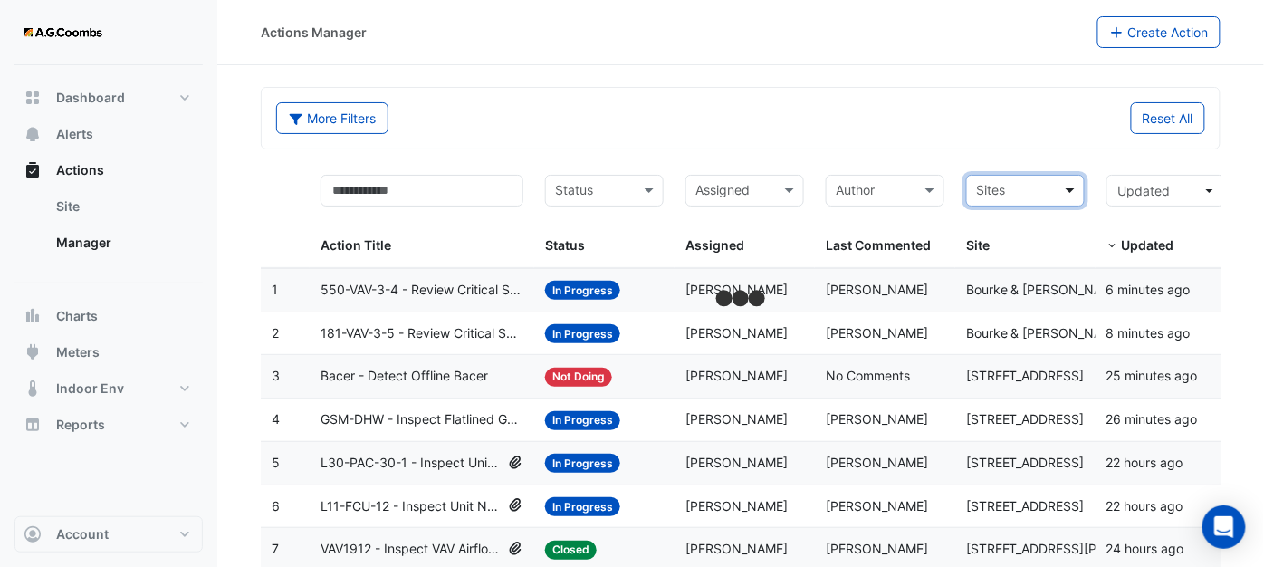
click at [1062, 188] on span at bounding box center [1073, 190] width 23 height 21
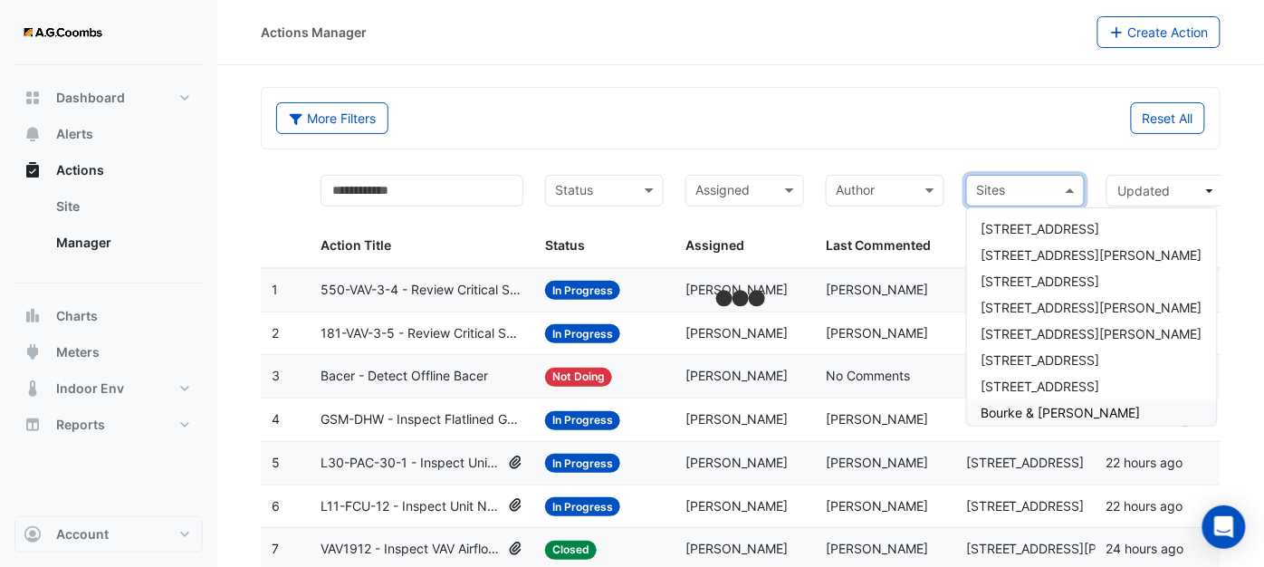
click at [1042, 415] on span "Bourke & [PERSON_NAME]" at bounding box center [1061, 412] width 159 height 15
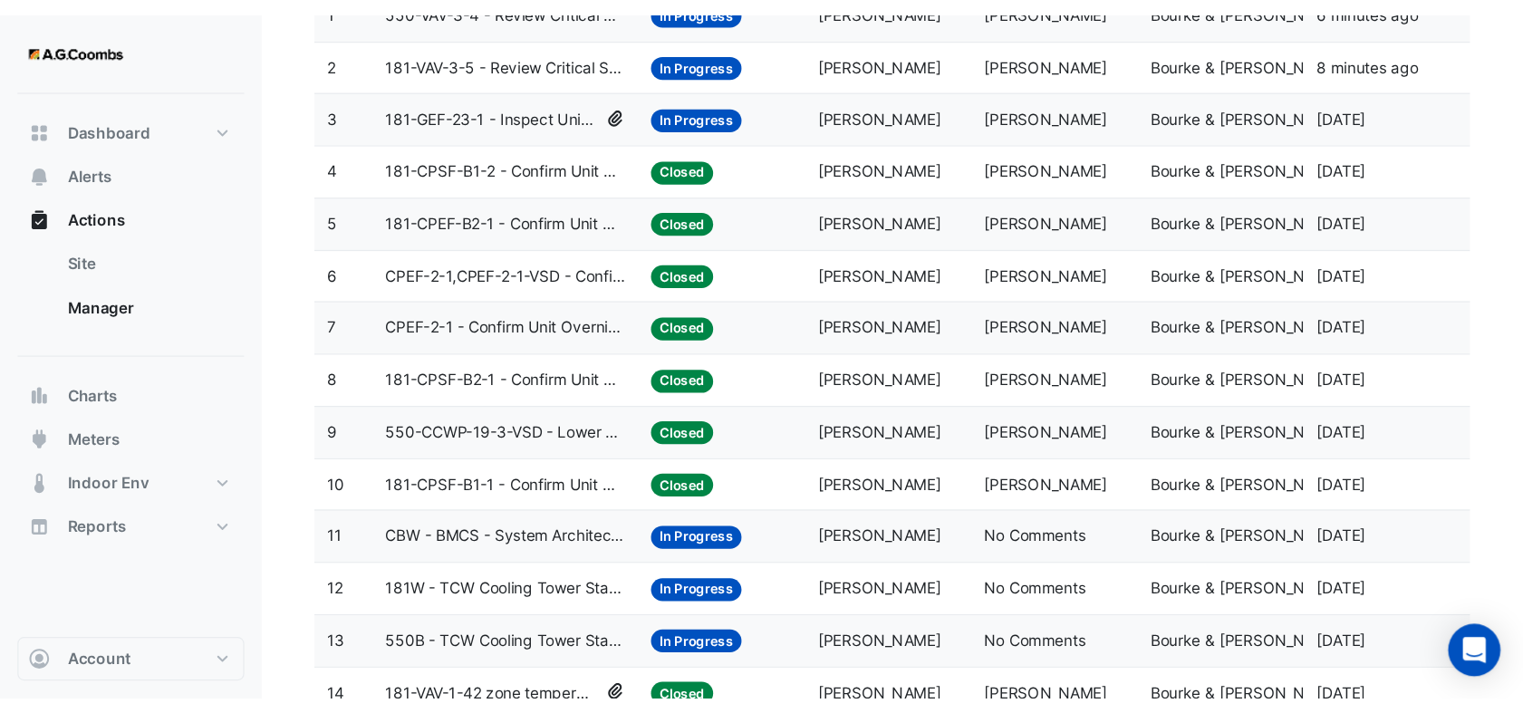
scroll to position [290, 0]
